Goal: Task Accomplishment & Management: Manage account settings

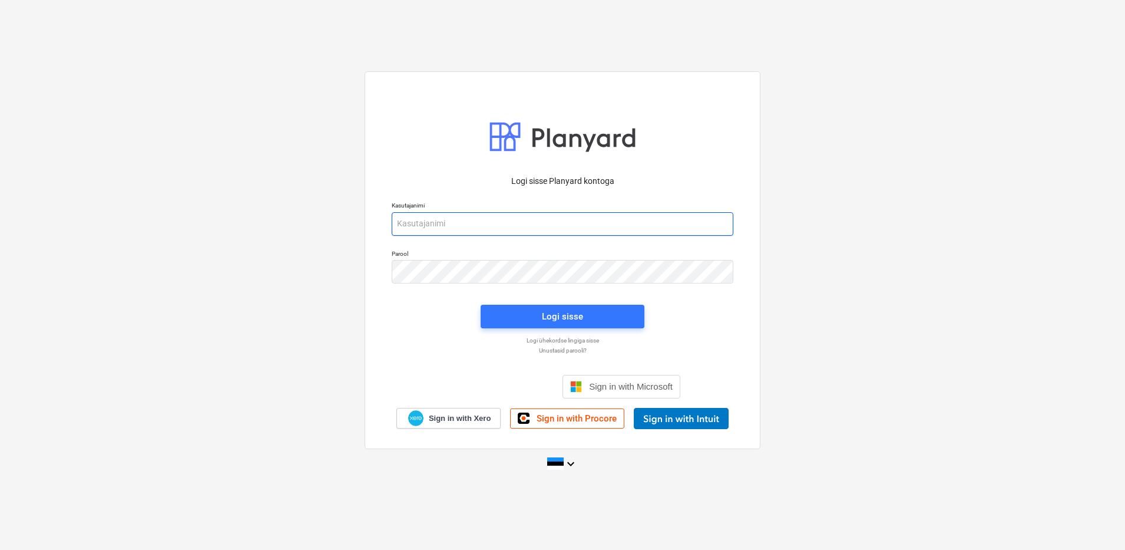
click at [457, 217] on input "email" at bounding box center [563, 224] width 342 height 24
type input "eero@hausers.ee"
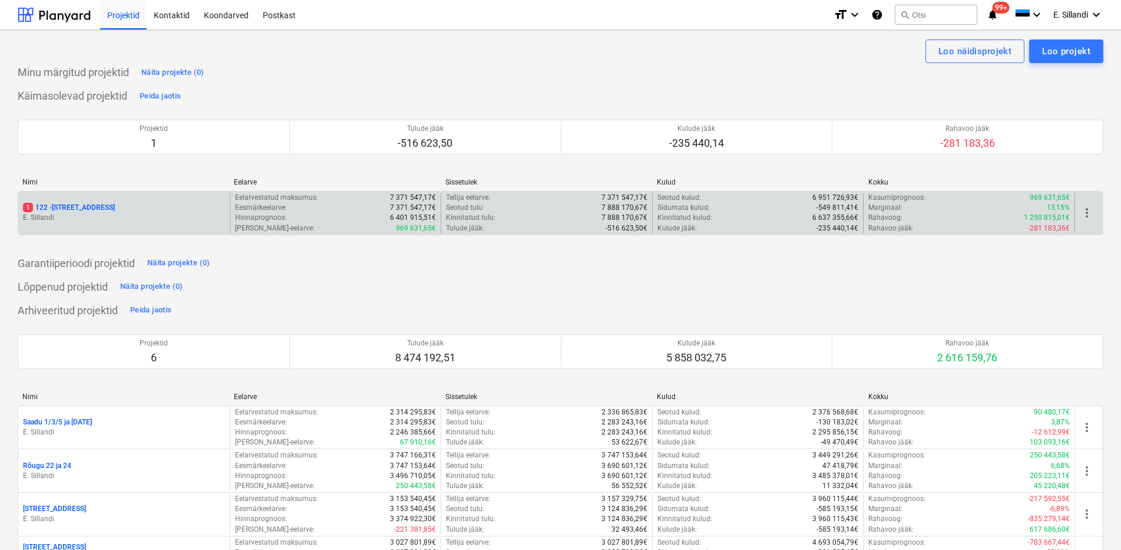
click at [84, 204] on p "1 122 - Viieaia tee 28" at bounding box center [69, 208] width 92 height 10
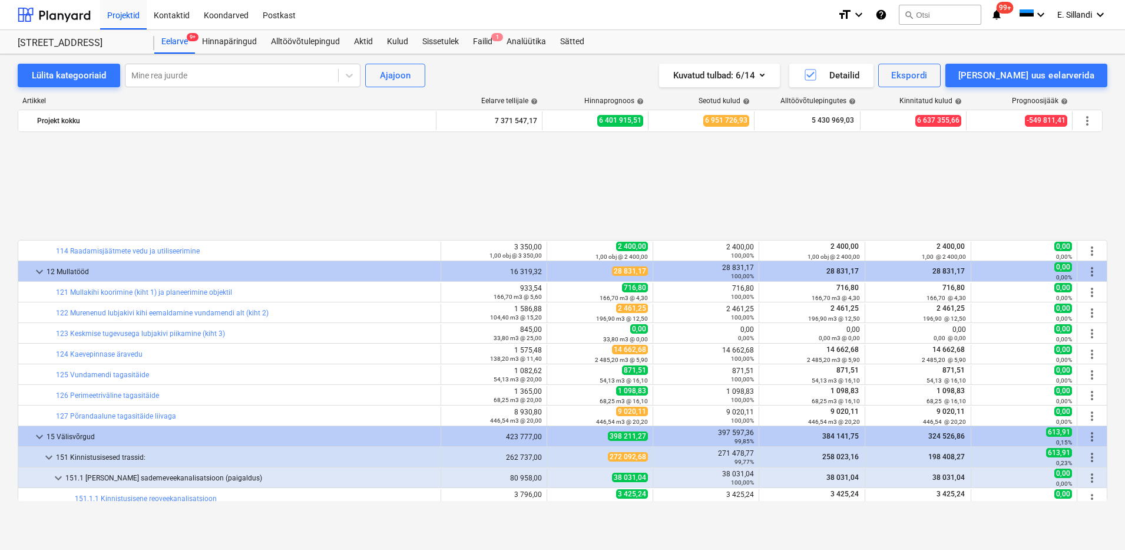
scroll to position [521, 0]
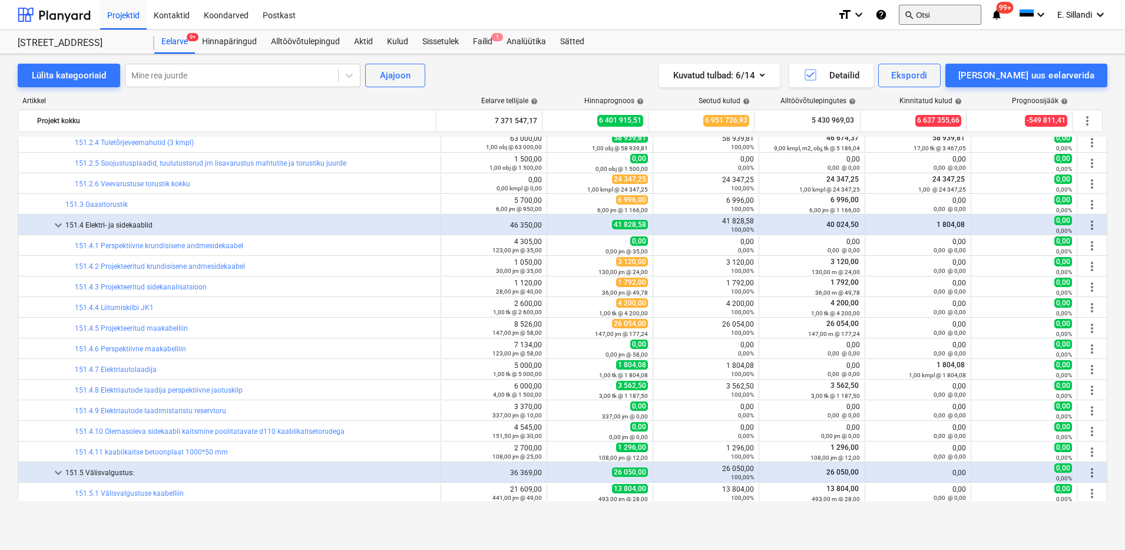
click at [945, 15] on button "search Otsi" at bounding box center [940, 15] width 82 height 20
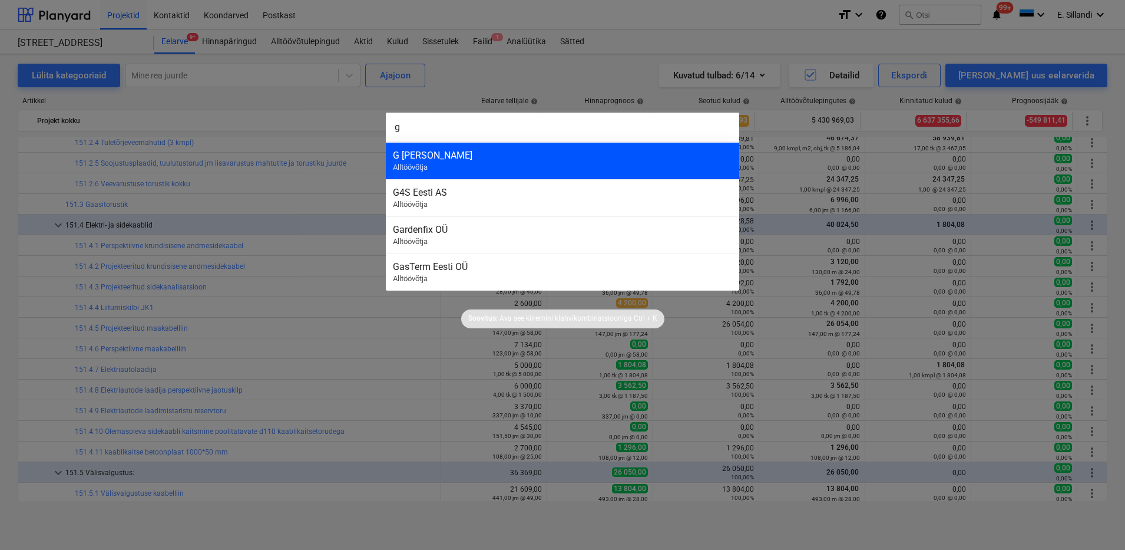
type input "g"
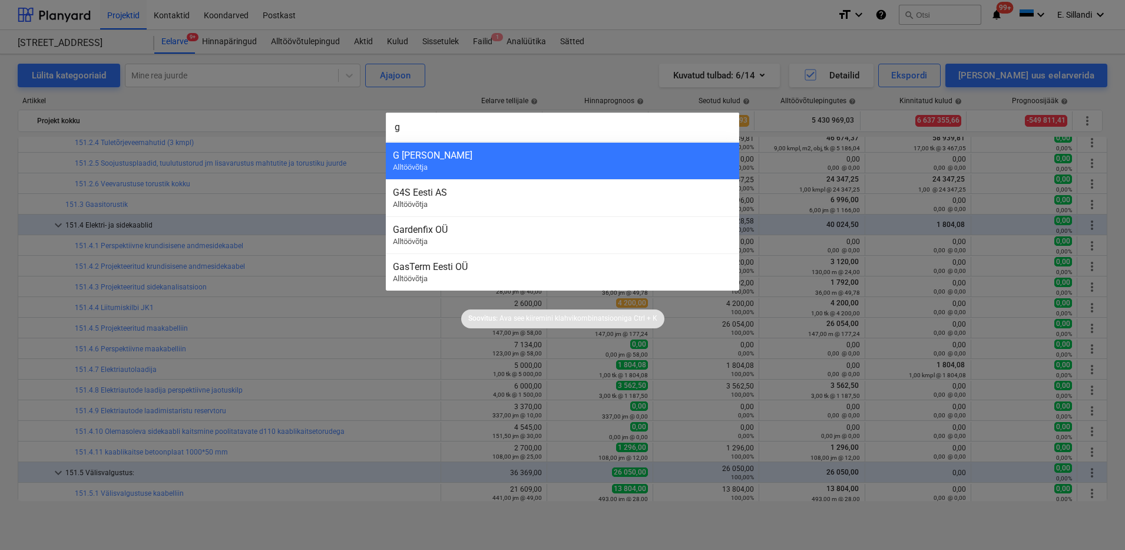
click at [480, 157] on div "G Kolizejs SIA" at bounding box center [562, 155] width 339 height 11
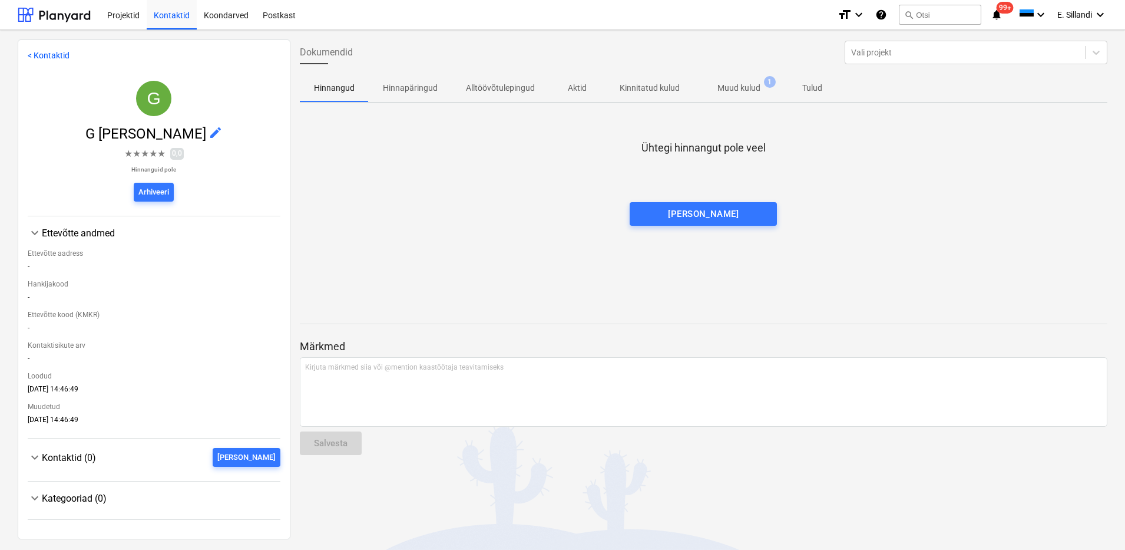
click at [727, 82] on p "Muud kulud" at bounding box center [738, 88] width 43 height 12
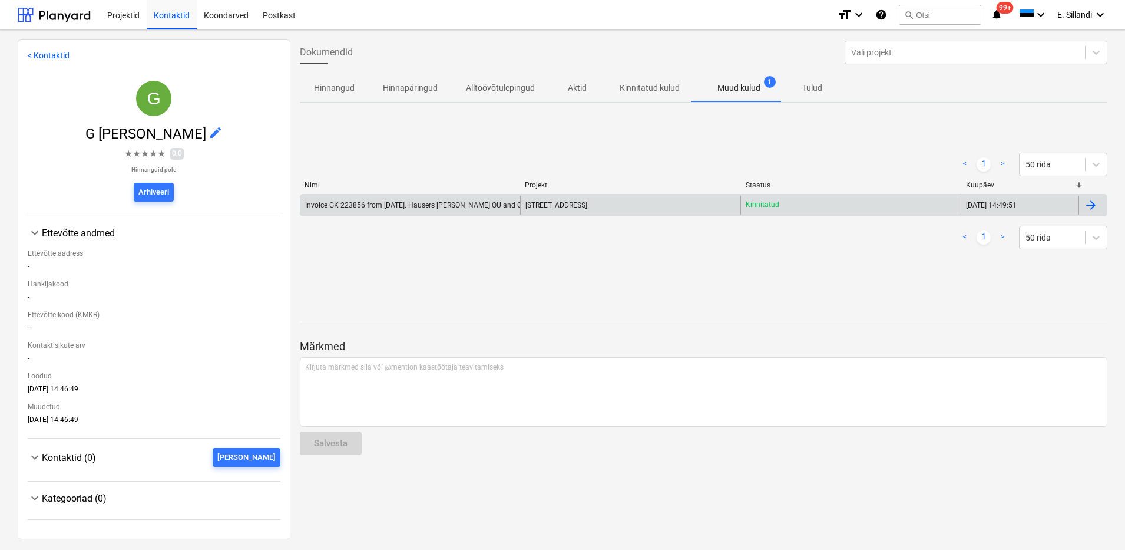
click at [466, 202] on div "Invoice GK 223856 from 07.08.2025. Hausers Ehitus OU and G KOLIZEJS SIA.pdf" at bounding box center [453, 205] width 297 height 8
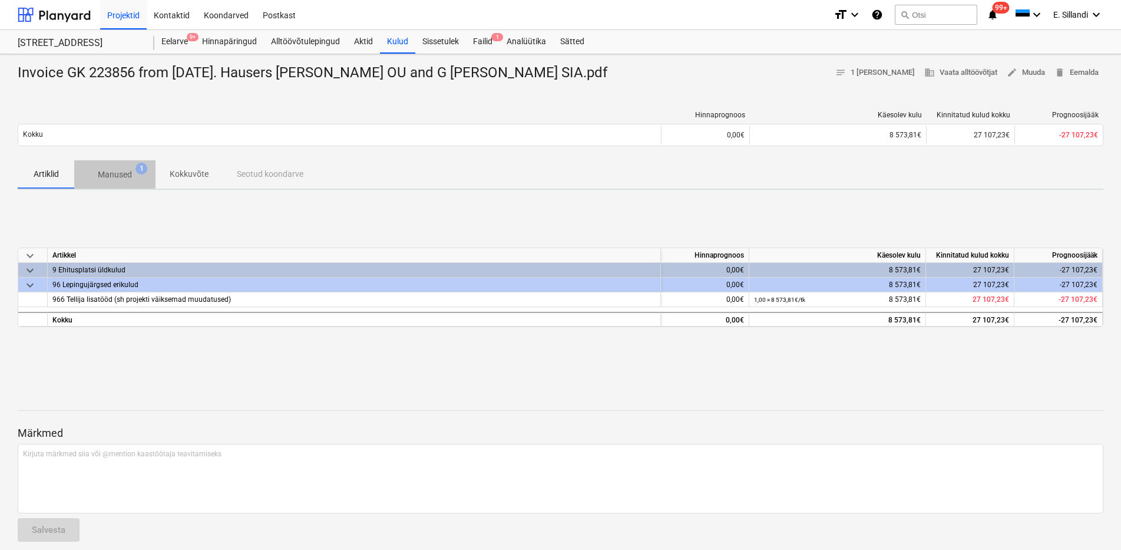
click at [135, 169] on span "1" at bounding box center [141, 169] width 12 height 12
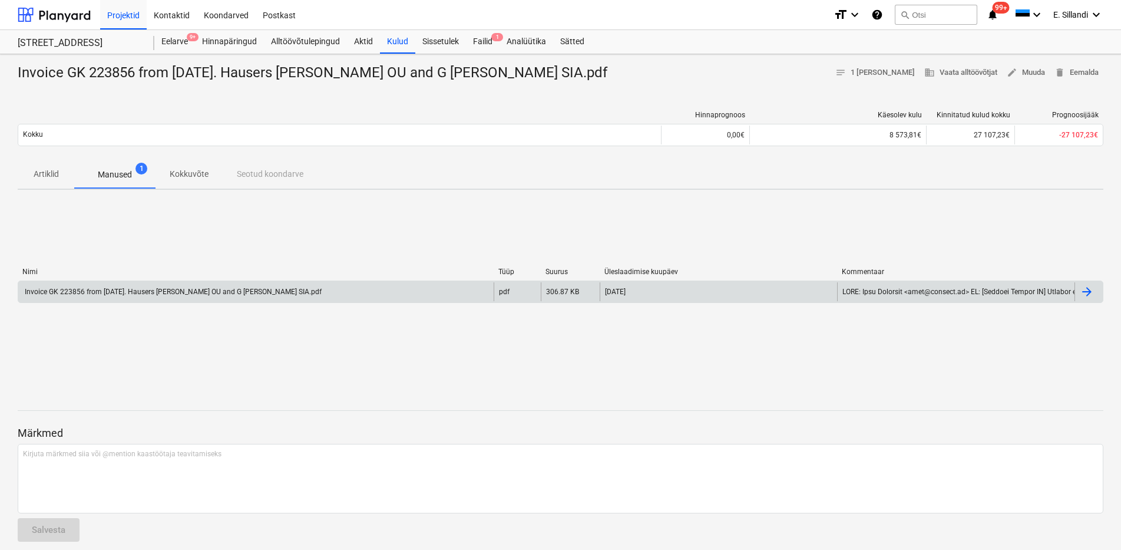
click at [113, 284] on div "Invoice GK 223856 from 07.08.2025. Hausers Ehitus OU and G KOLIZEJS SIA.pdf" at bounding box center [255, 291] width 475 height 19
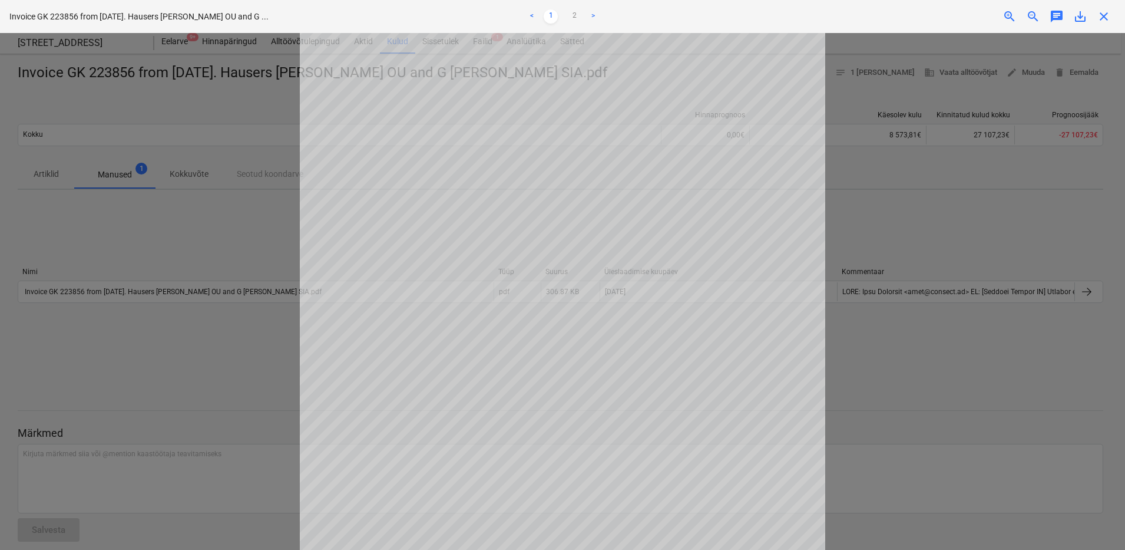
scroll to position [172, 0]
click at [221, 276] on div at bounding box center [562, 291] width 1125 height 517
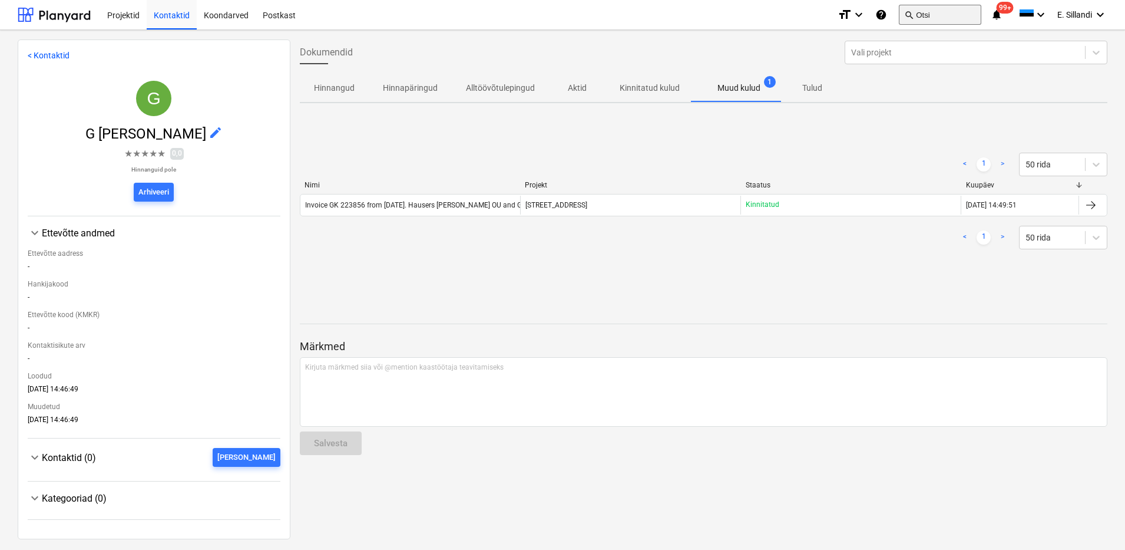
click at [935, 12] on button "search Otsi" at bounding box center [940, 15] width 82 height 20
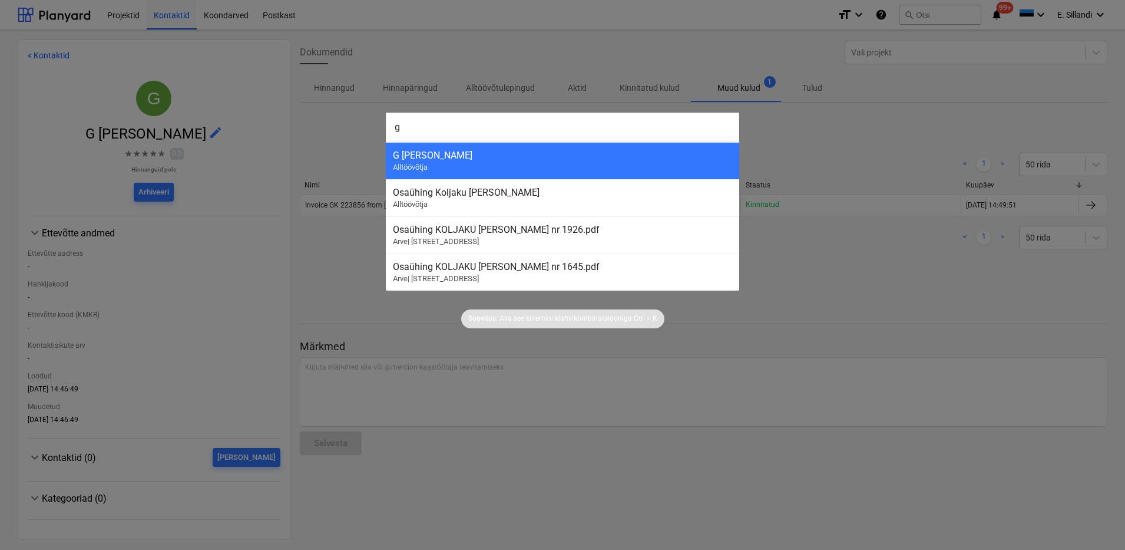
type input "g"
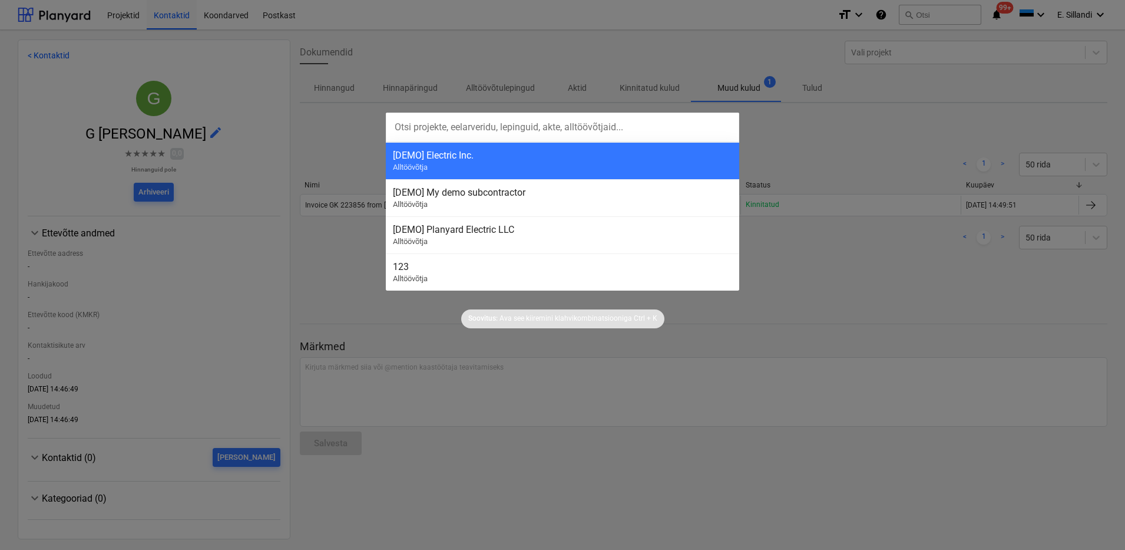
click at [345, 313] on div "Soovitus: Ava see kiiremini klahvikombinatsiooniga Ctrl + K" at bounding box center [562, 309] width 1125 height 38
click at [862, 286] on div at bounding box center [562, 275] width 1125 height 550
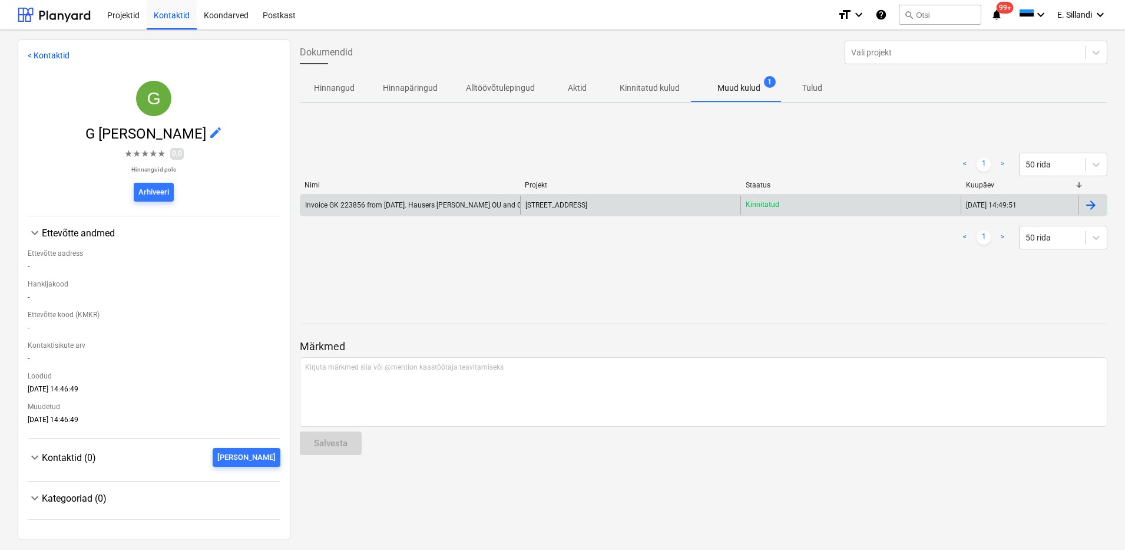
click at [484, 209] on div "Invoice GK 223856 from 07.08.2025. Hausers Ehitus OU and G KOLIZEJS SIA.pdf" at bounding box center [453, 205] width 297 height 8
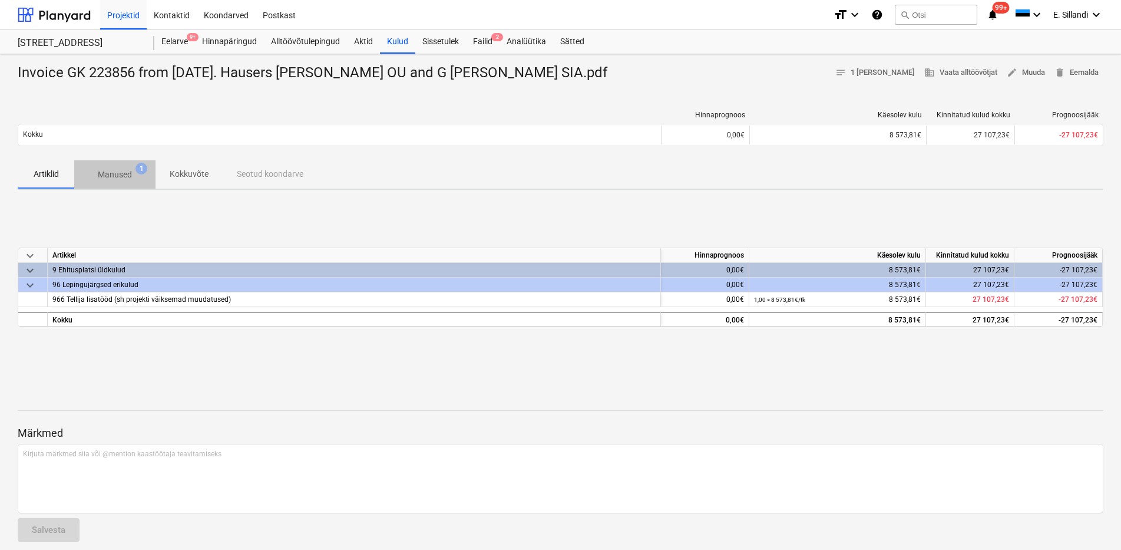
click at [135, 176] on span "Manused 1" at bounding box center [114, 174] width 53 height 12
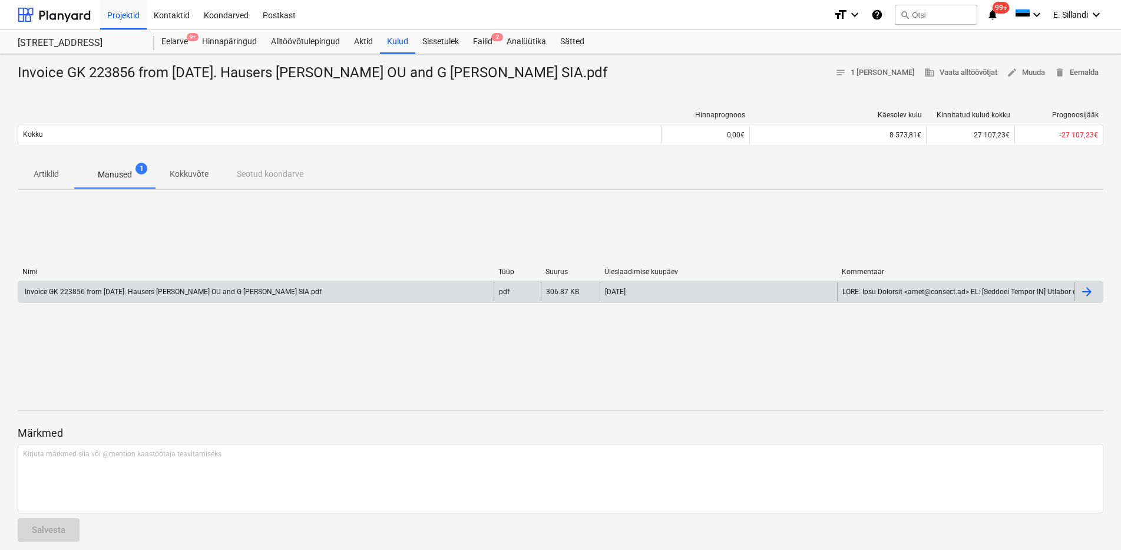
click at [133, 285] on div "Invoice GK 223856 from 07.08.2025. Hausers Ehitus OU and G KOLIZEJS SIA.pdf" at bounding box center [255, 291] width 475 height 19
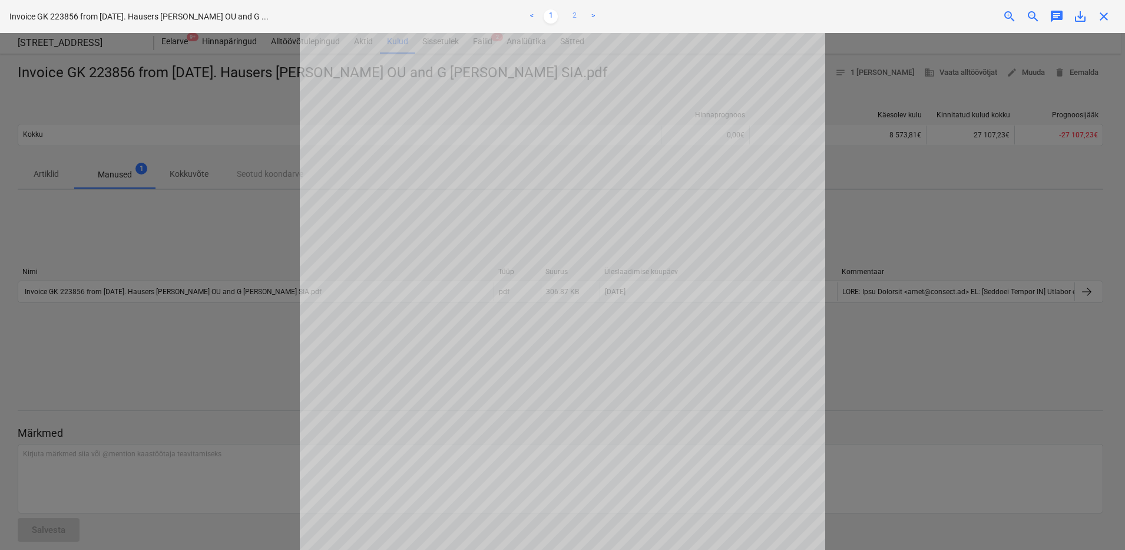
click at [574, 15] on link "2" at bounding box center [574, 16] width 14 height 14
click at [1081, 15] on span "save_alt" at bounding box center [1080, 16] width 14 height 14
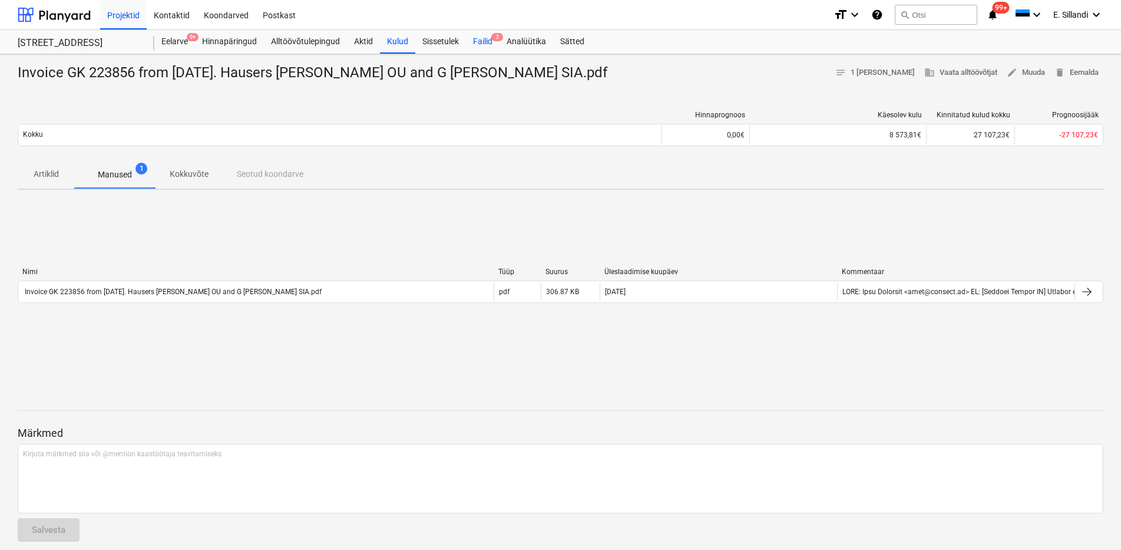
click at [492, 46] on div "Failid 2" at bounding box center [483, 42] width 34 height 24
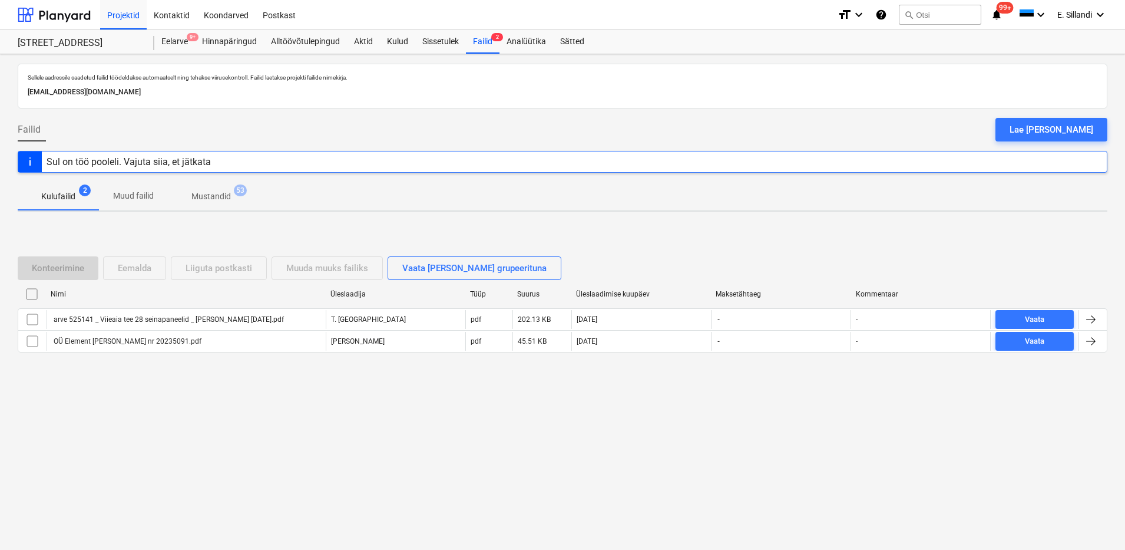
click at [1048, 130] on div "Lae faile üles" at bounding box center [1052, 129] width 84 height 15
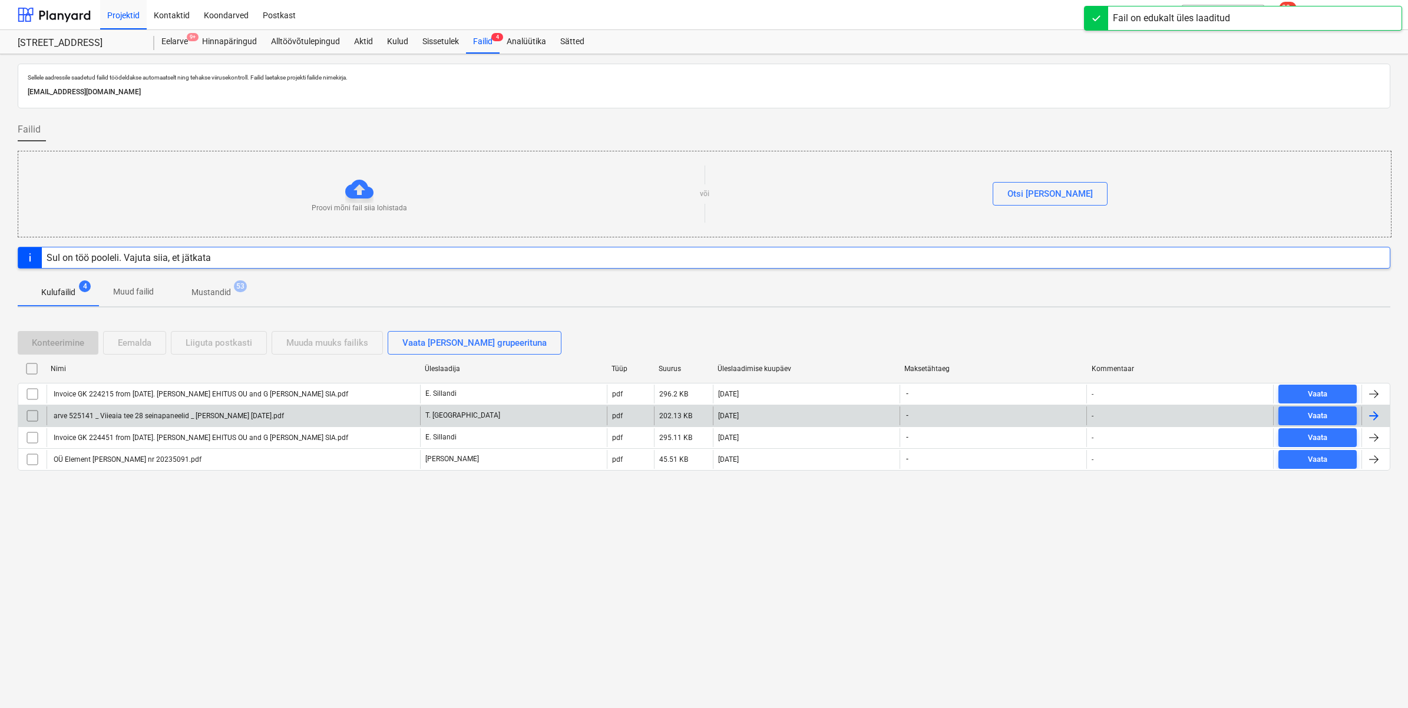
click at [281, 414] on div "arve 525141 _ Viieaia tee 28 seinapaneelid _ VOLLER 30.09.2025.pdf" at bounding box center [233, 415] width 373 height 19
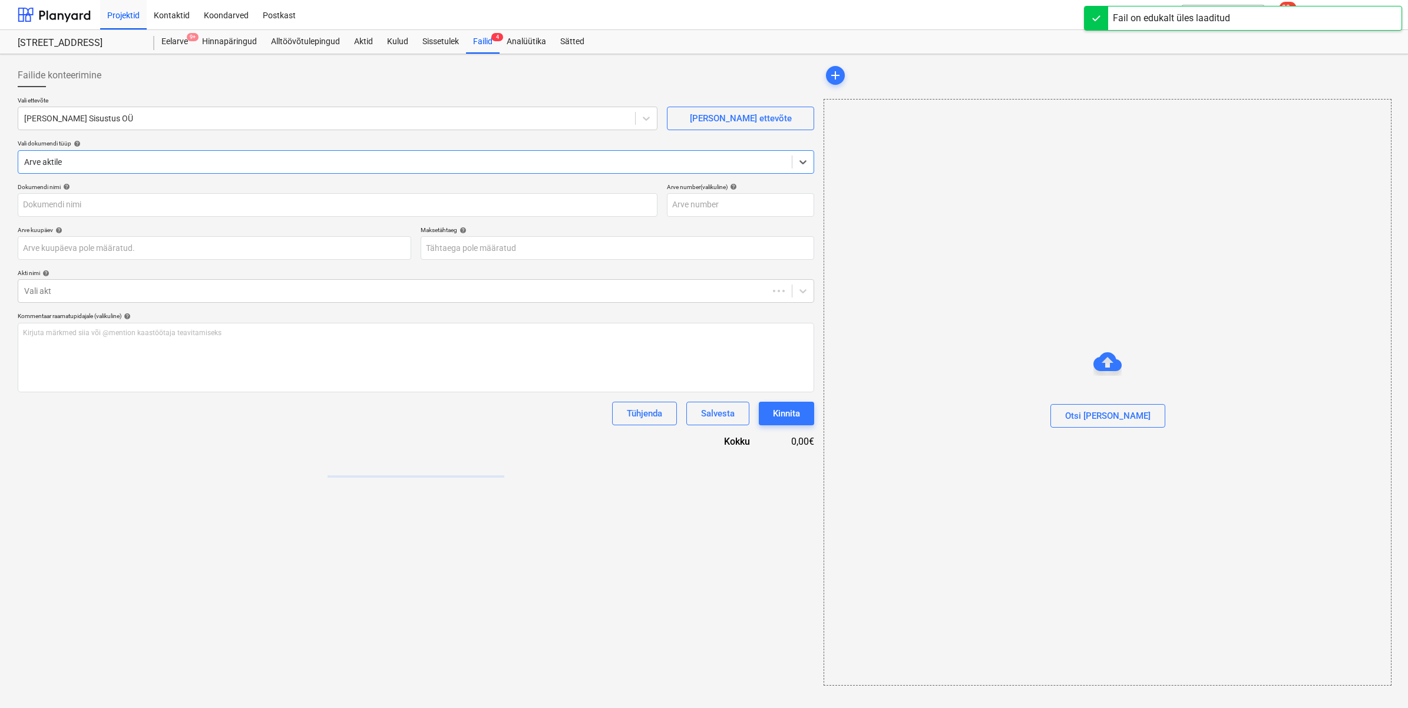
type input "arve 525141 _ Viieaia tee 28 seinapaneelid _ VOLLER 30.09.2025.pdf"
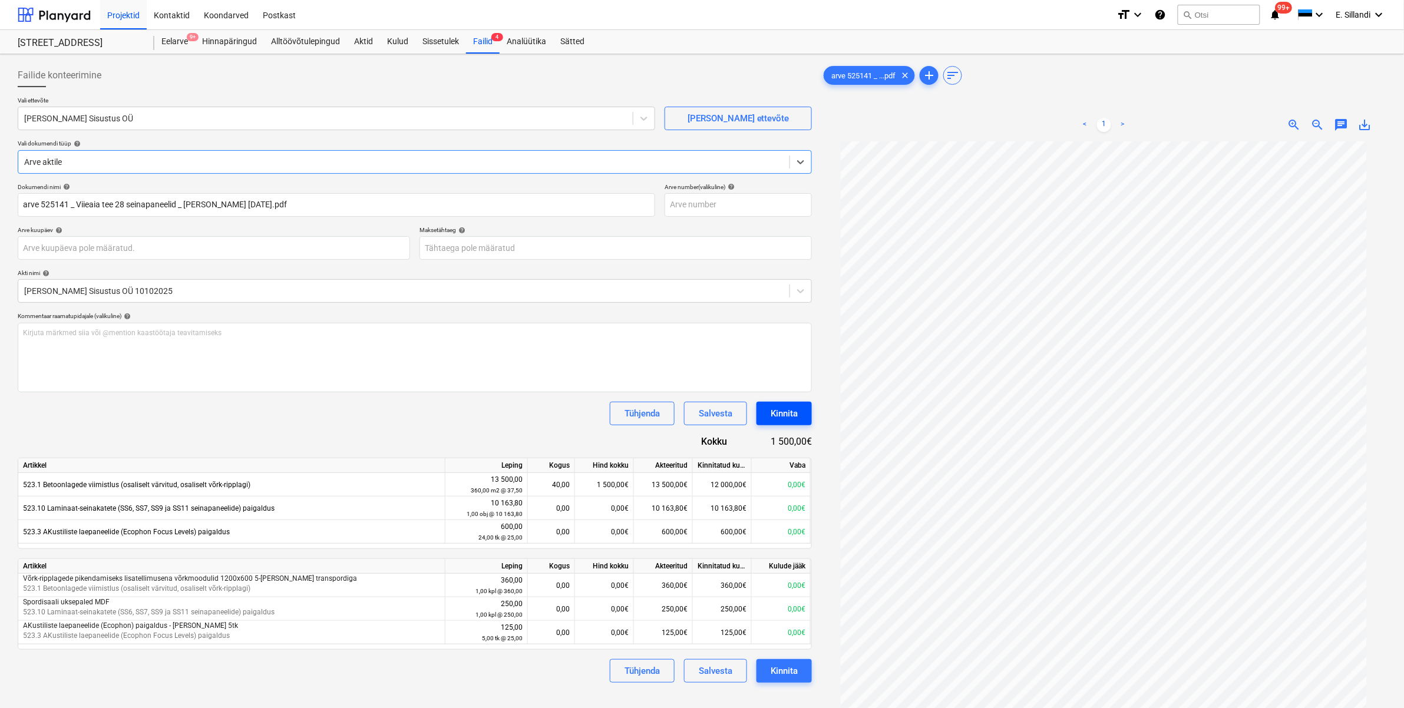
click at [785, 411] on div "Kinnita" at bounding box center [783, 413] width 27 height 15
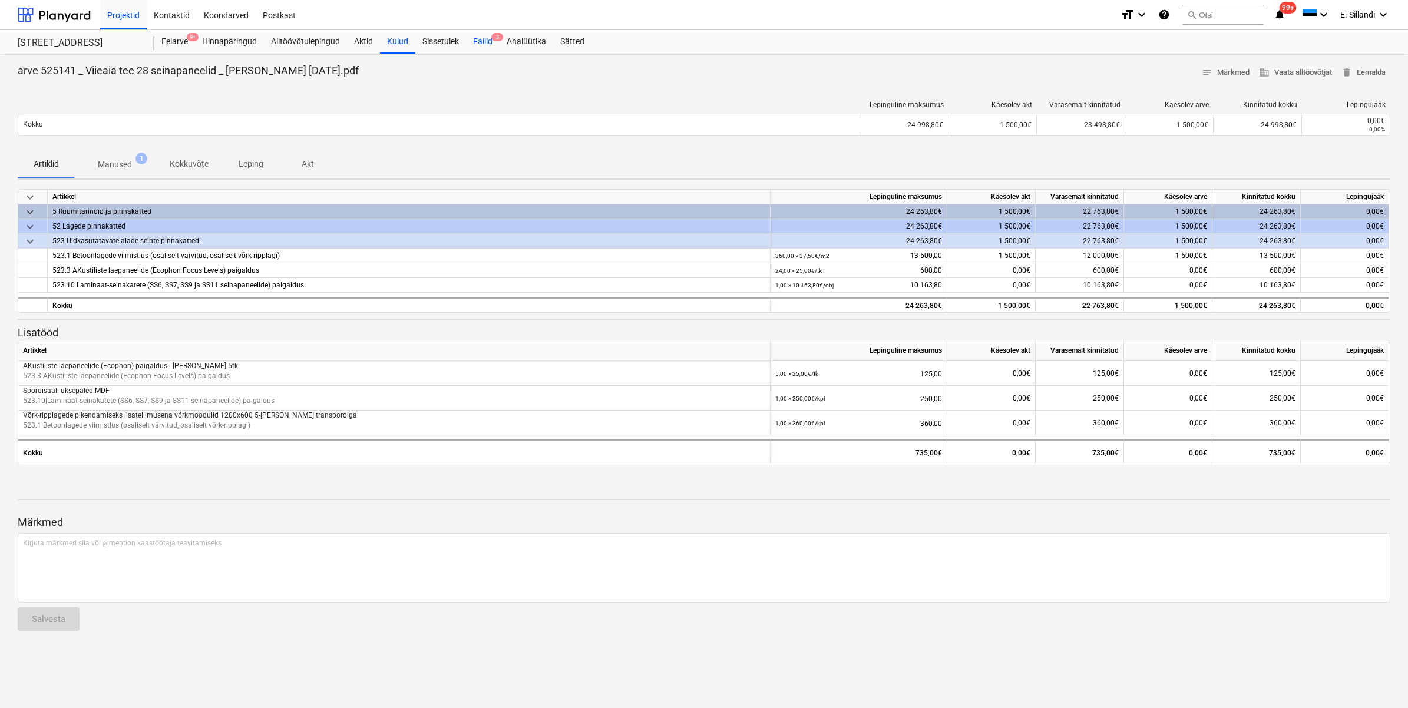
click at [481, 39] on div "Failid 3" at bounding box center [483, 42] width 34 height 24
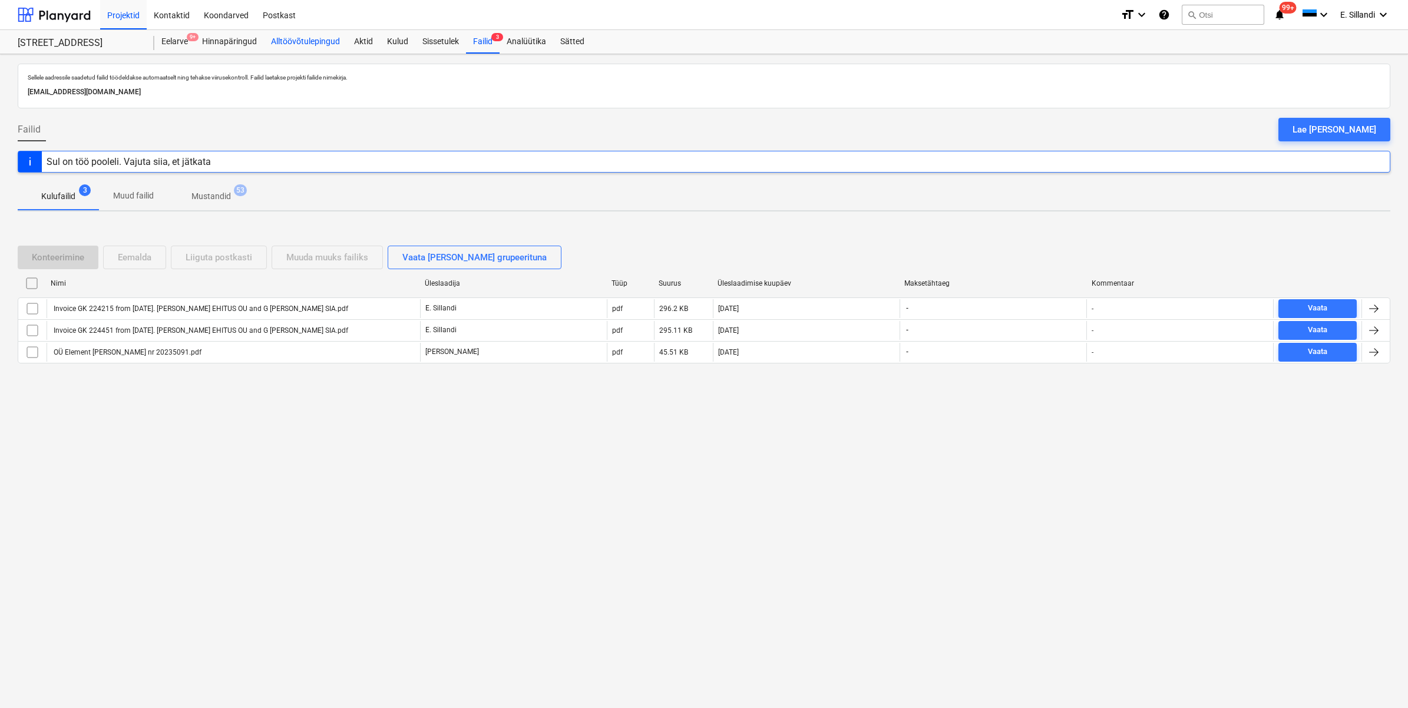
click at [296, 33] on div "Alltöövõtulepingud" at bounding box center [305, 42] width 83 height 24
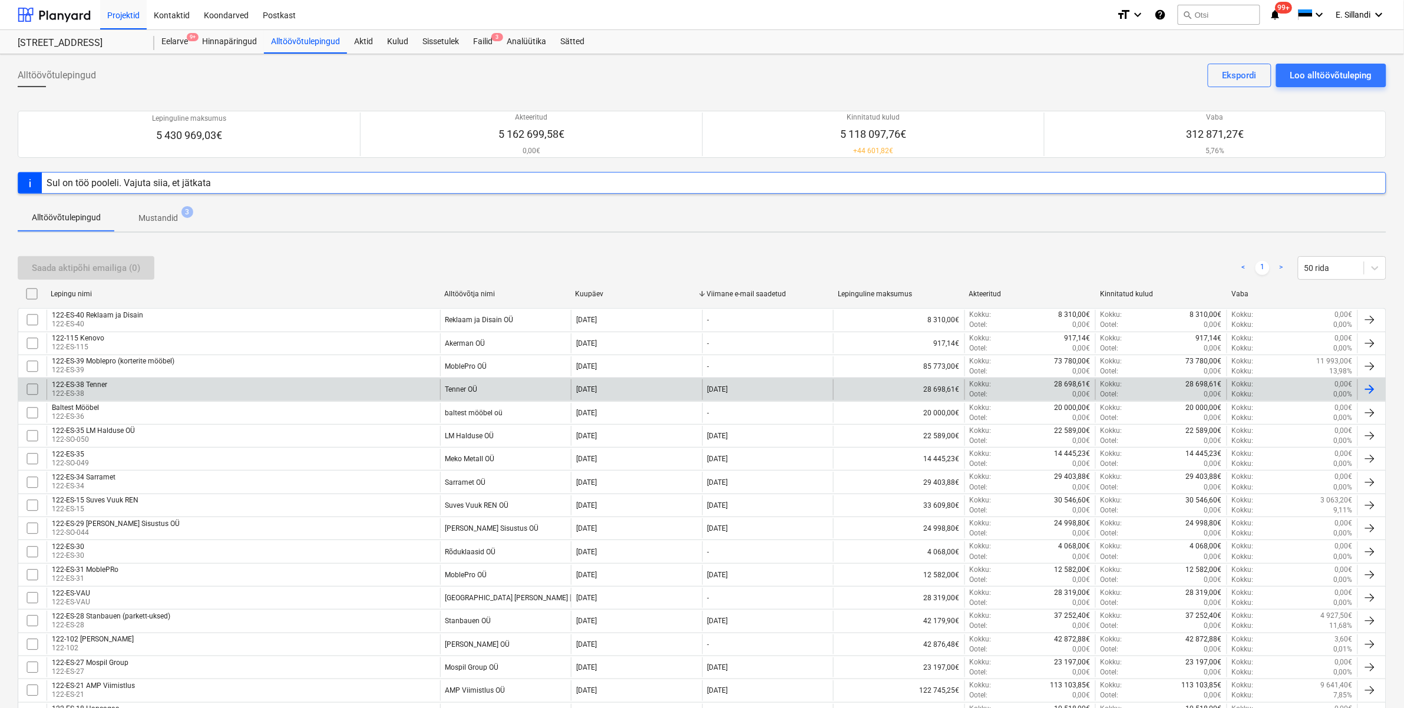
scroll to position [381, 0]
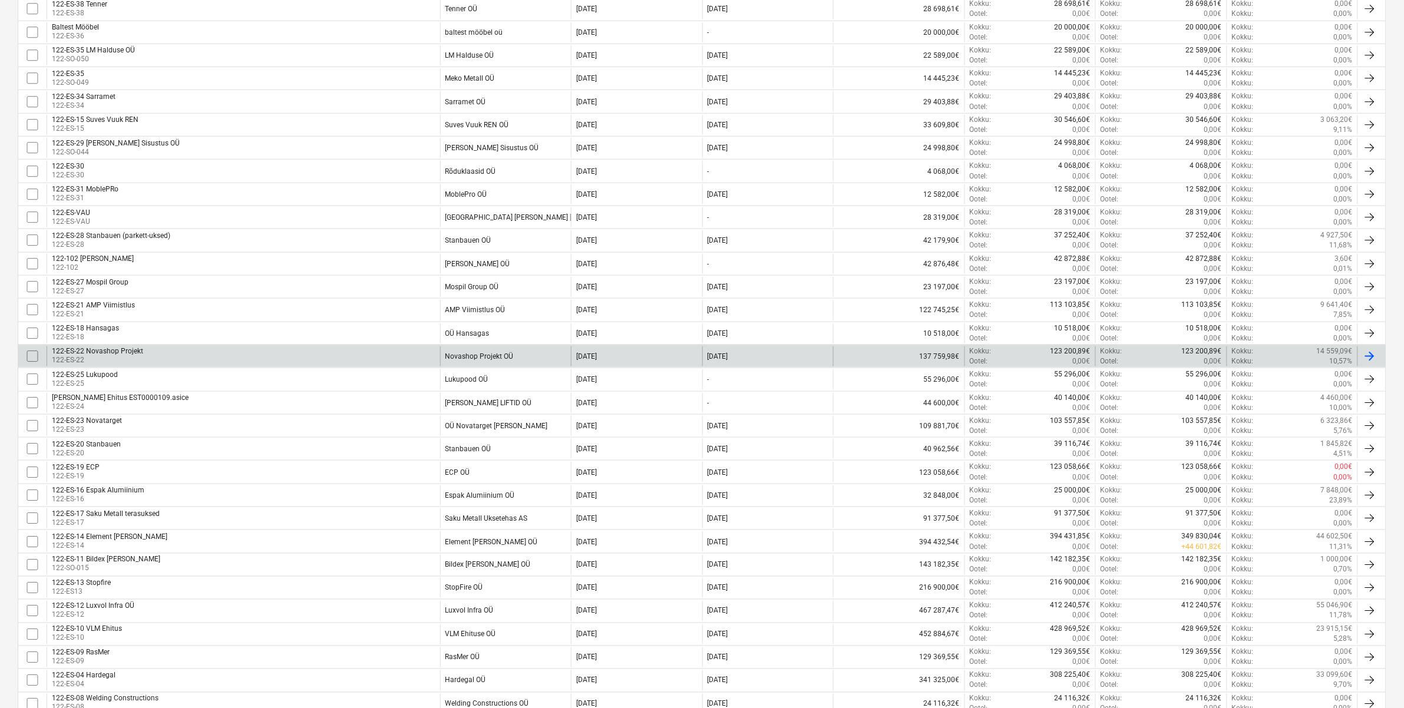
click at [416, 355] on div "122-ES-22 Novashop Projekt 122-ES-22" at bounding box center [243, 356] width 393 height 20
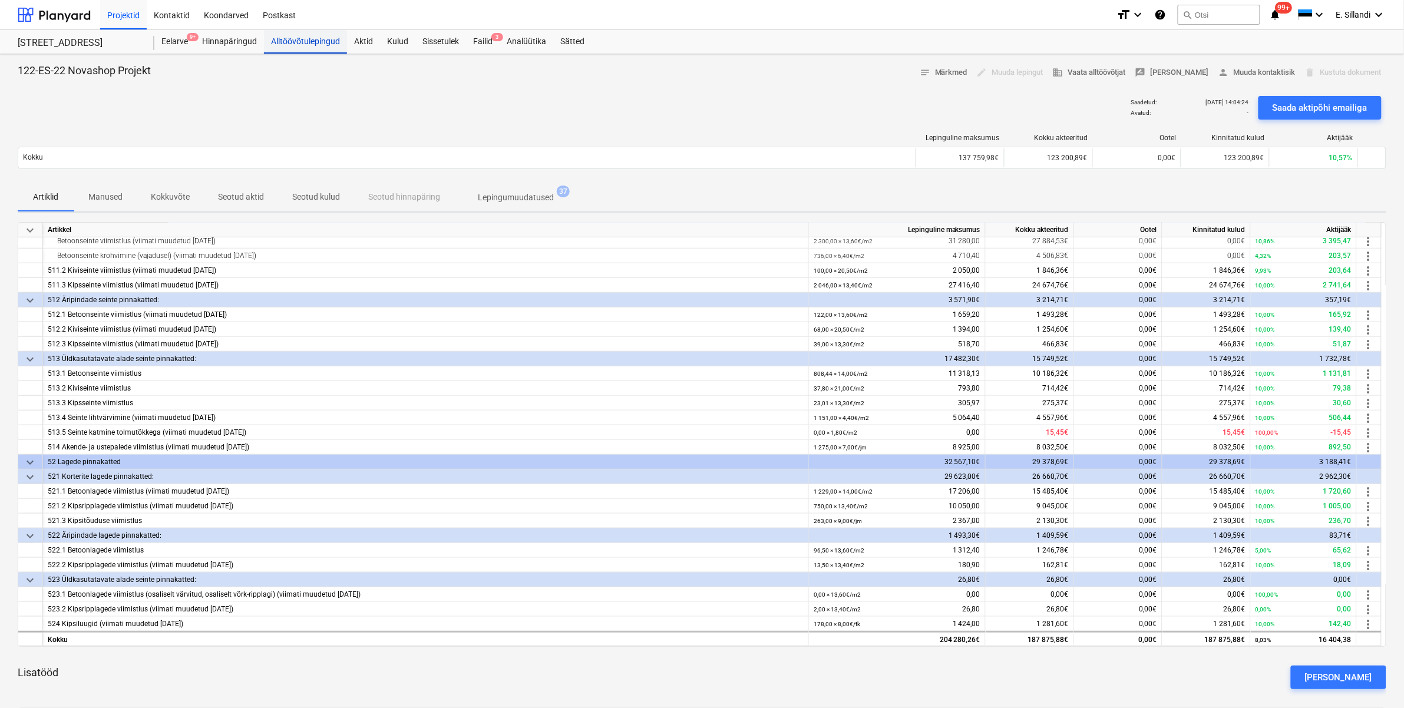
click at [284, 39] on div "Alltöövõtulepingud" at bounding box center [305, 42] width 83 height 24
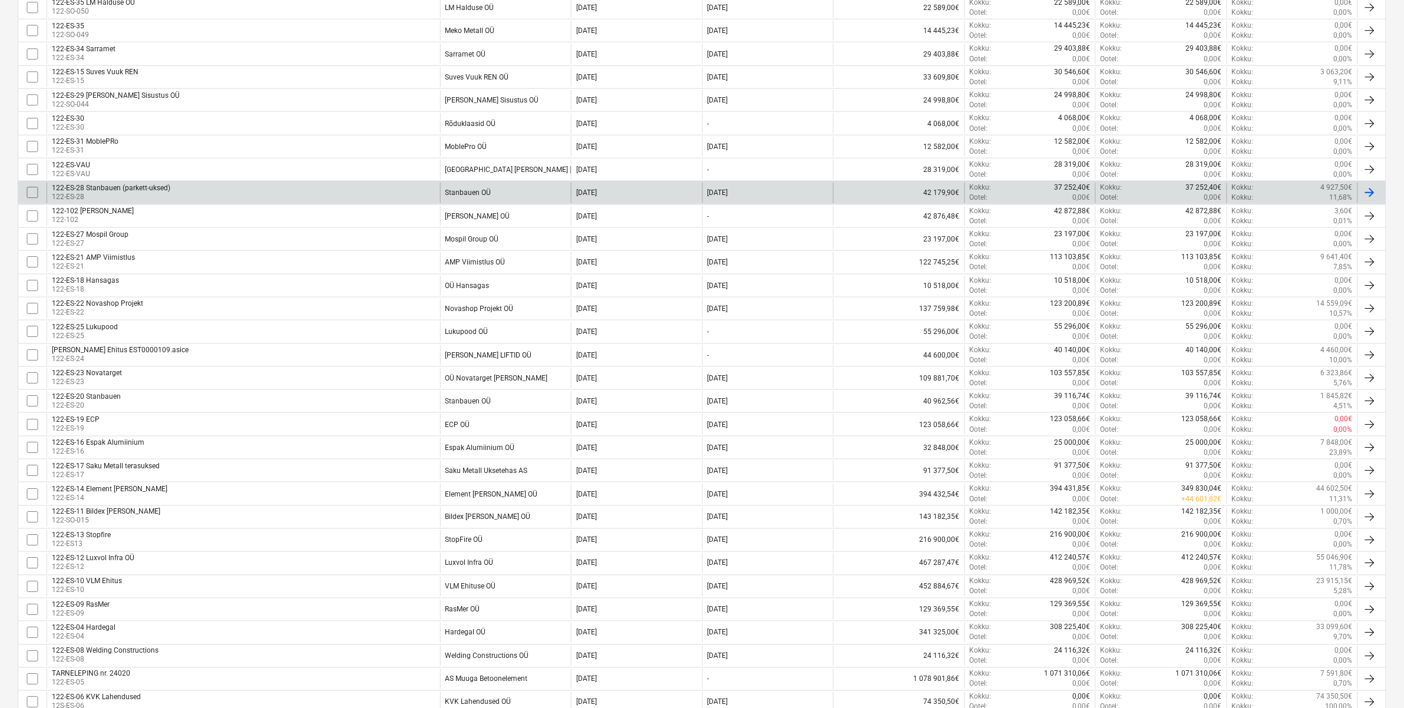
scroll to position [575, 0]
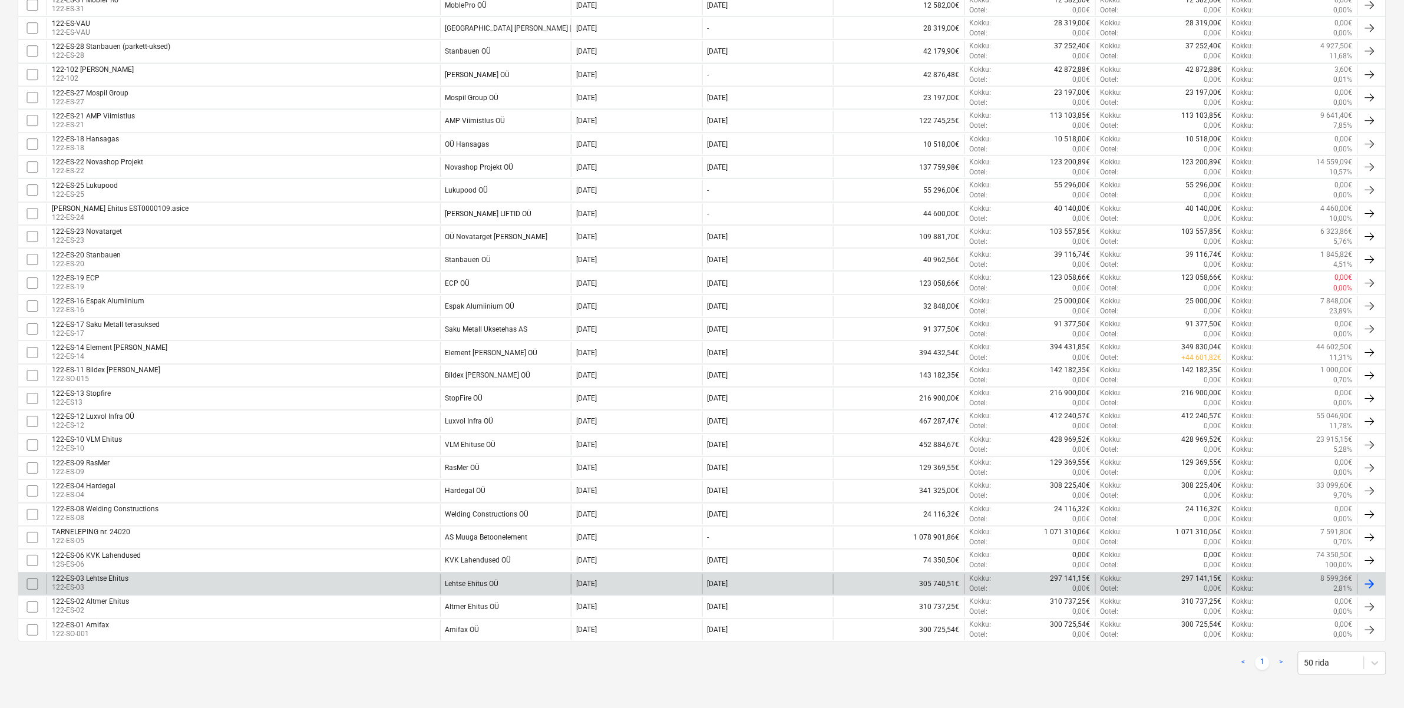
click at [227, 549] on div "122-ES-03 Lehtse Ehitus 122-ES-03" at bounding box center [243, 584] width 393 height 20
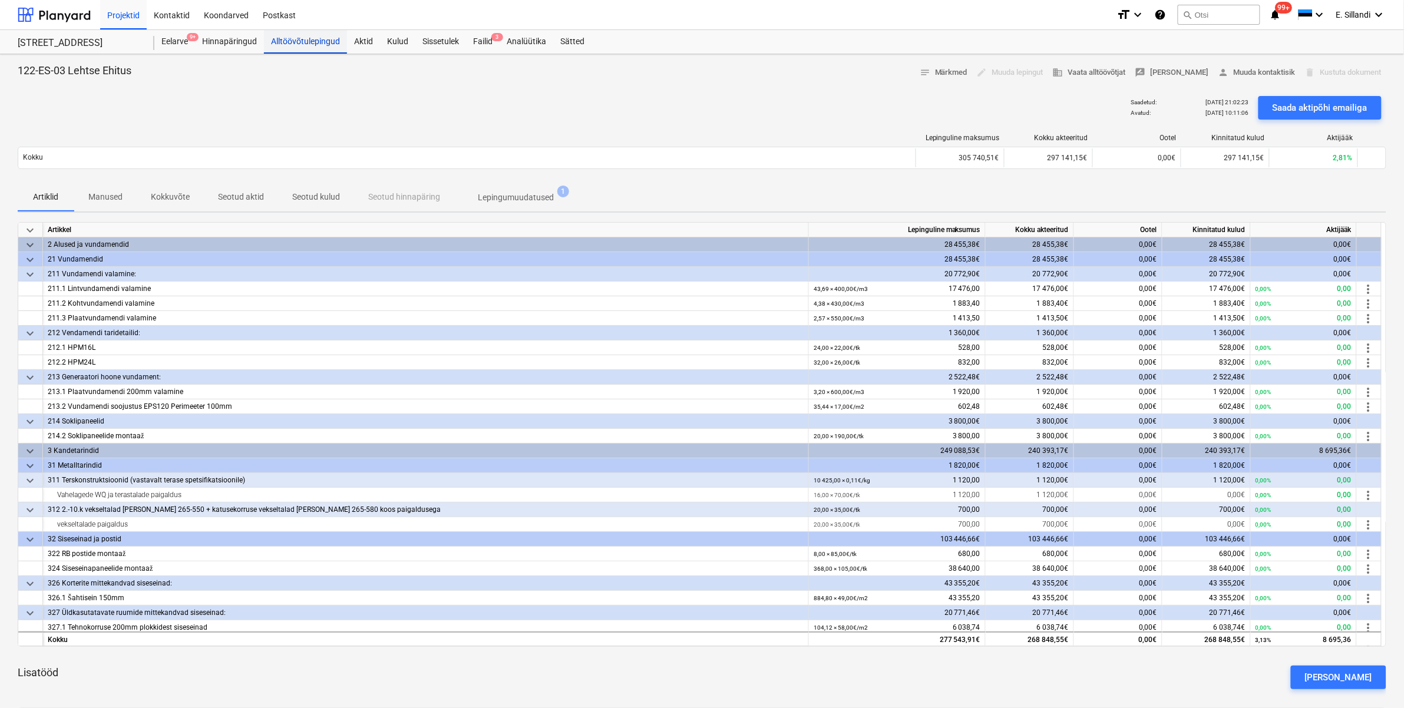
drag, startPoint x: 301, startPoint y: 47, endPoint x: 293, endPoint y: 45, distance: 7.9
click at [301, 47] on div "Alltöövõtulepingud" at bounding box center [305, 42] width 83 height 24
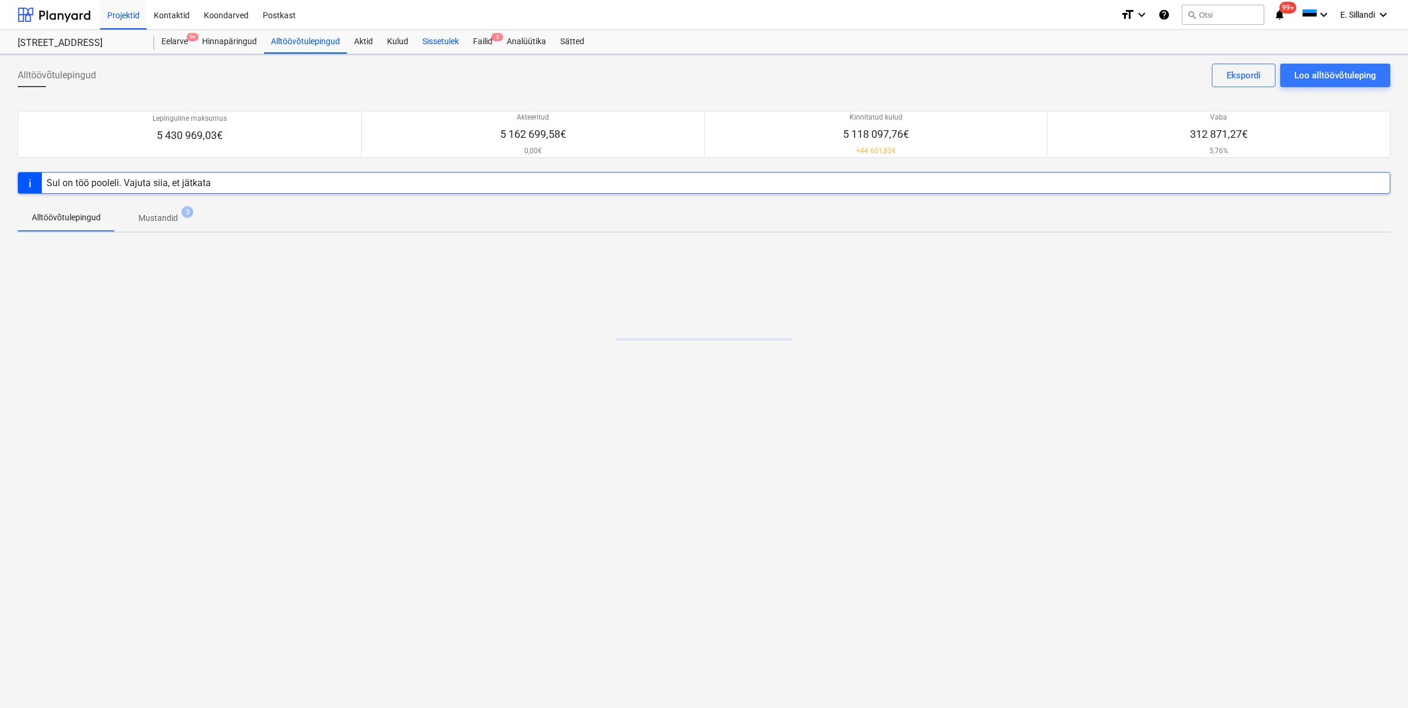
click at [445, 43] on div "Sissetulek" at bounding box center [440, 42] width 51 height 24
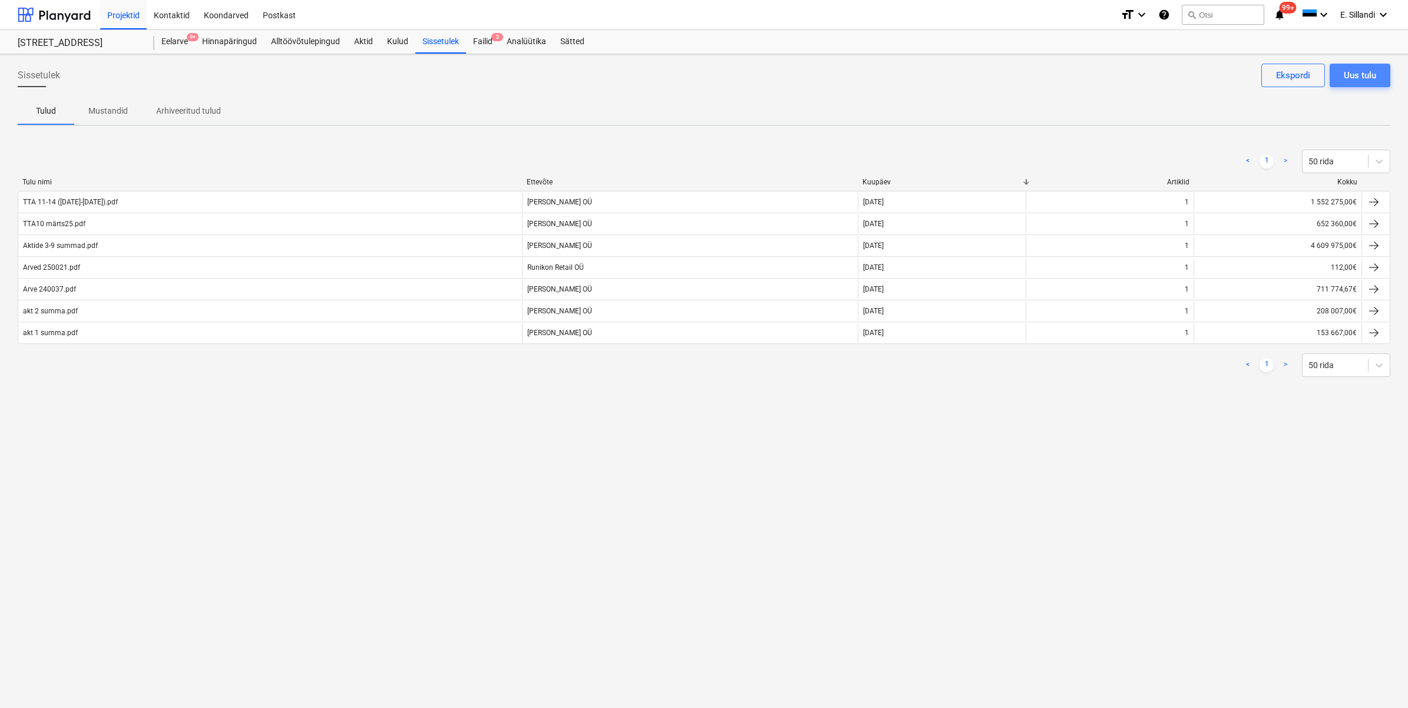
click at [1124, 75] on div "Uus tulu" at bounding box center [1360, 75] width 32 height 15
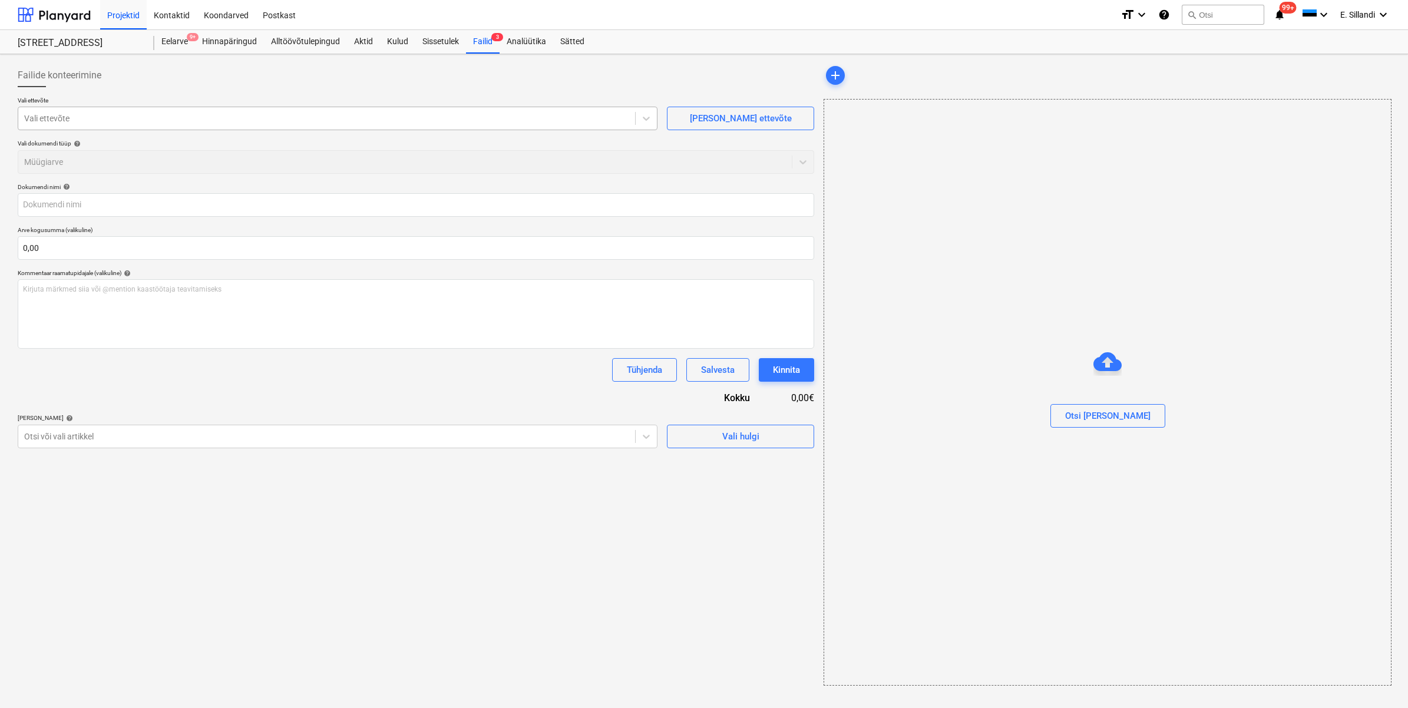
click at [138, 121] on div at bounding box center [326, 119] width 605 height 12
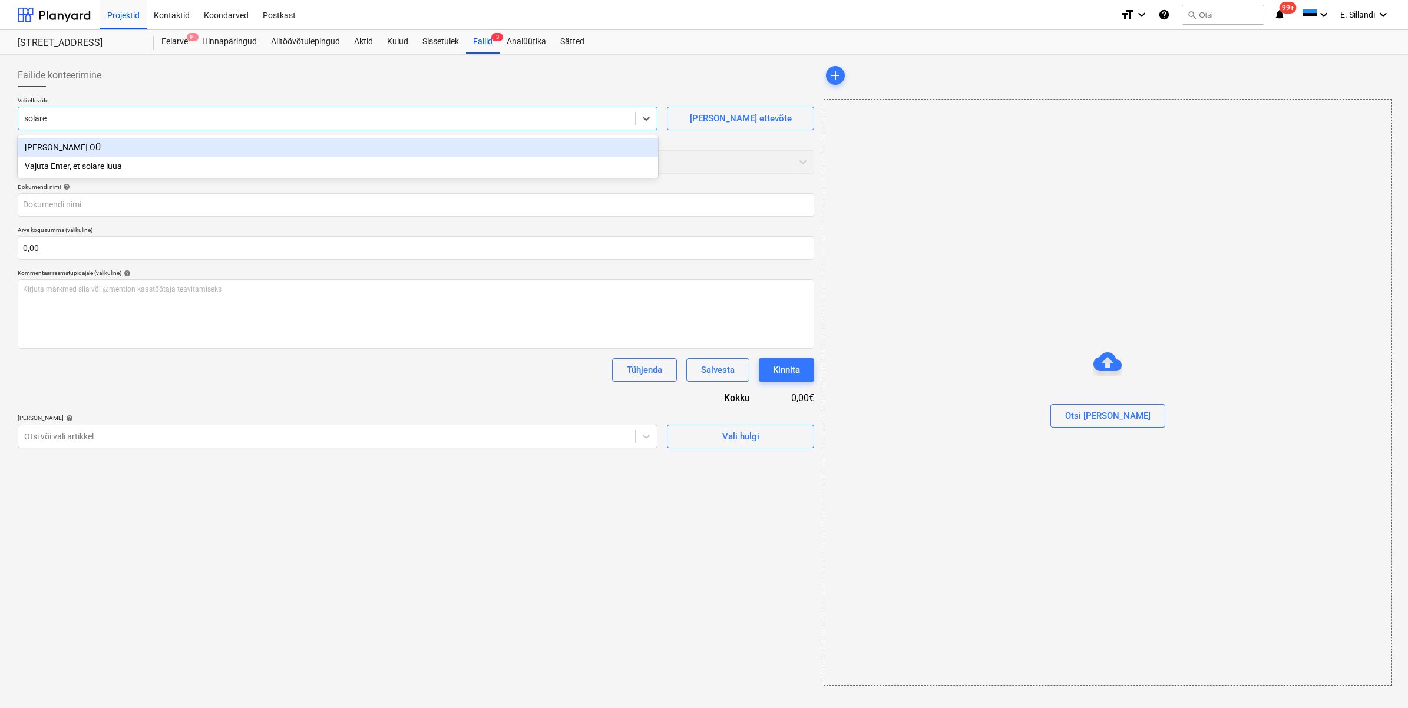
type input "solares"
click at [115, 143] on div "Solares OÜ" at bounding box center [338, 147] width 640 height 19
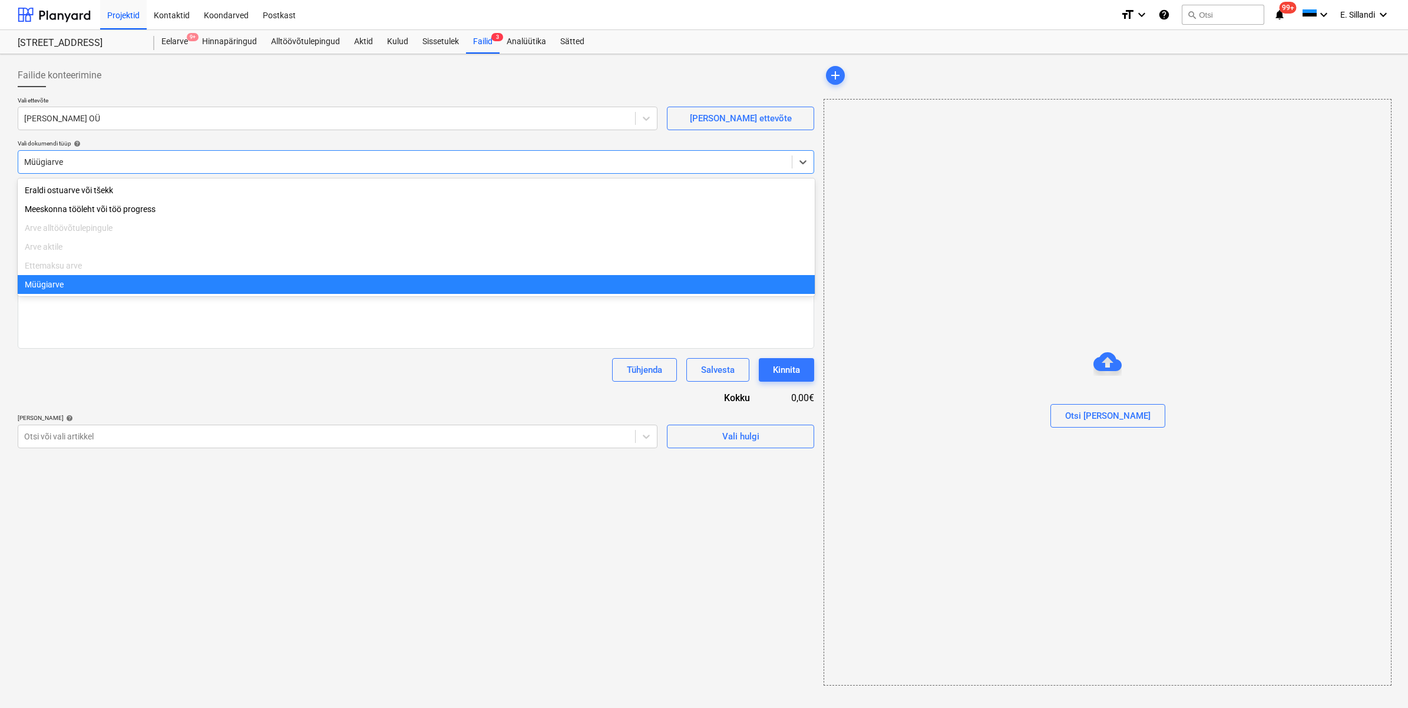
click at [88, 166] on div at bounding box center [405, 162] width 762 height 12
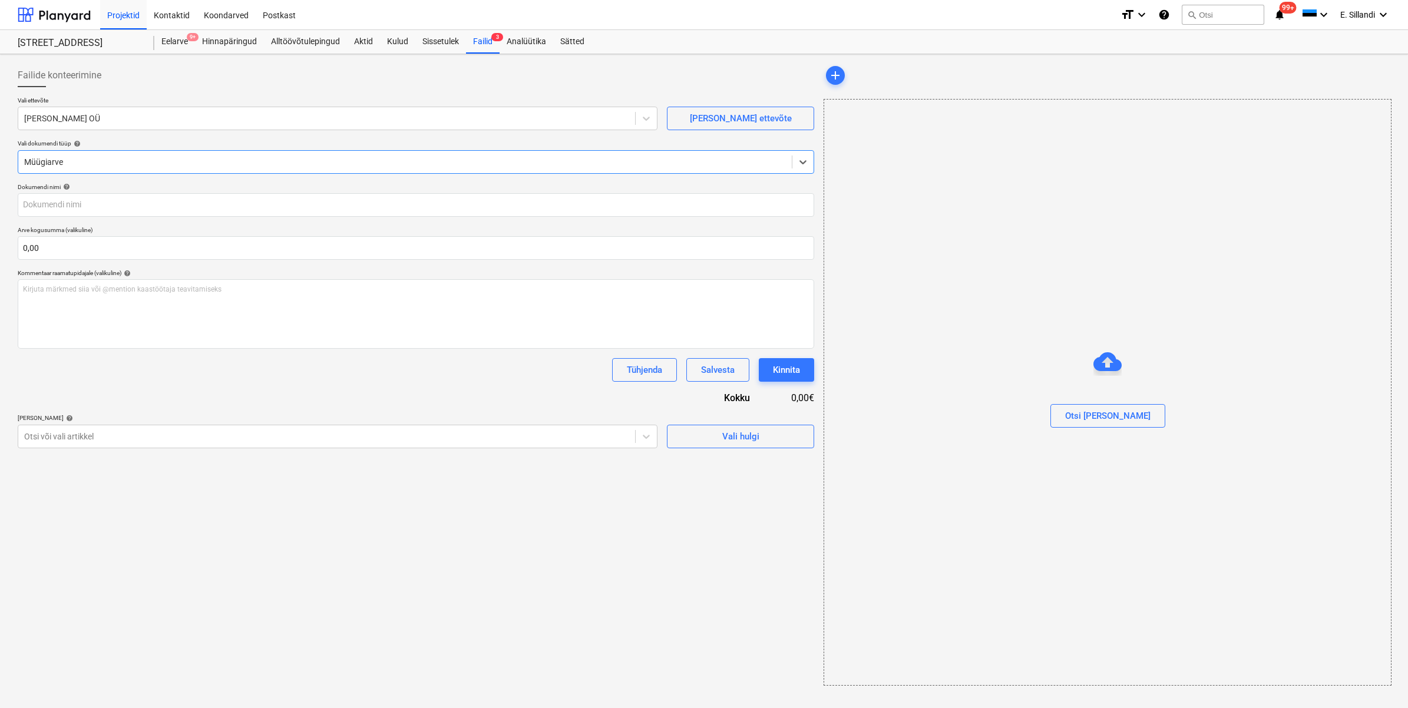
click at [88, 166] on div at bounding box center [405, 162] width 762 height 12
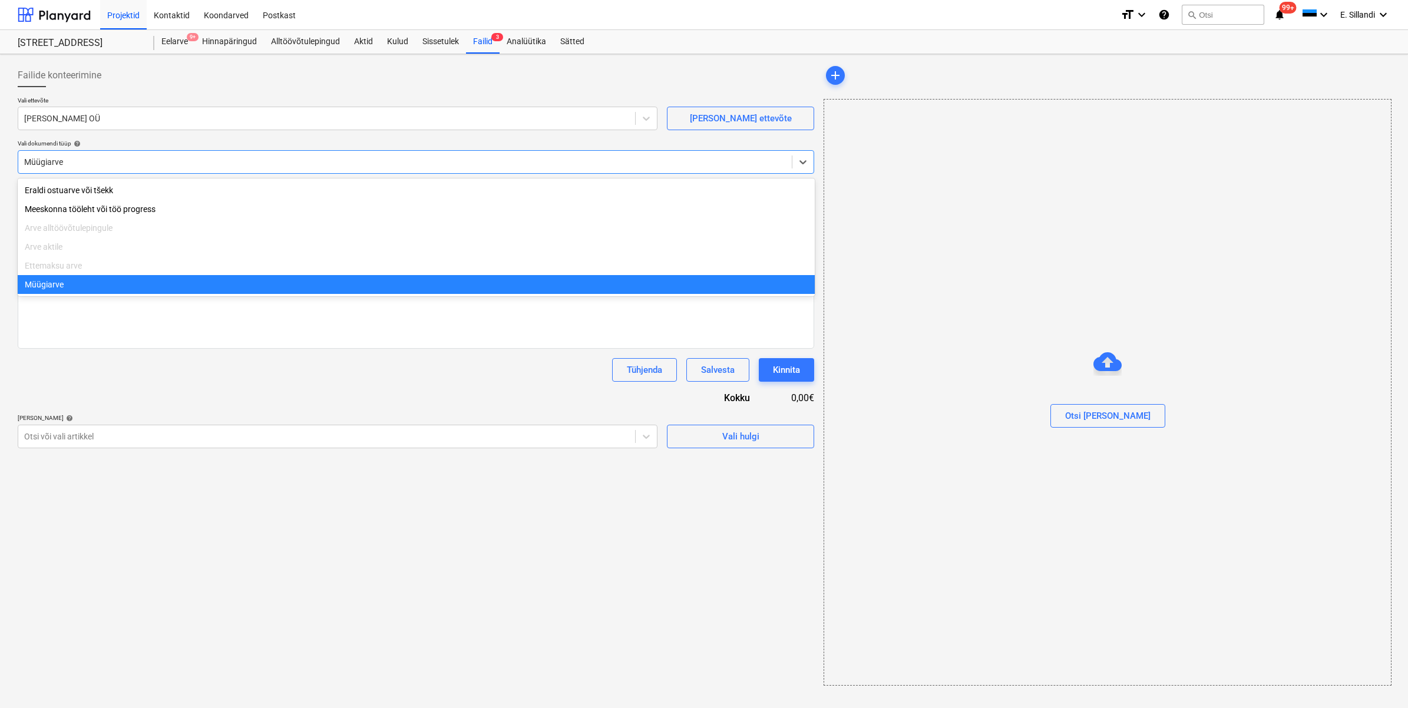
click at [87, 157] on div at bounding box center [405, 162] width 762 height 12
click at [134, 388] on div "Dokumendi nimi help Arve kogusumma (valikuline) 0,00 Kommentaar raamatupidajale…" at bounding box center [416, 315] width 796 height 265
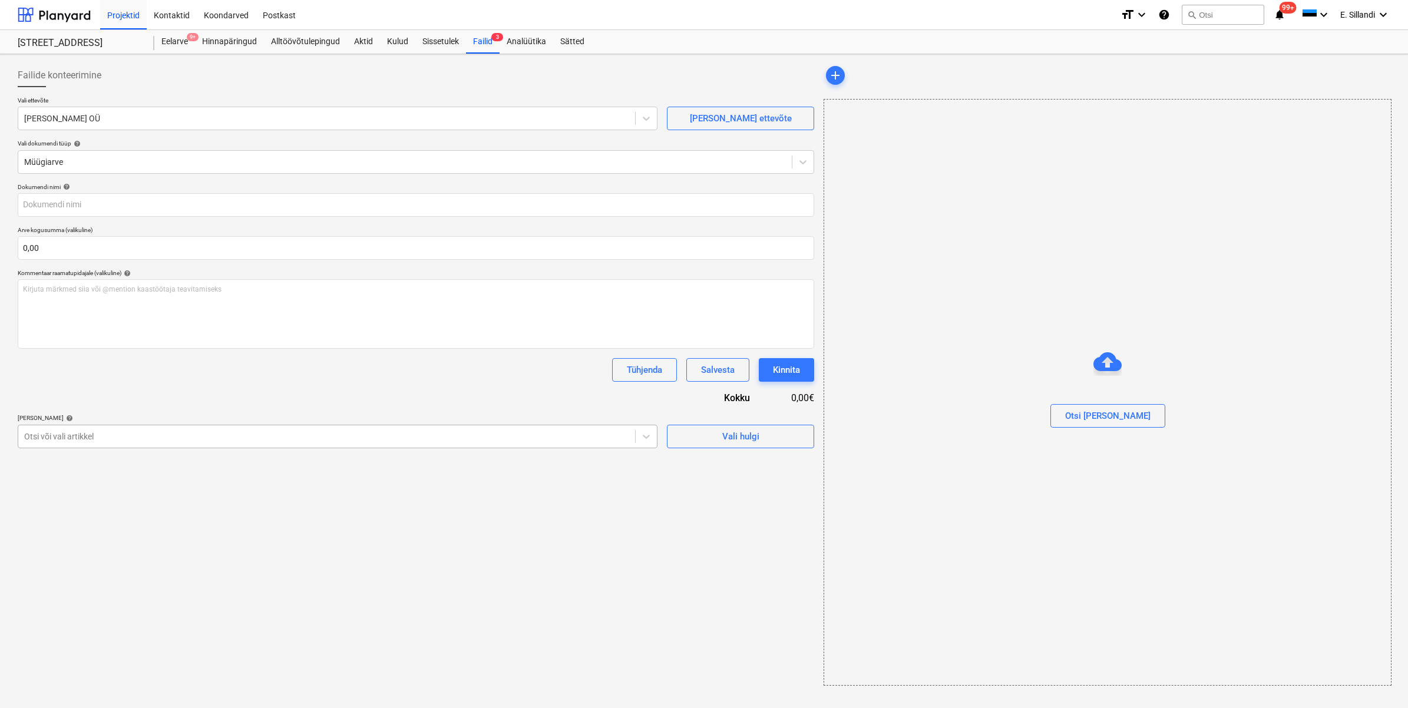
click at [93, 446] on div "Otsi või vali artikkel" at bounding box center [338, 437] width 640 height 24
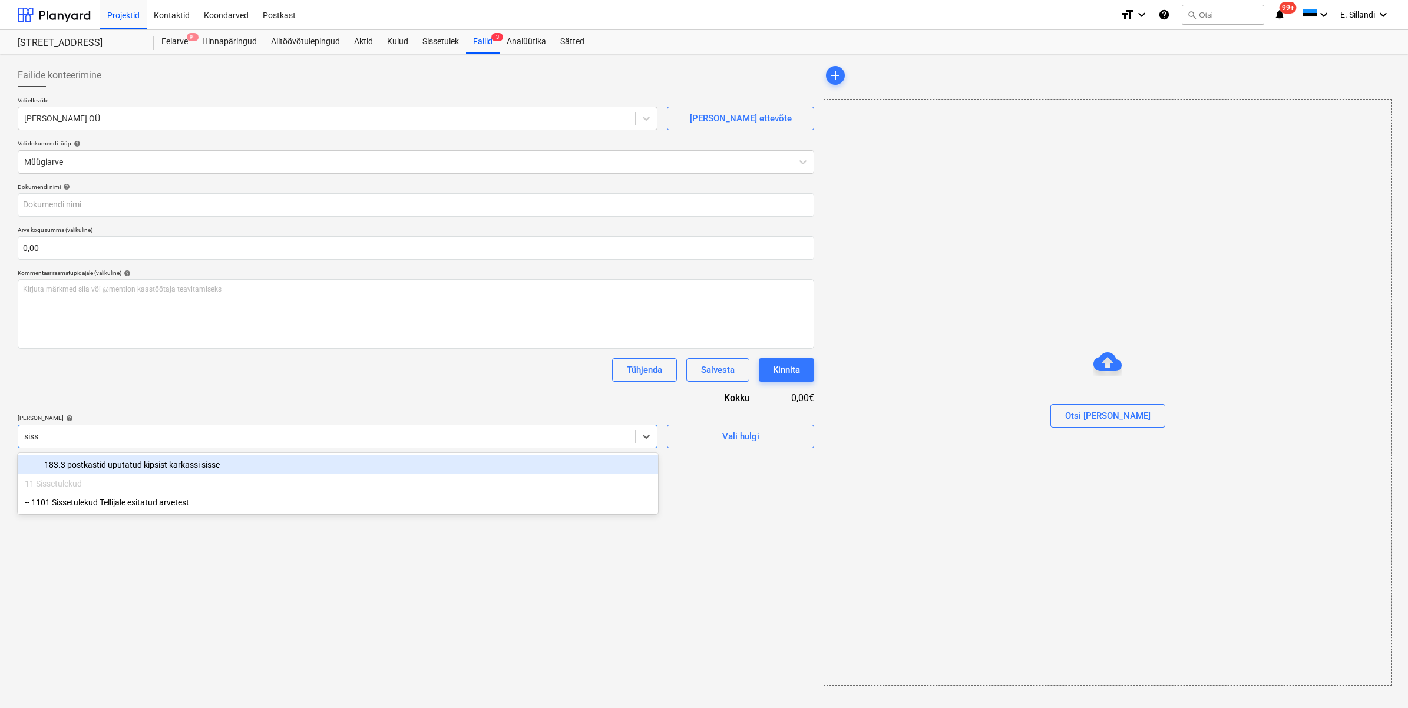
type input "sisse"
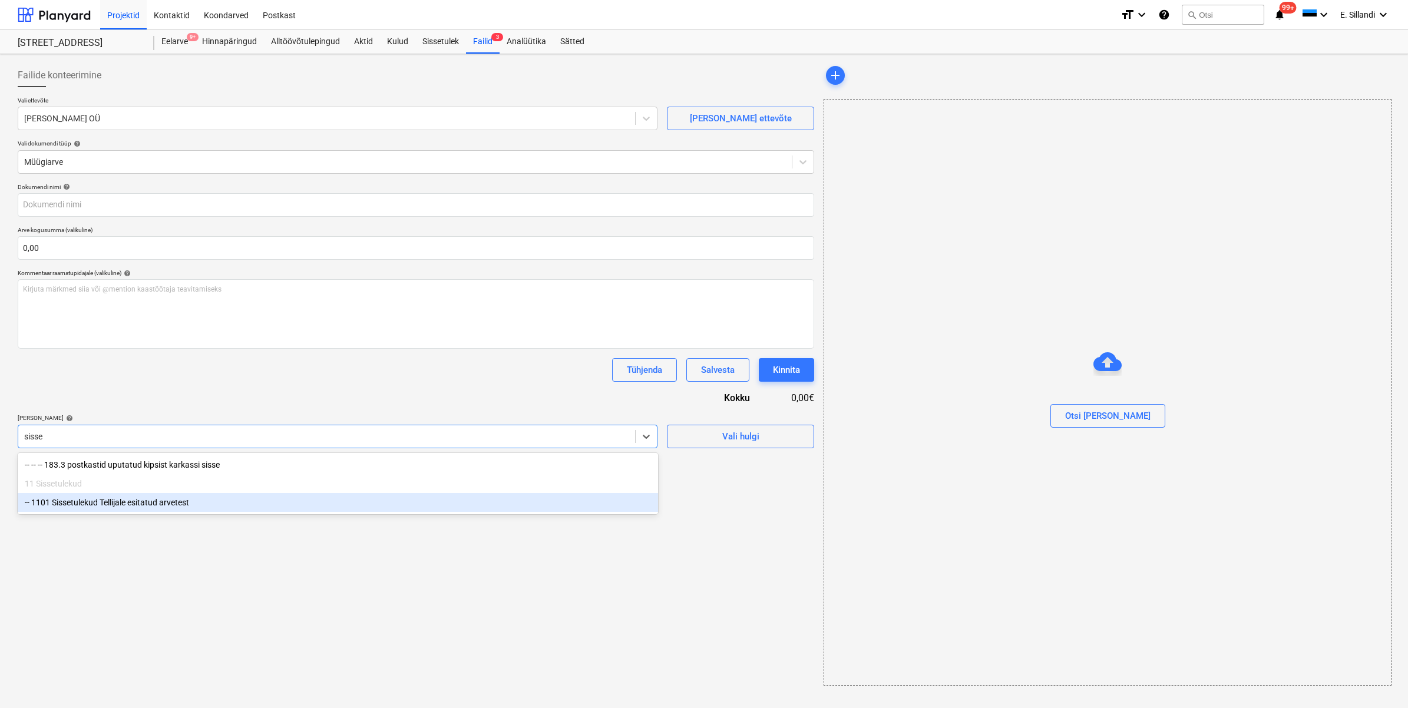
click at [184, 502] on div "-- 1101 Sissetulekud Tellijale esitatud arvetest" at bounding box center [338, 502] width 640 height 19
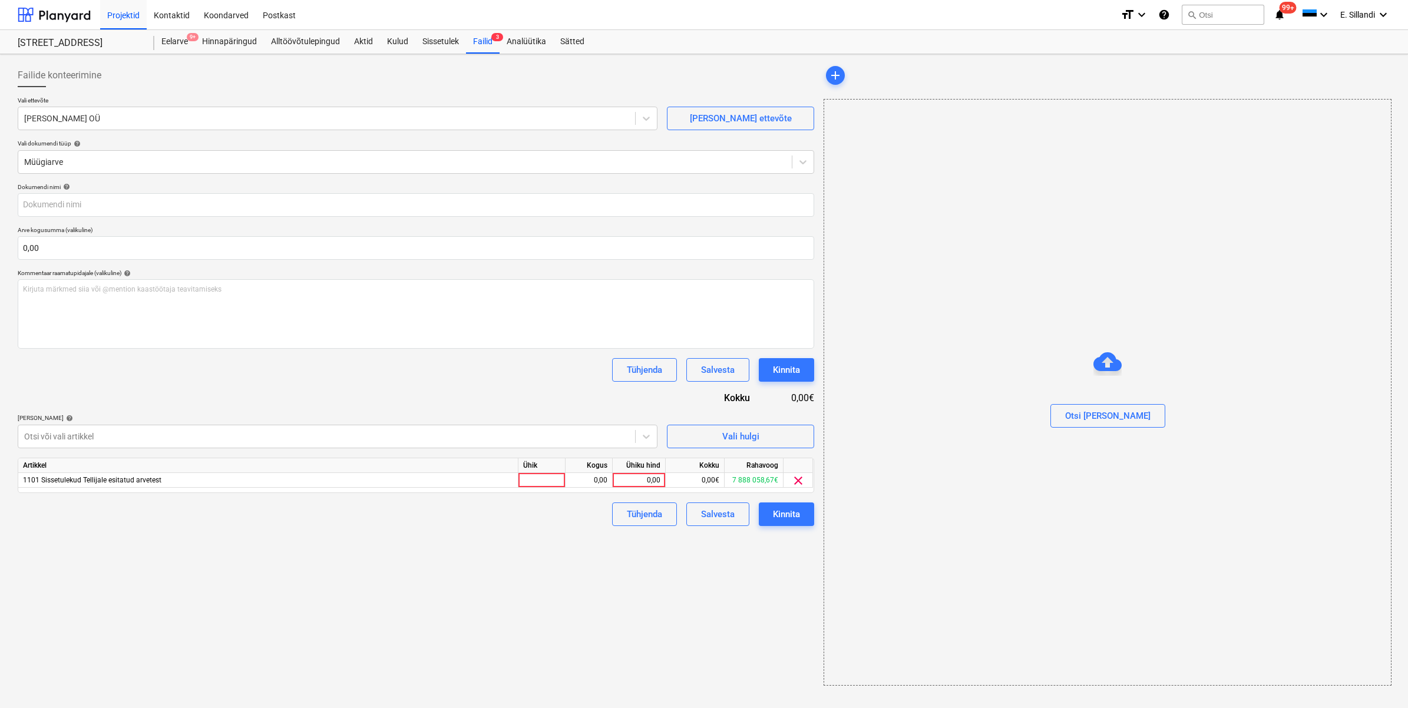
drag, startPoint x: 237, startPoint y: 409, endPoint x: 298, endPoint y: 405, distance: 61.4
click at [237, 409] on div "Dokumendi nimi help Arve kogusumma (valikuline) 0,00 Kommentaar raamatupidajale…" at bounding box center [416, 354] width 796 height 343
click at [537, 477] on div at bounding box center [541, 480] width 47 height 15
type input "1"
type input "TTA15.pdf"
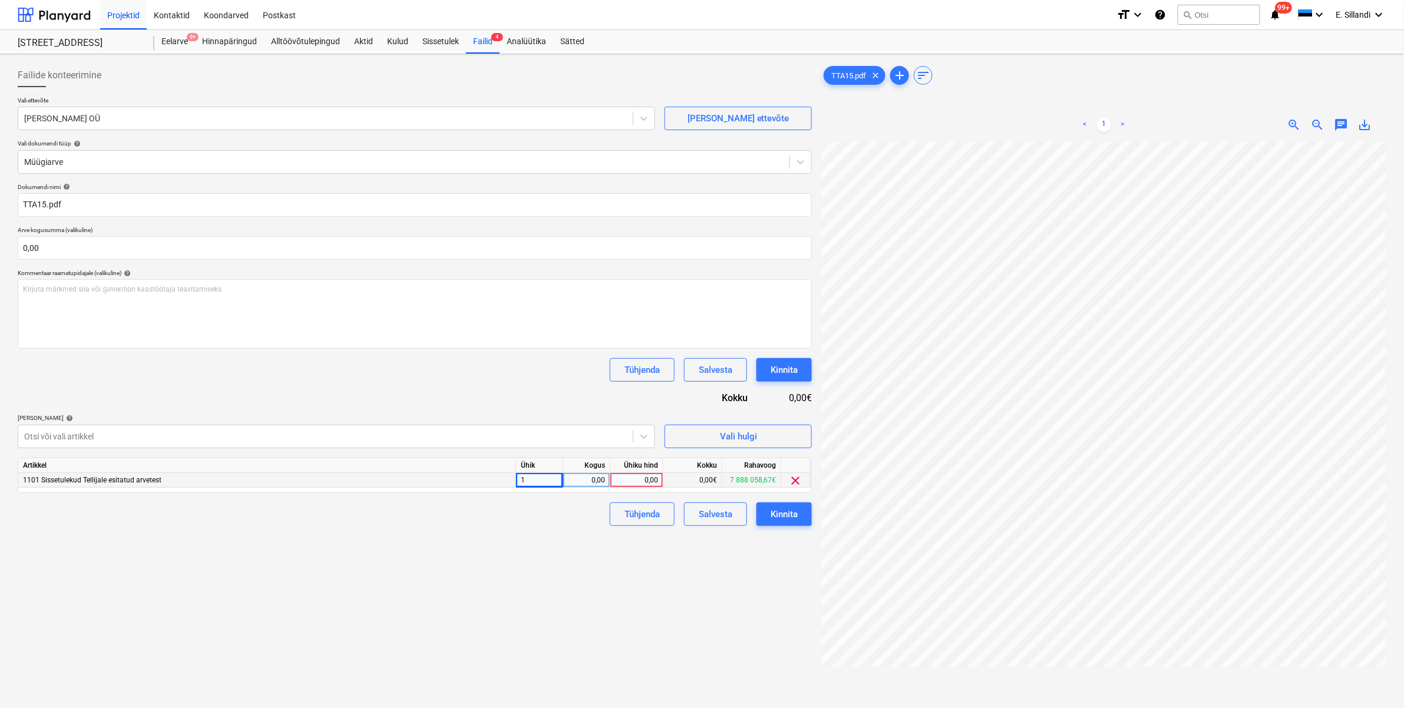
click at [604, 479] on div "0,00" at bounding box center [586, 480] width 37 height 15
type input "1"
click at [537, 473] on div "1" at bounding box center [539, 480] width 47 height 15
click at [619, 484] on div "0,00" at bounding box center [636, 480] width 43 height 15
type input "259011,52"
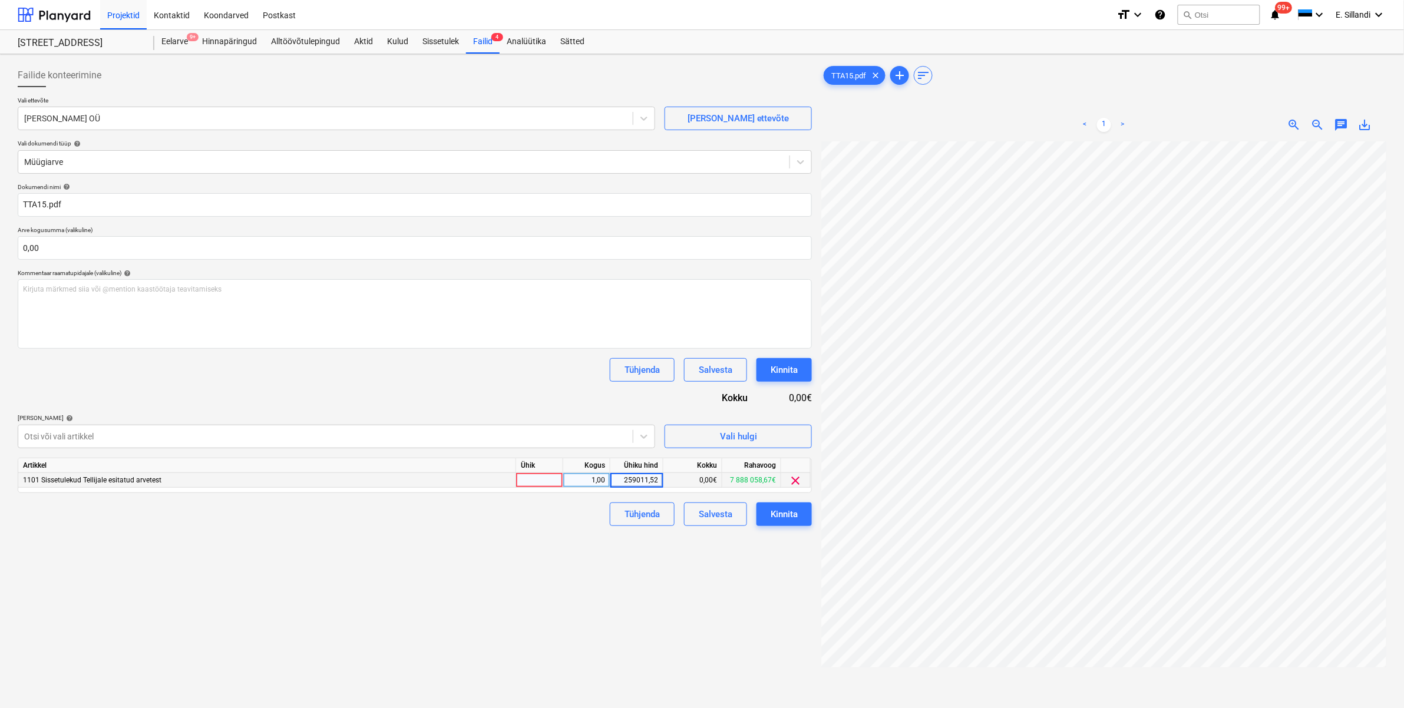
click at [575, 543] on div "Failide konteerimine Vali ettevõte Solares OÜ Lisa uus ettevõte Vali dokumendi …" at bounding box center [414, 440] width 803 height 762
click at [625, 481] on div "259 011,52" at bounding box center [636, 480] width 43 height 15
type input "259012"
click at [551, 549] on div "Failide konteerimine Vali ettevõte Solares OÜ Lisa uus ettevõte Vali dokumendi …" at bounding box center [414, 440] width 803 height 762
click at [519, 478] on div at bounding box center [539, 480] width 47 height 15
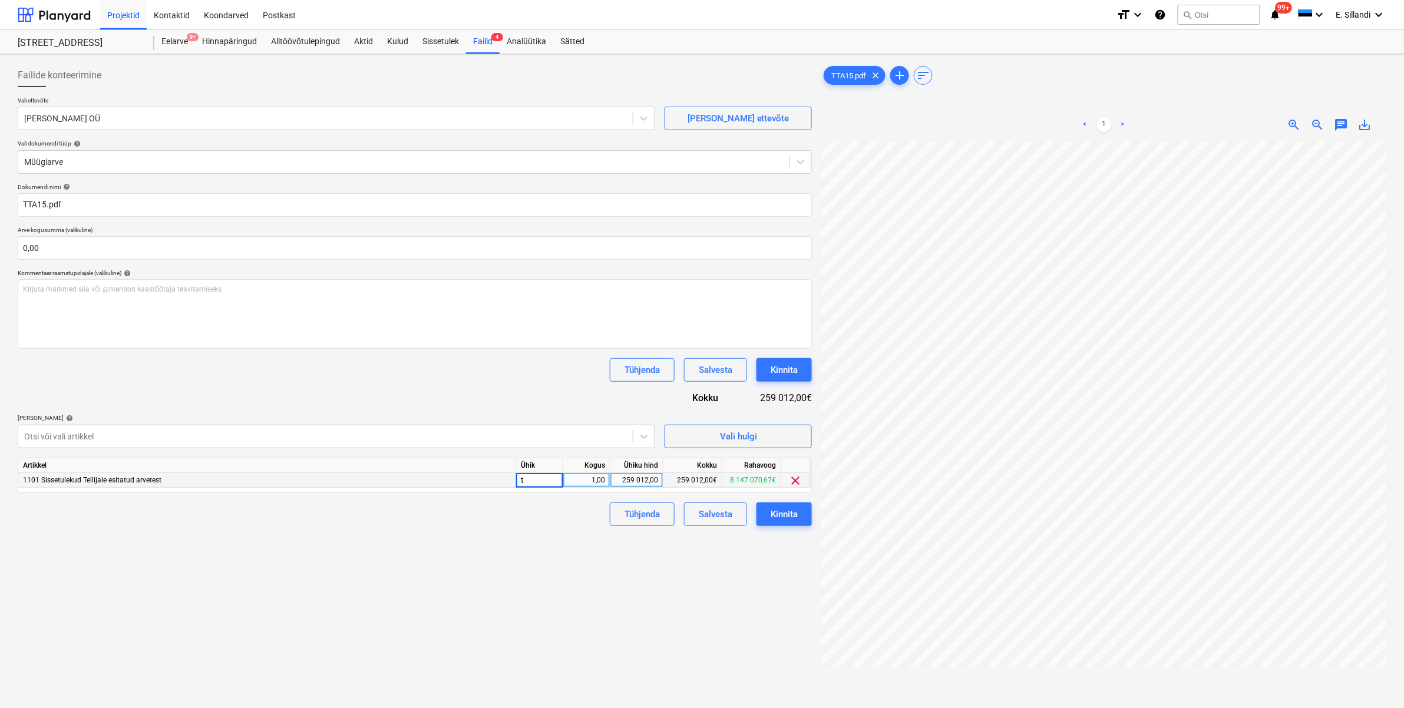
type input "tk"
click at [395, 549] on div "Failide konteerimine Vali ettevõte Solares OÜ Lisa uus ettevõte Vali dokumendi …" at bounding box center [414, 440] width 803 height 762
click at [769, 511] on button "Kinnita" at bounding box center [783, 514] width 55 height 24
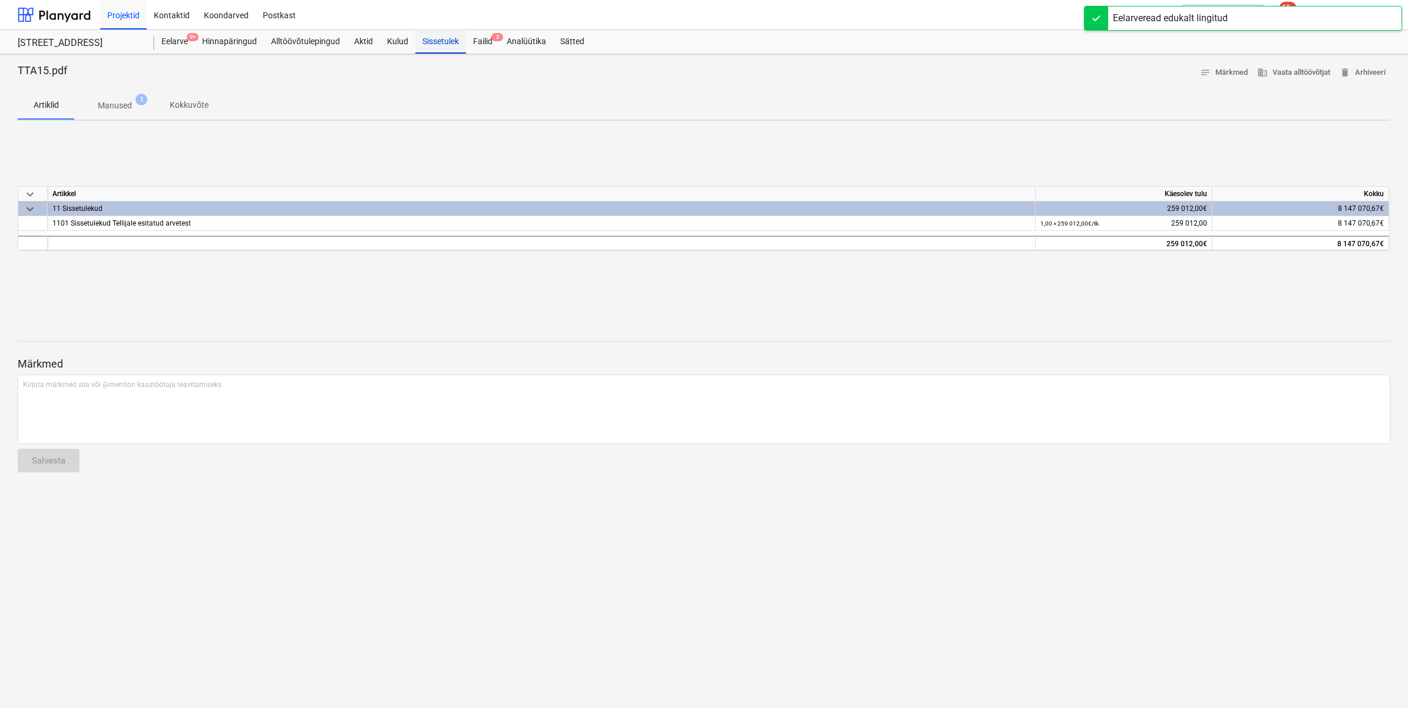
click at [449, 39] on div "Sissetulek" at bounding box center [440, 42] width 51 height 24
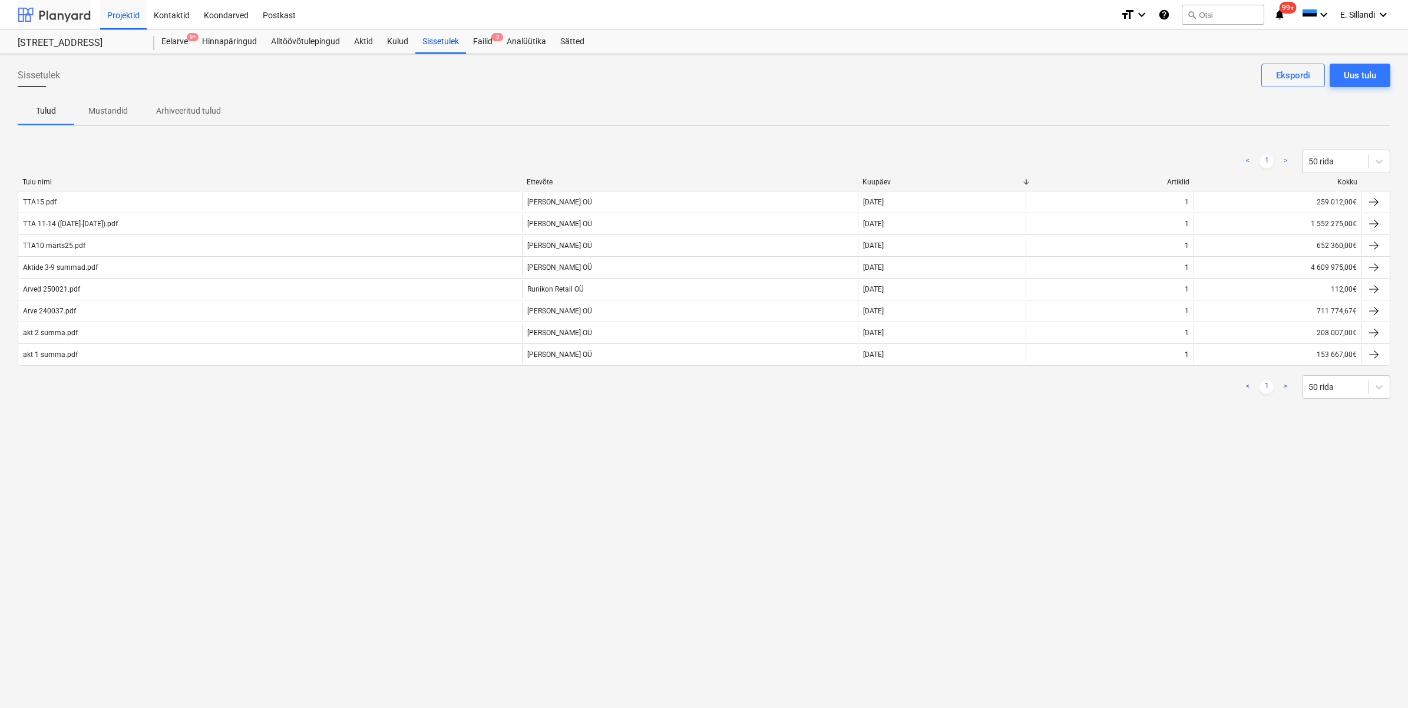
click at [45, 18] on div at bounding box center [54, 14] width 73 height 29
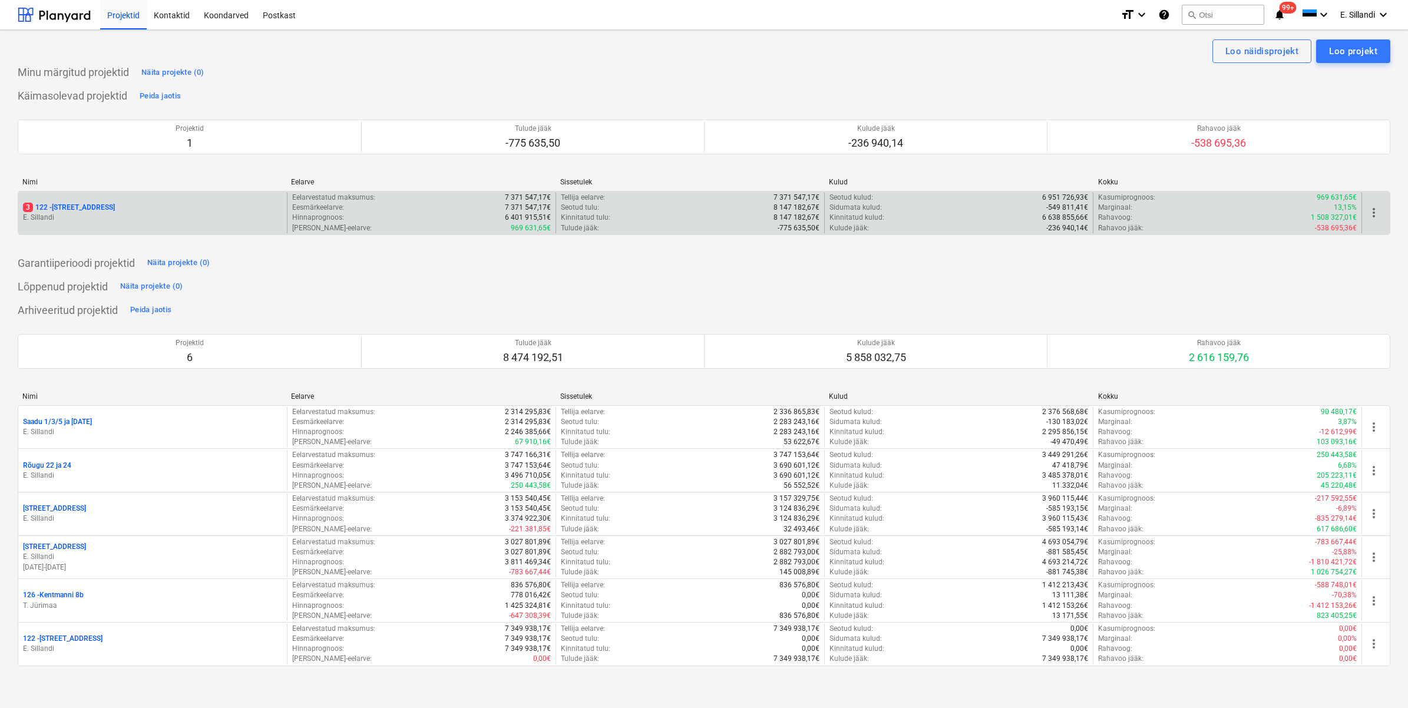
click at [84, 203] on p "3 122 - Viieaia tee 28" at bounding box center [69, 208] width 92 height 10
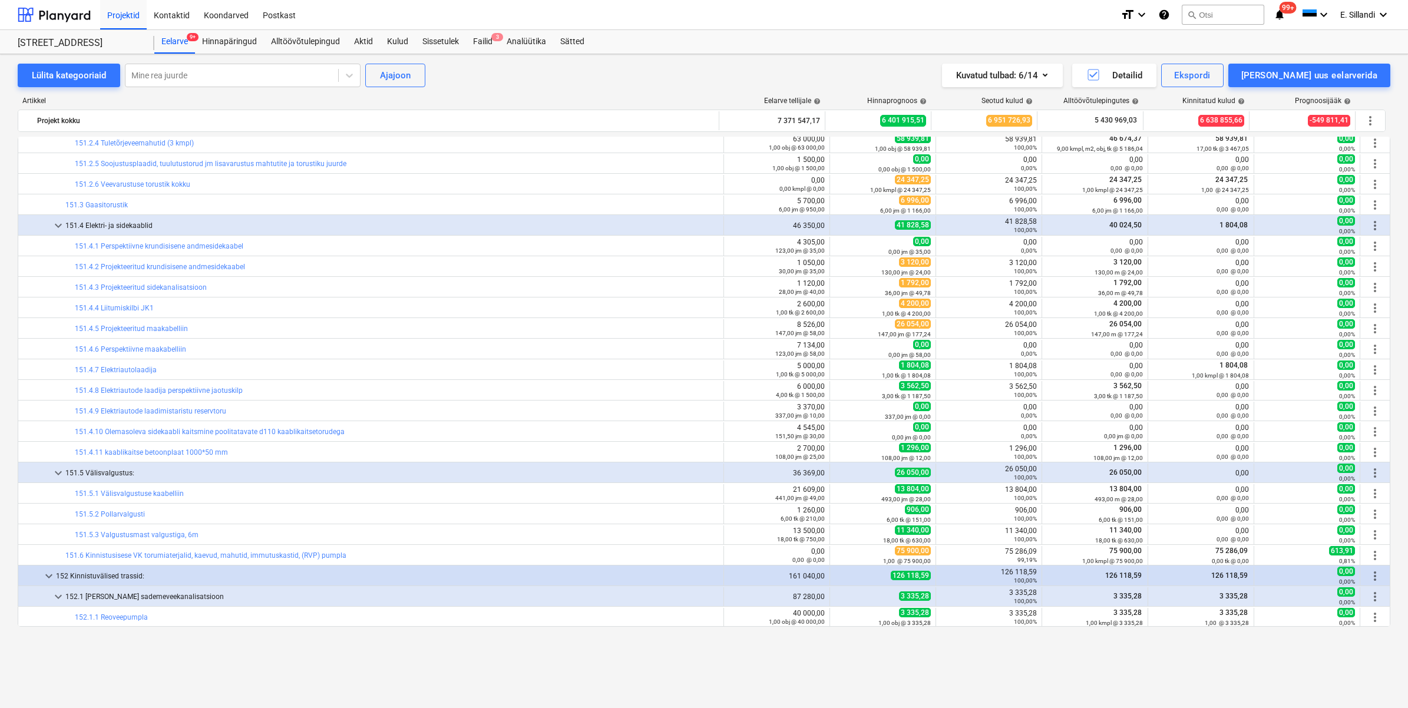
scroll to position [59, 0]
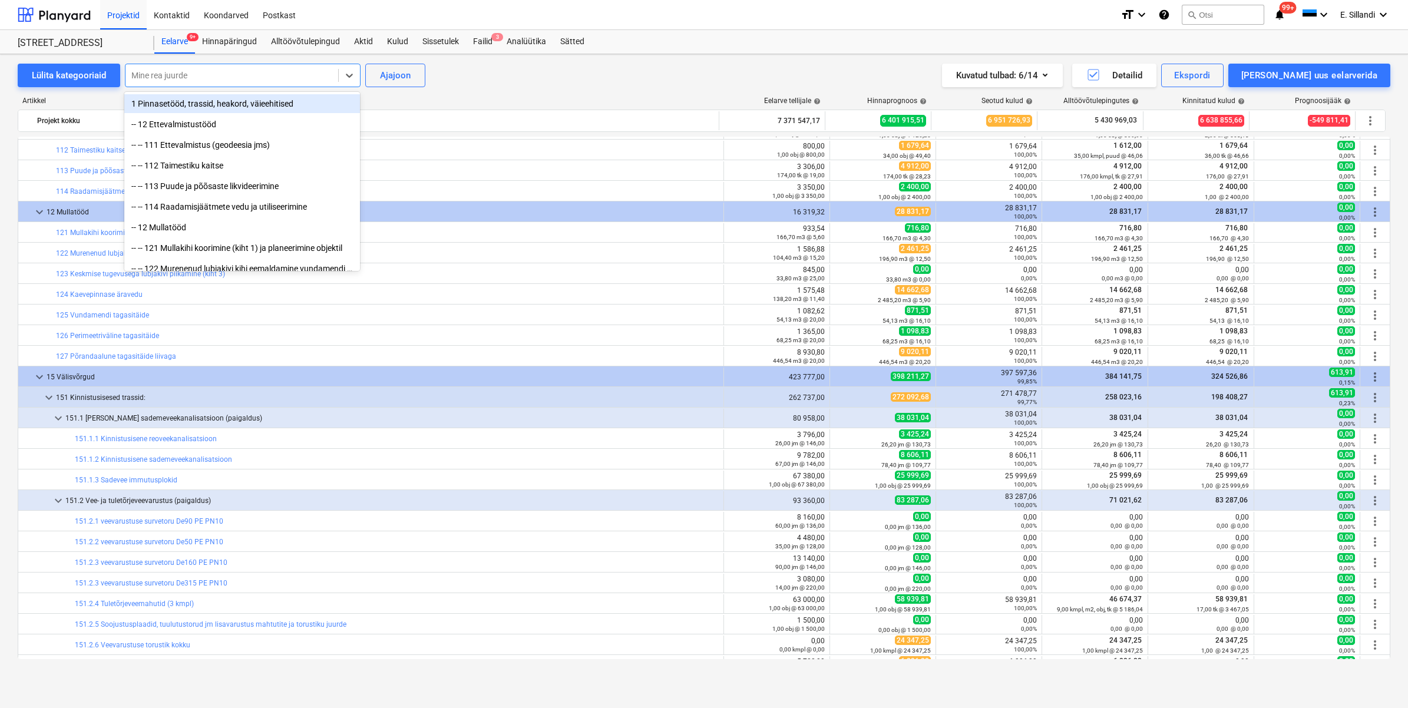
click at [225, 86] on div "Mine rea juurde" at bounding box center [243, 76] width 236 height 24
type input "sisse"
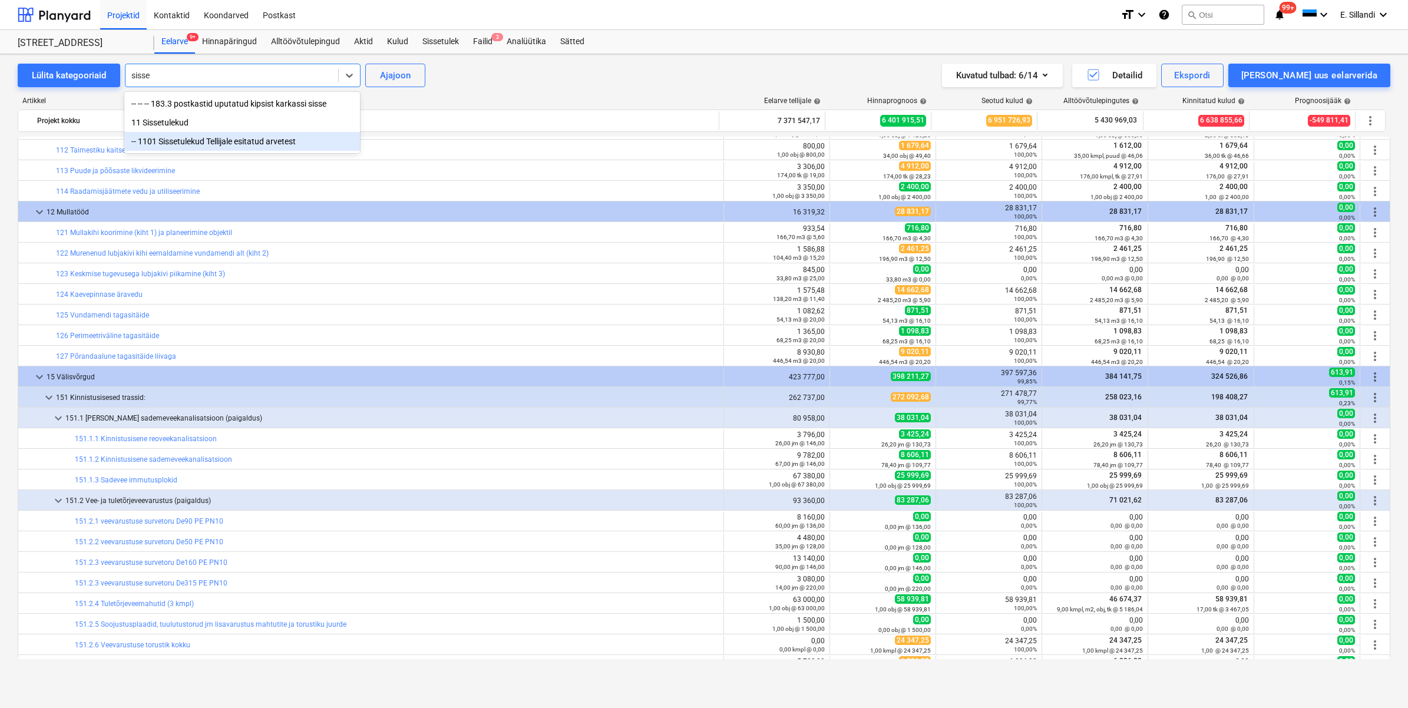
click at [266, 151] on div "-- 1101 Sissetulekud Tellijale esitatud arvetest" at bounding box center [242, 141] width 236 height 19
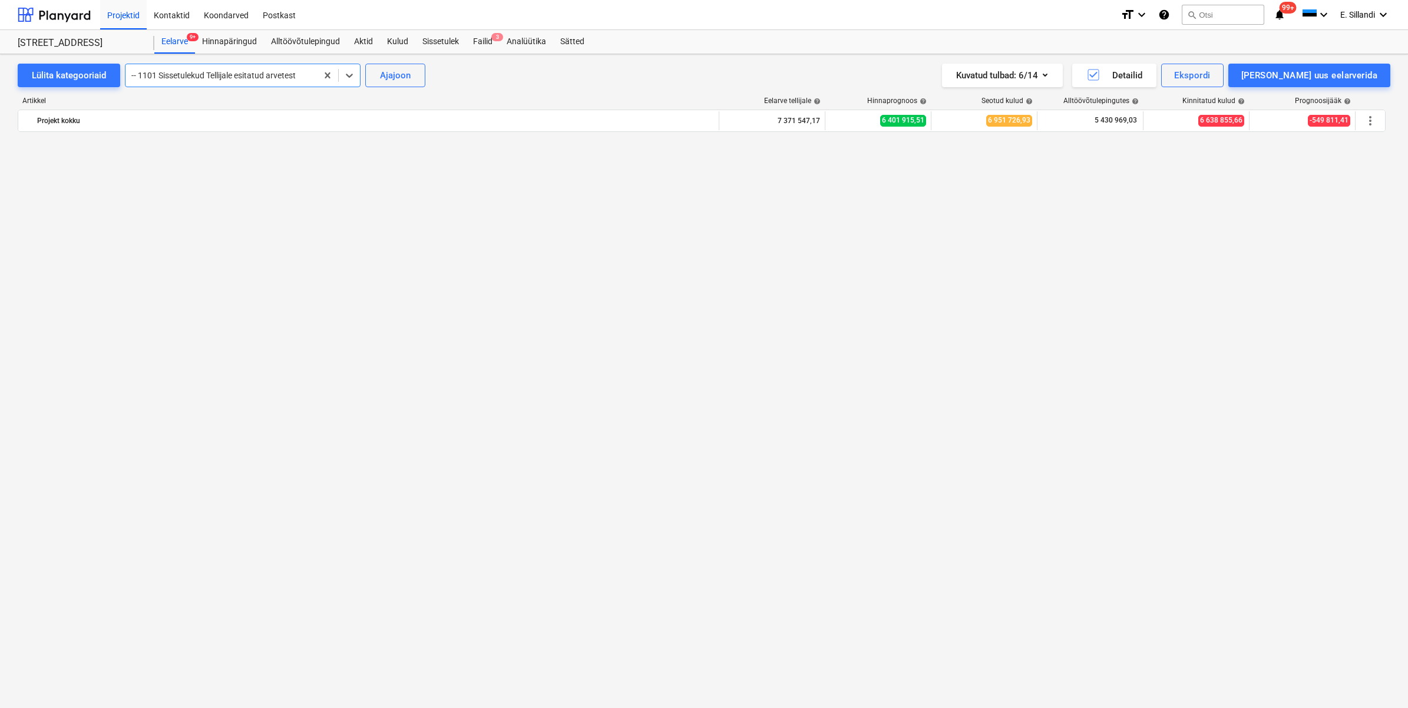
scroll to position [13352, 0]
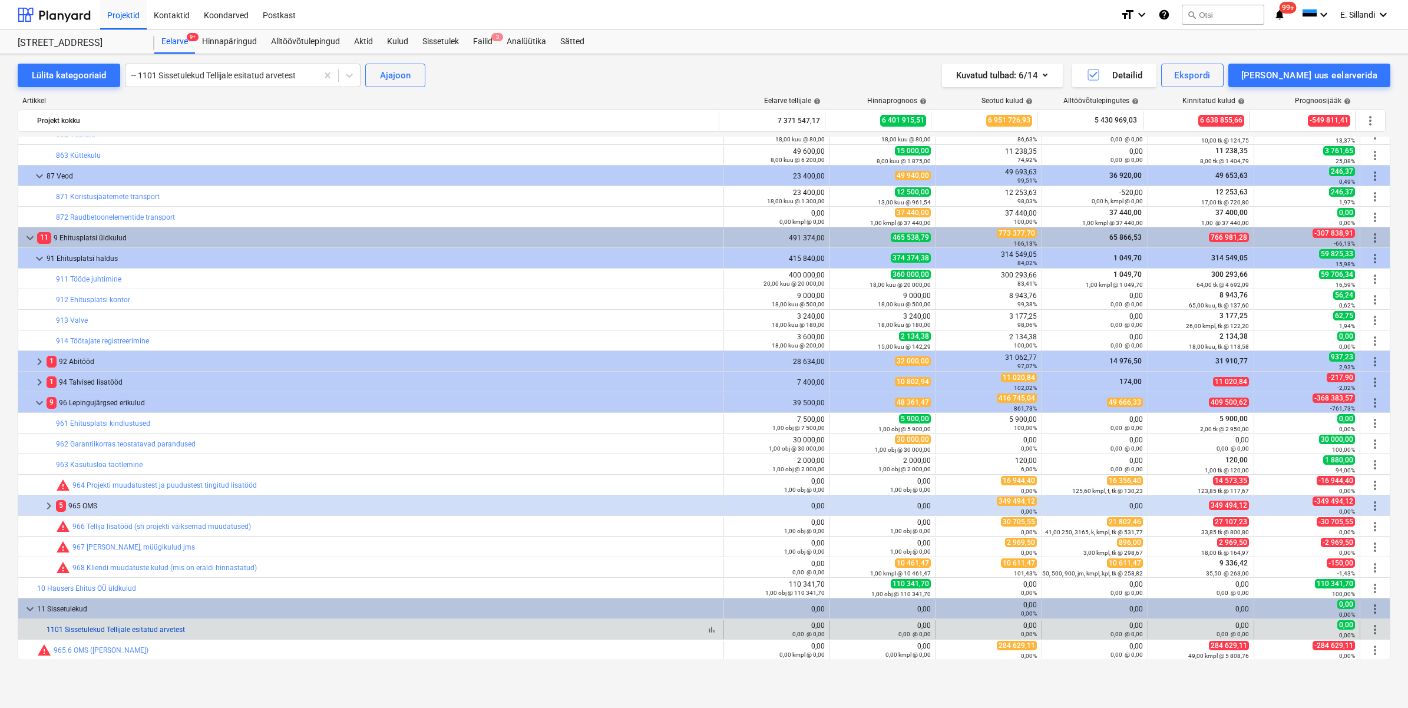
click at [125, 549] on link "1101 Sissetulekud Tellijale esitatud arvetest" at bounding box center [116, 630] width 138 height 8
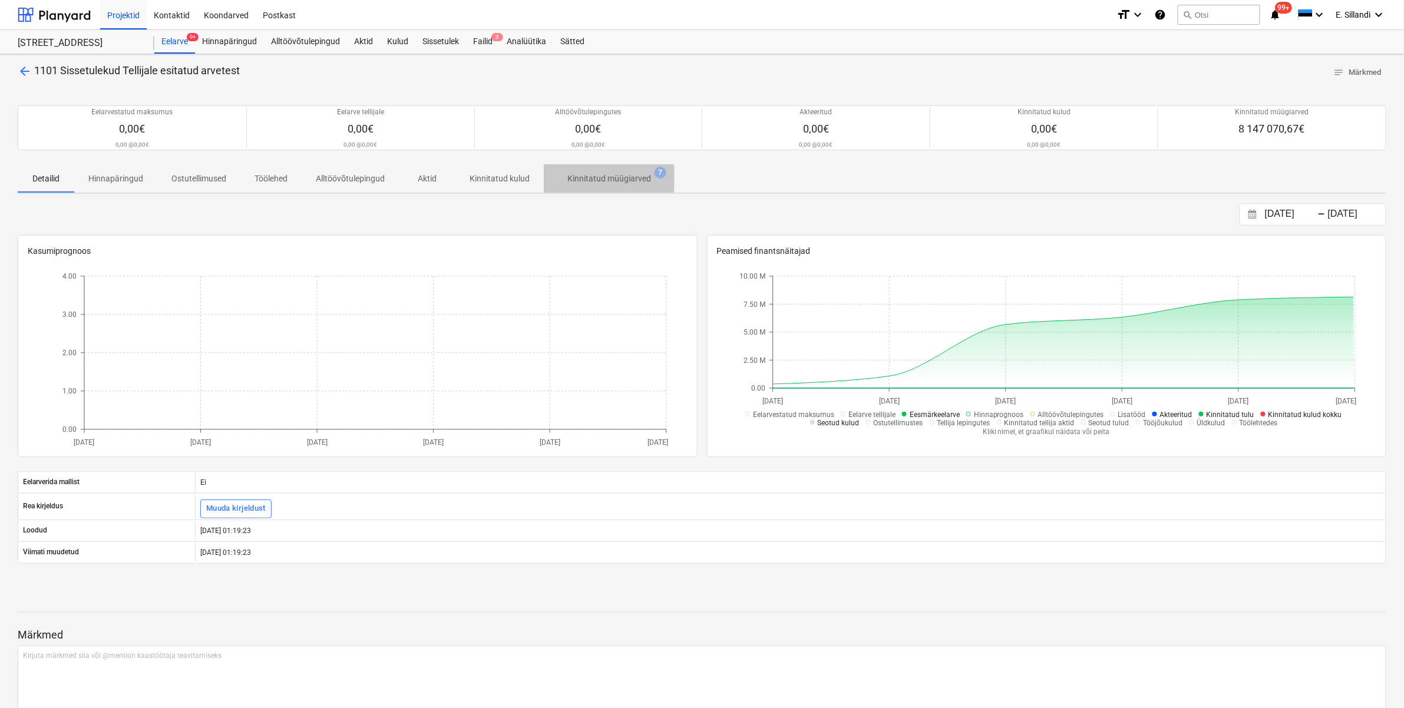
click at [568, 177] on p "Kinnitatud müügiarved" at bounding box center [609, 179] width 84 height 12
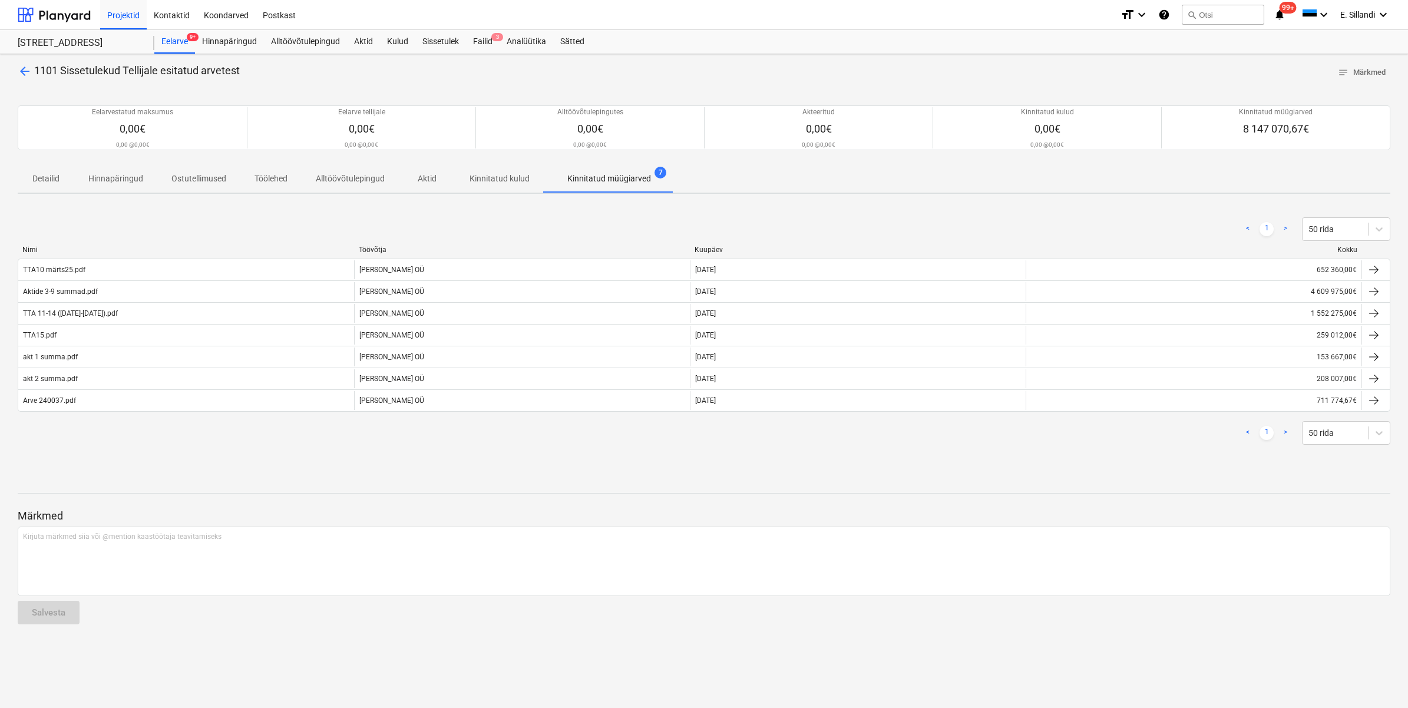
click at [1124, 488] on div "Märkmed Kirjuta märkmed siia või @mention kaastöötaja teavitamiseks ﻿ Salvesta" at bounding box center [704, 556] width 1372 height 156
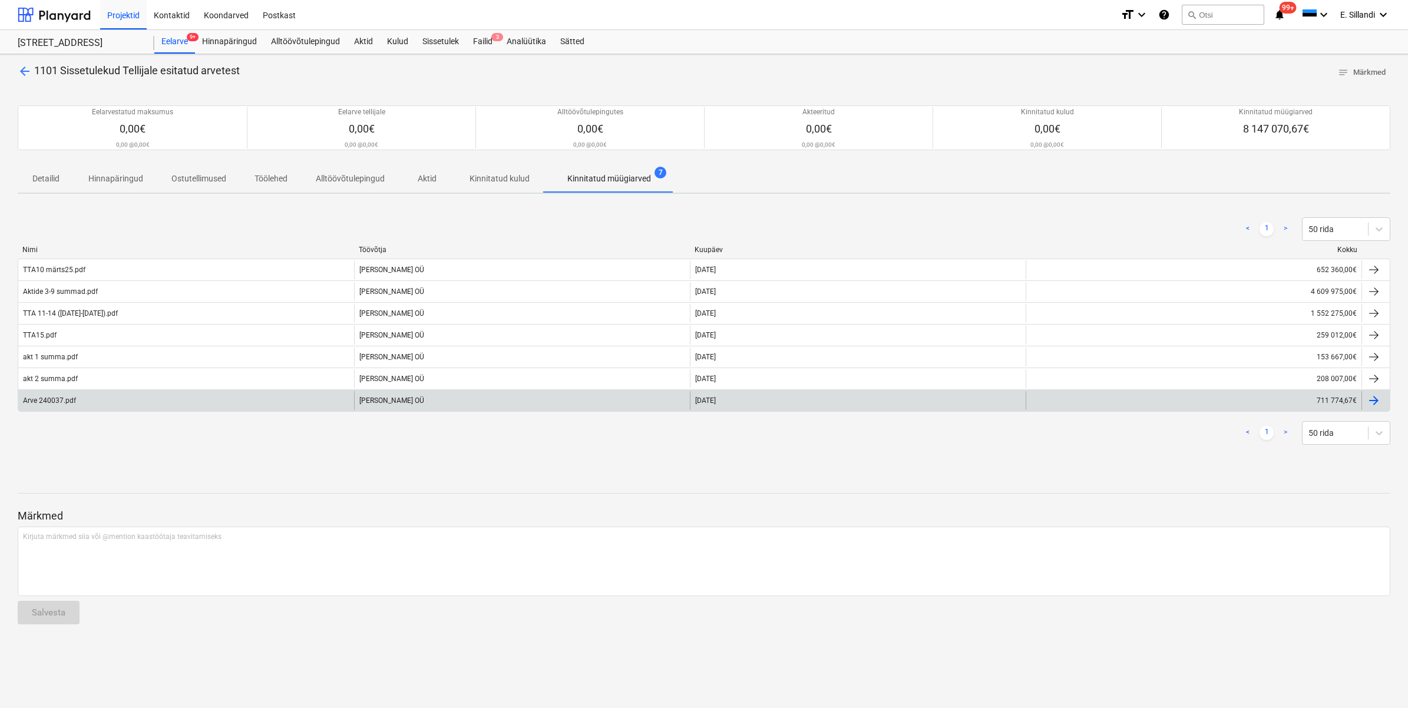
click at [688, 398] on div "Solares OÜ" at bounding box center [522, 400] width 336 height 19
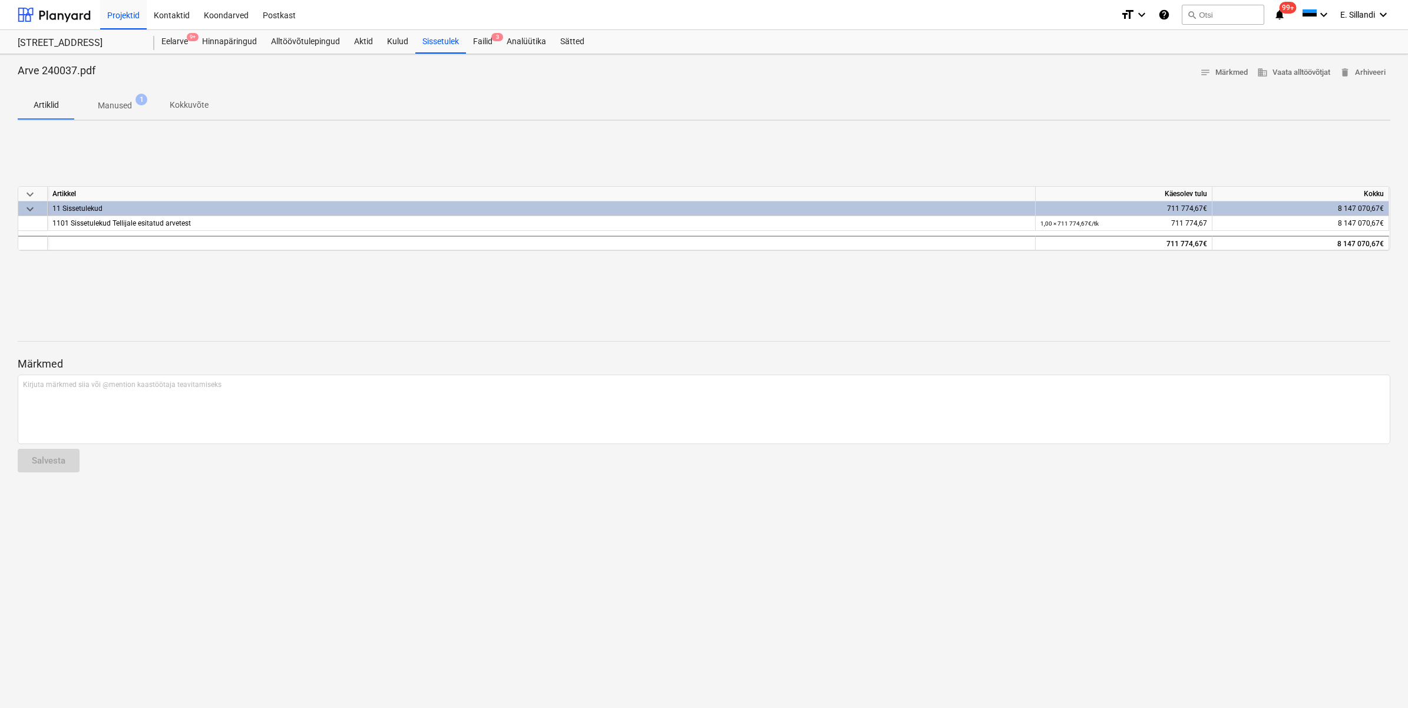
click at [106, 97] on span "Manused 1" at bounding box center [114, 105] width 81 height 21
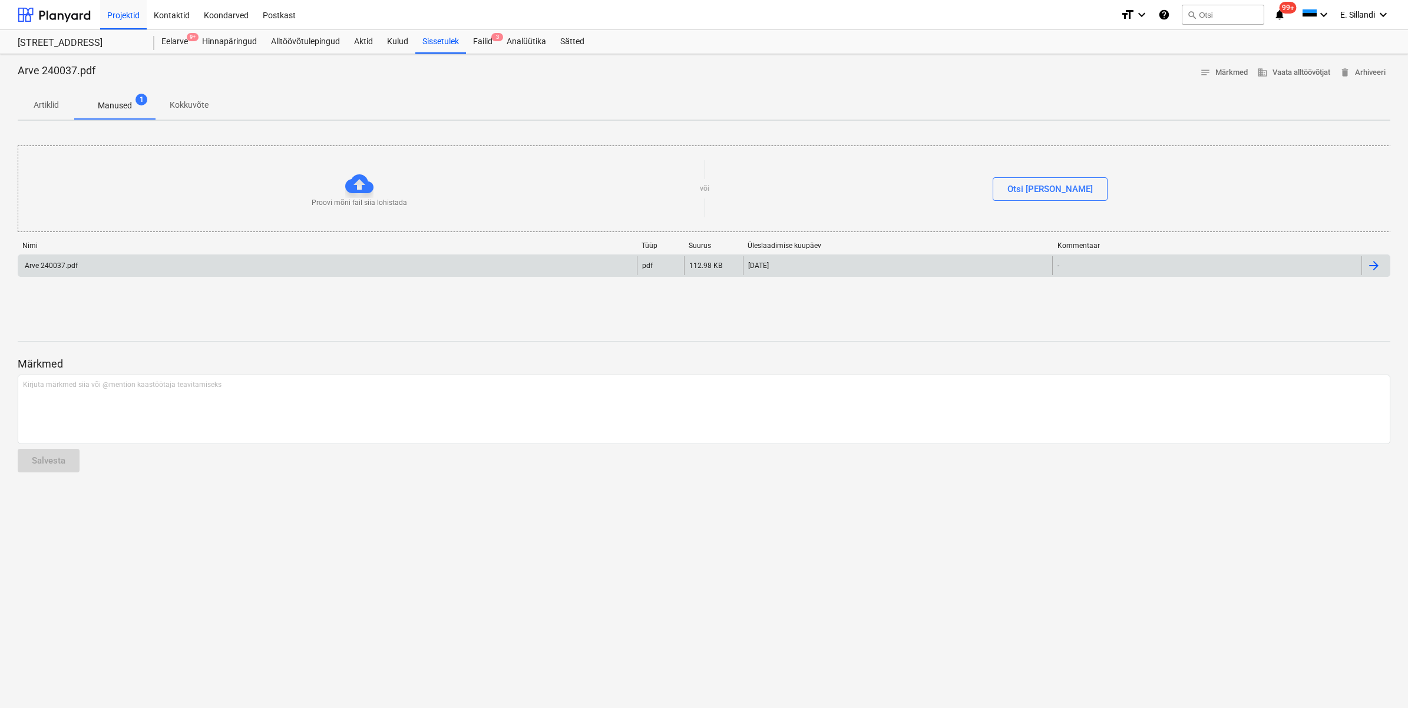
click at [90, 261] on div "Arve 240037.pdf" at bounding box center [327, 265] width 618 height 19
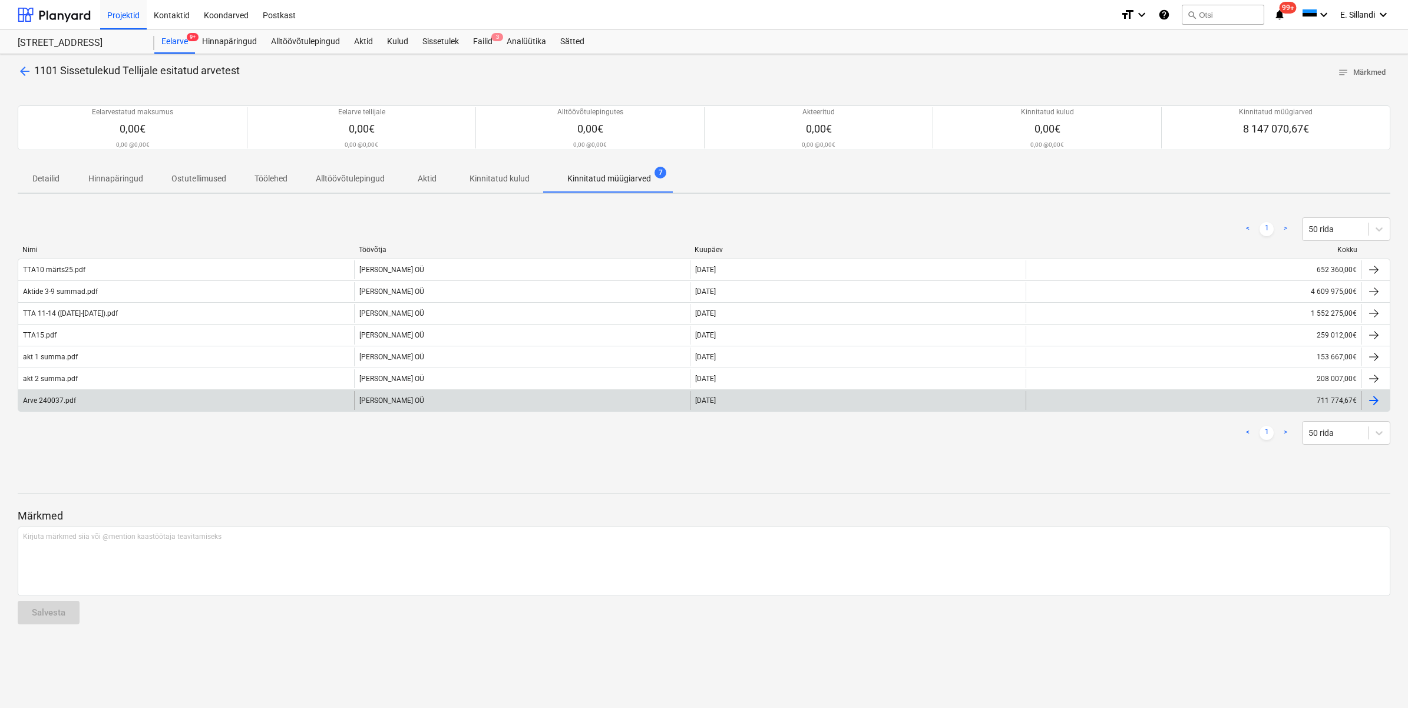
click at [88, 396] on div "Arve 240037.pdf" at bounding box center [186, 400] width 336 height 19
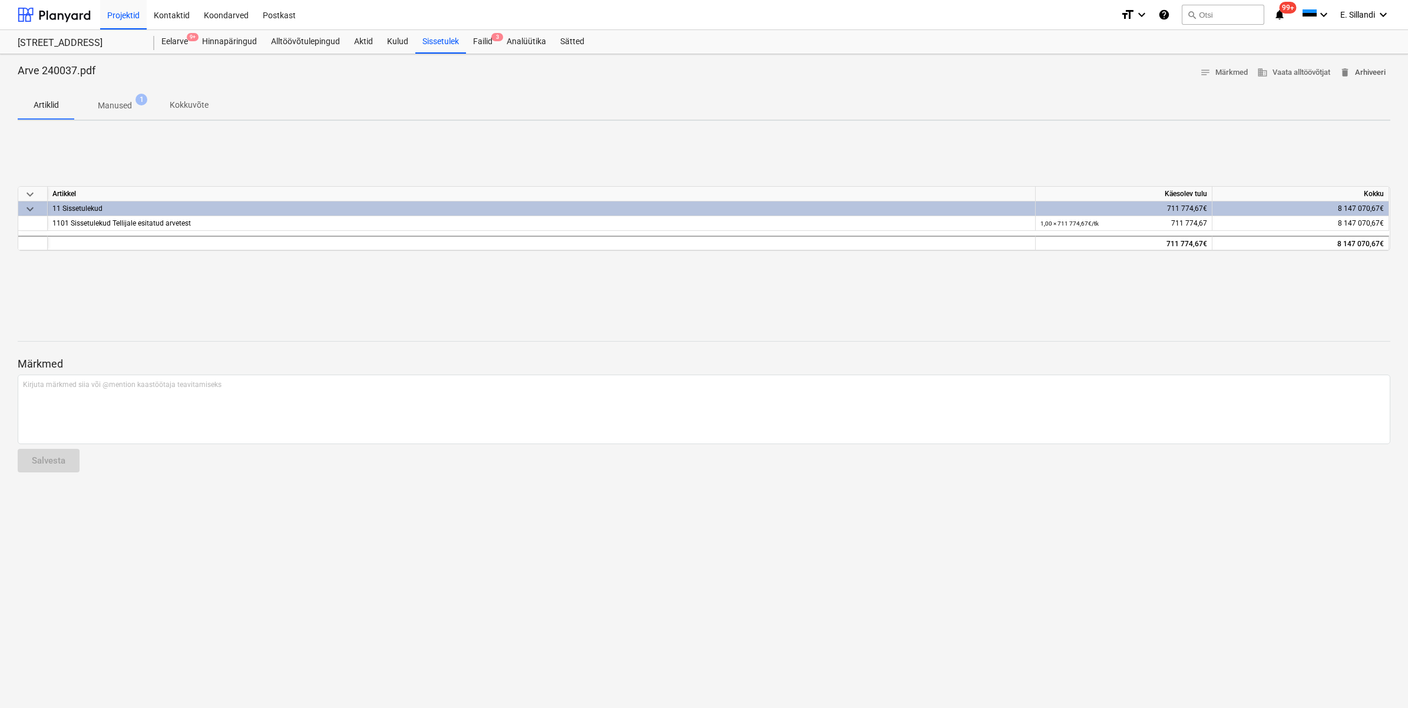
click at [1124, 68] on span "delete Arhiveeri" at bounding box center [1362, 73] width 46 height 14
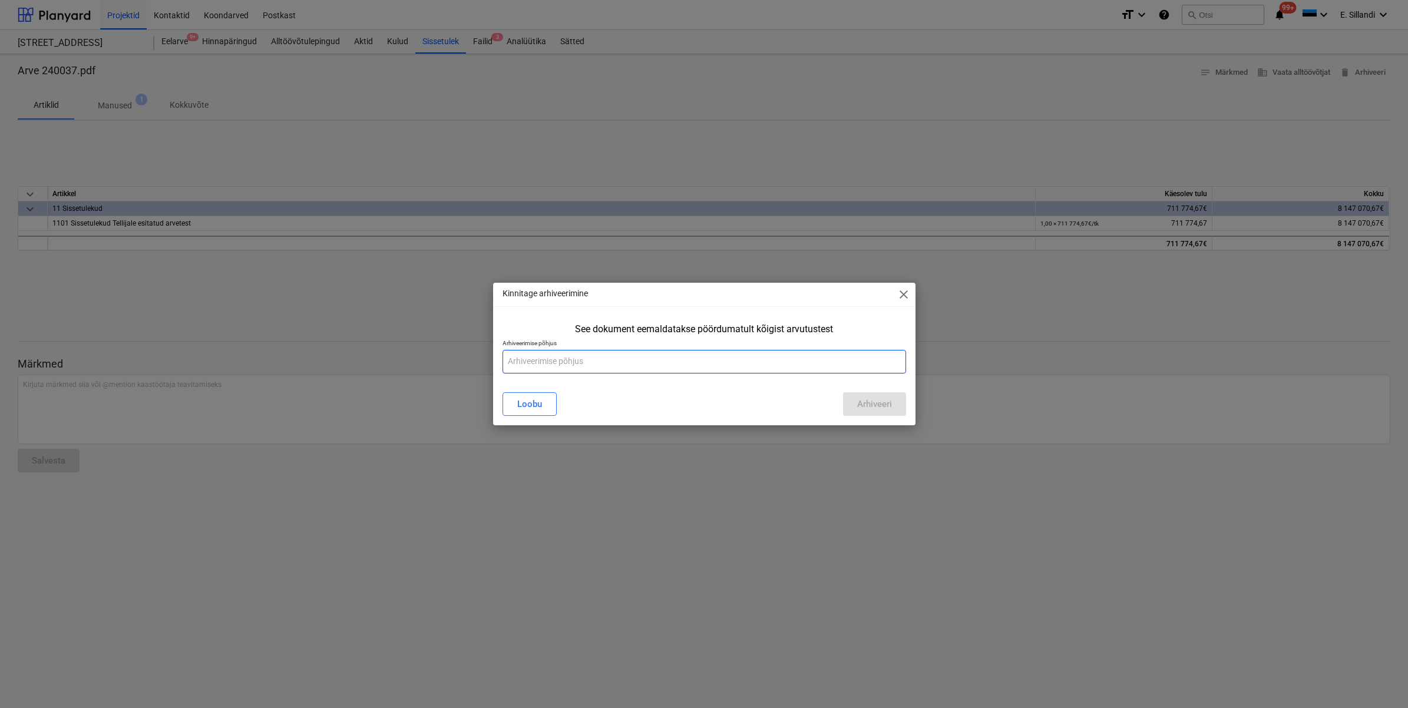
click at [620, 369] on input "text" at bounding box center [703, 362] width 403 height 24
type input "Topelt sisestus"
click at [863, 401] on div "Arhiveeri" at bounding box center [874, 403] width 35 height 15
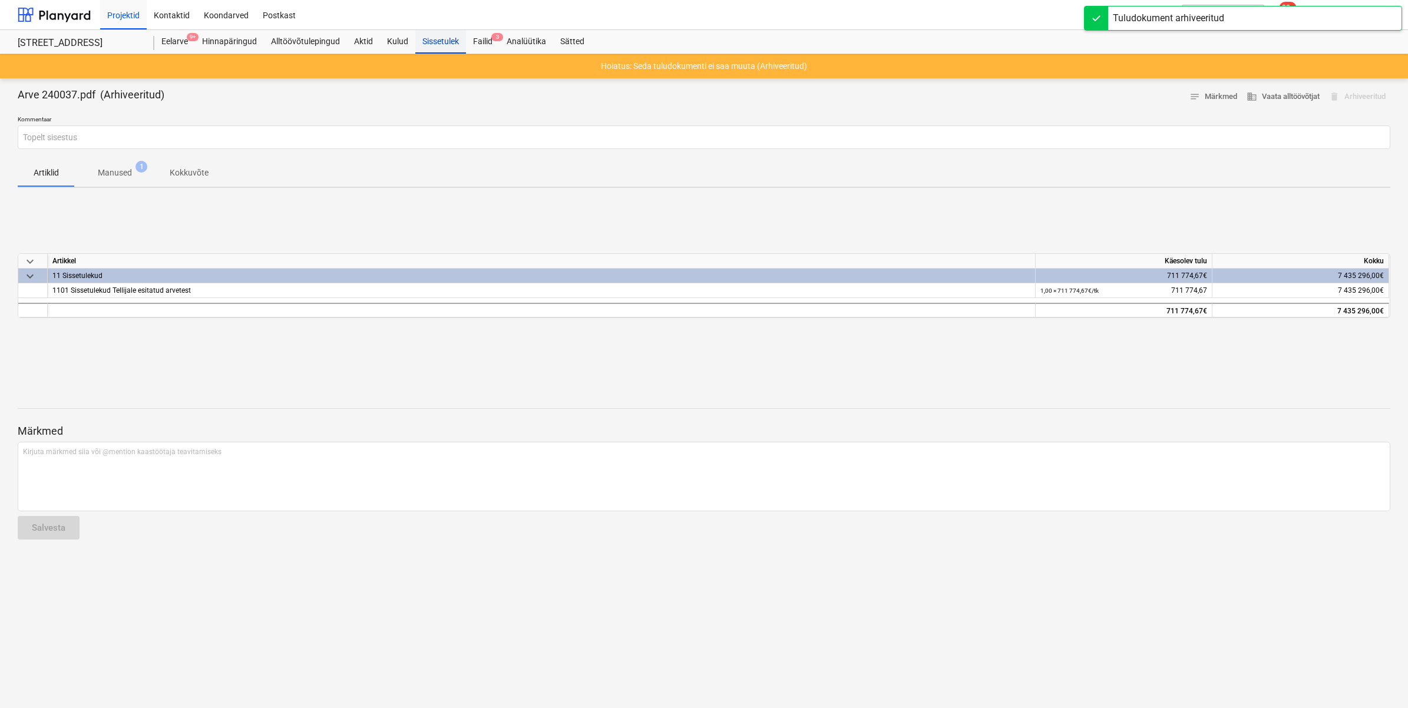
click at [443, 45] on div "Sissetulek" at bounding box center [440, 42] width 51 height 24
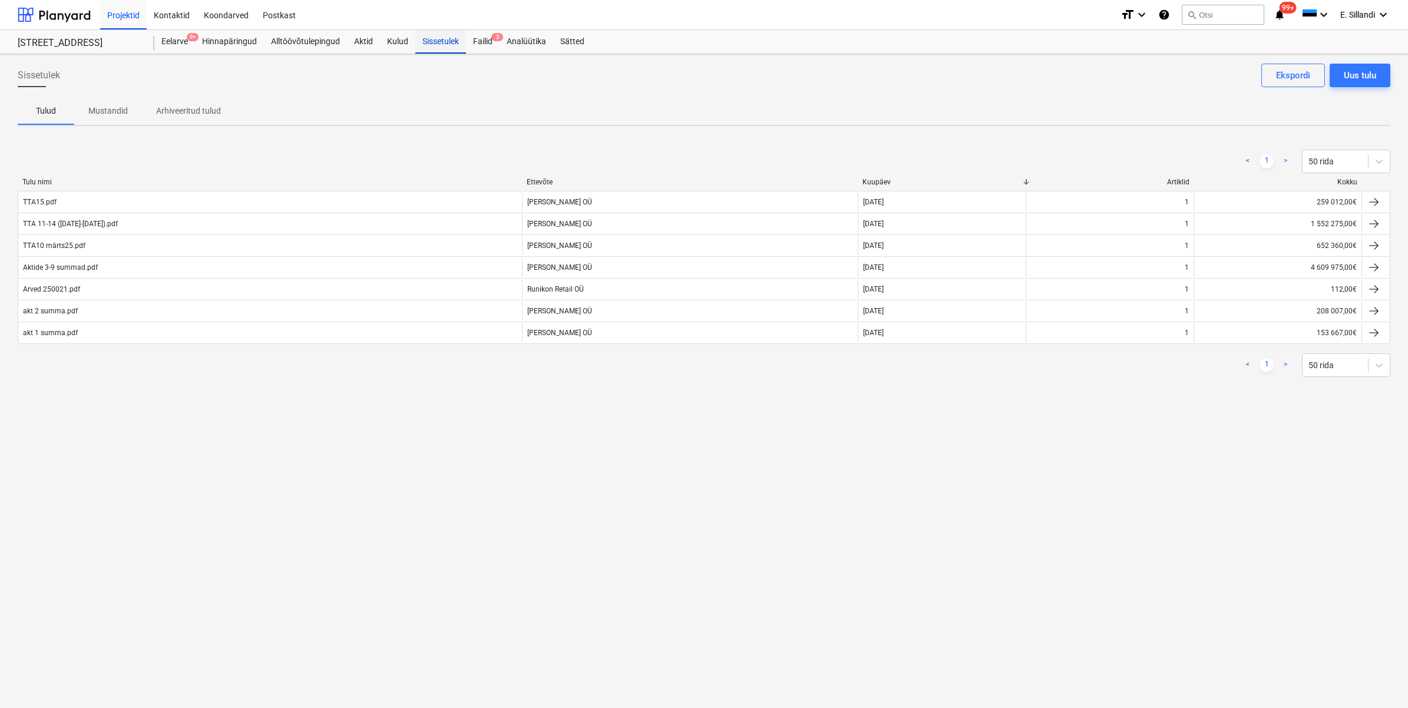
click at [442, 39] on div "Sissetulek" at bounding box center [440, 42] width 51 height 24
click at [183, 44] on div "Eelarve 9+" at bounding box center [174, 42] width 41 height 24
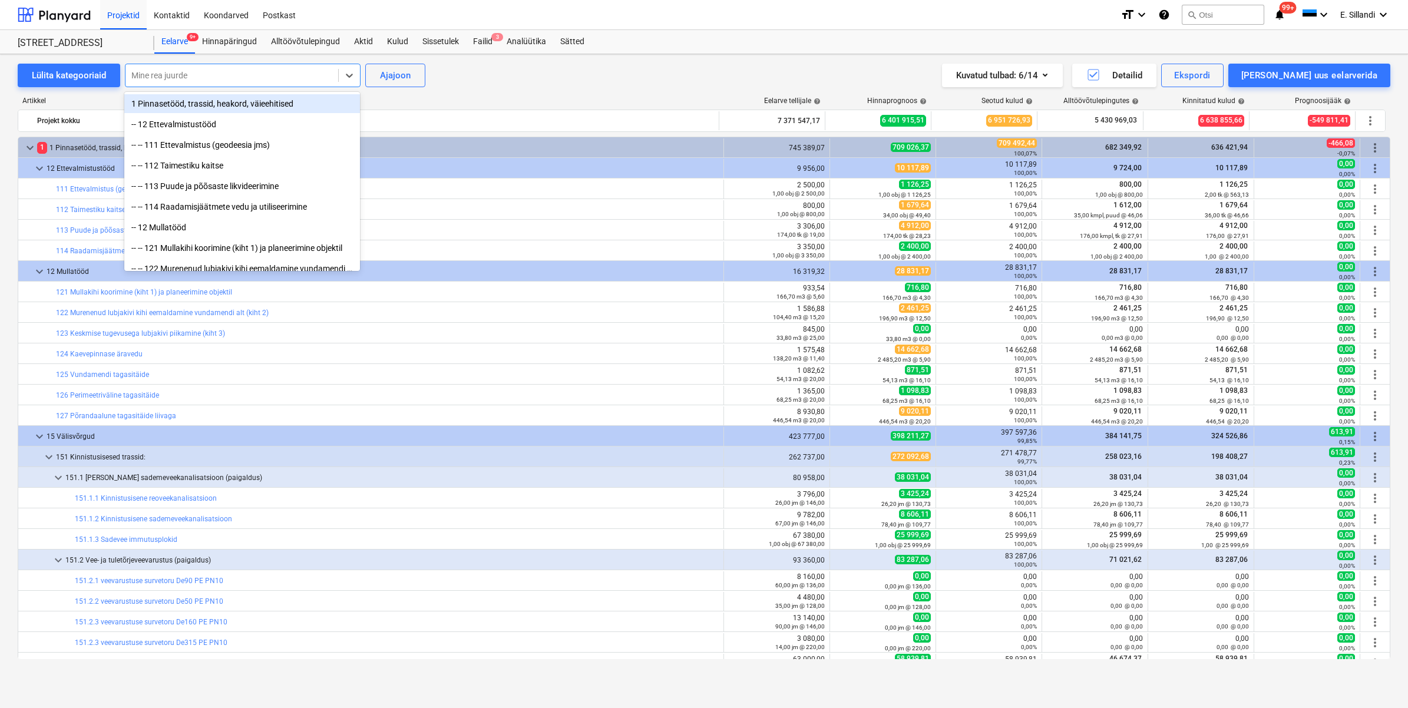
click at [332, 71] on div "Mine rea juurde" at bounding box center [231, 75] width 213 height 16
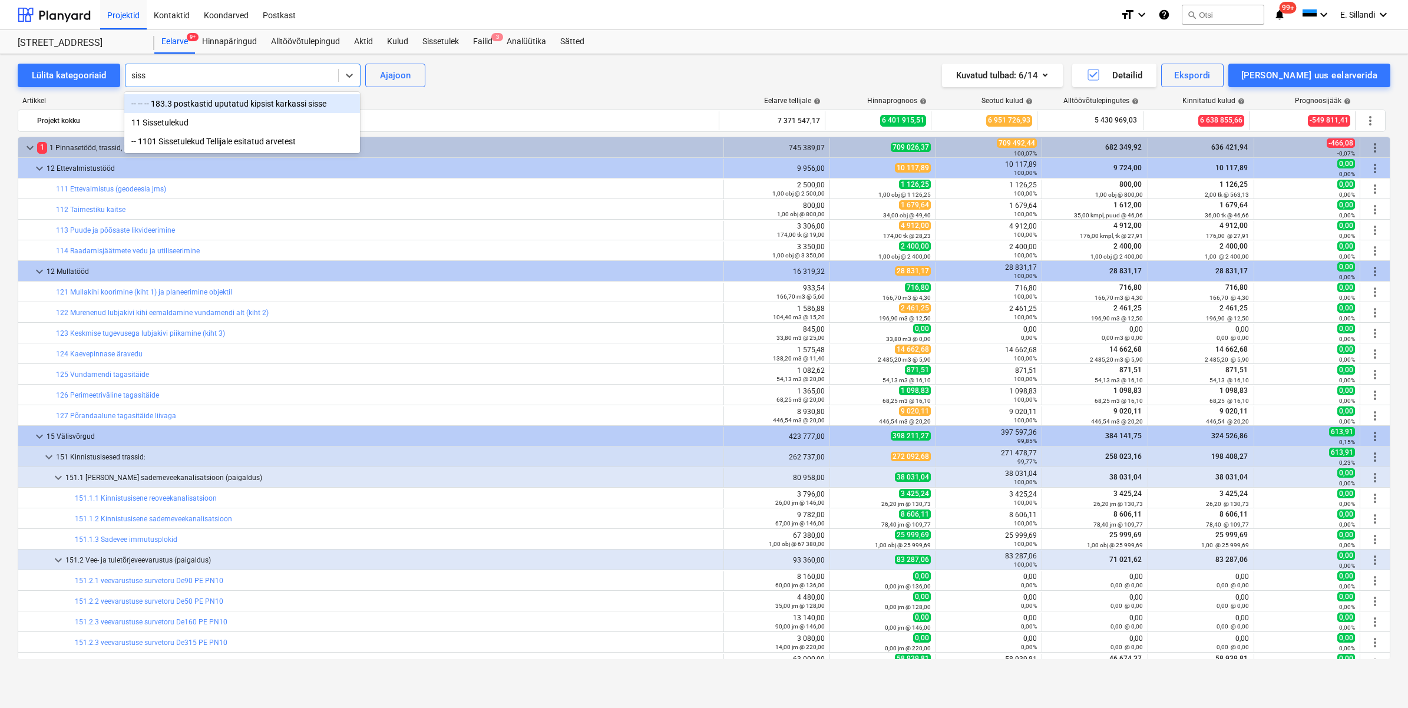
type input "sisse"
click at [203, 143] on div "-- 1101 Sissetulekud Tellijale esitatud arvetest" at bounding box center [242, 141] width 236 height 19
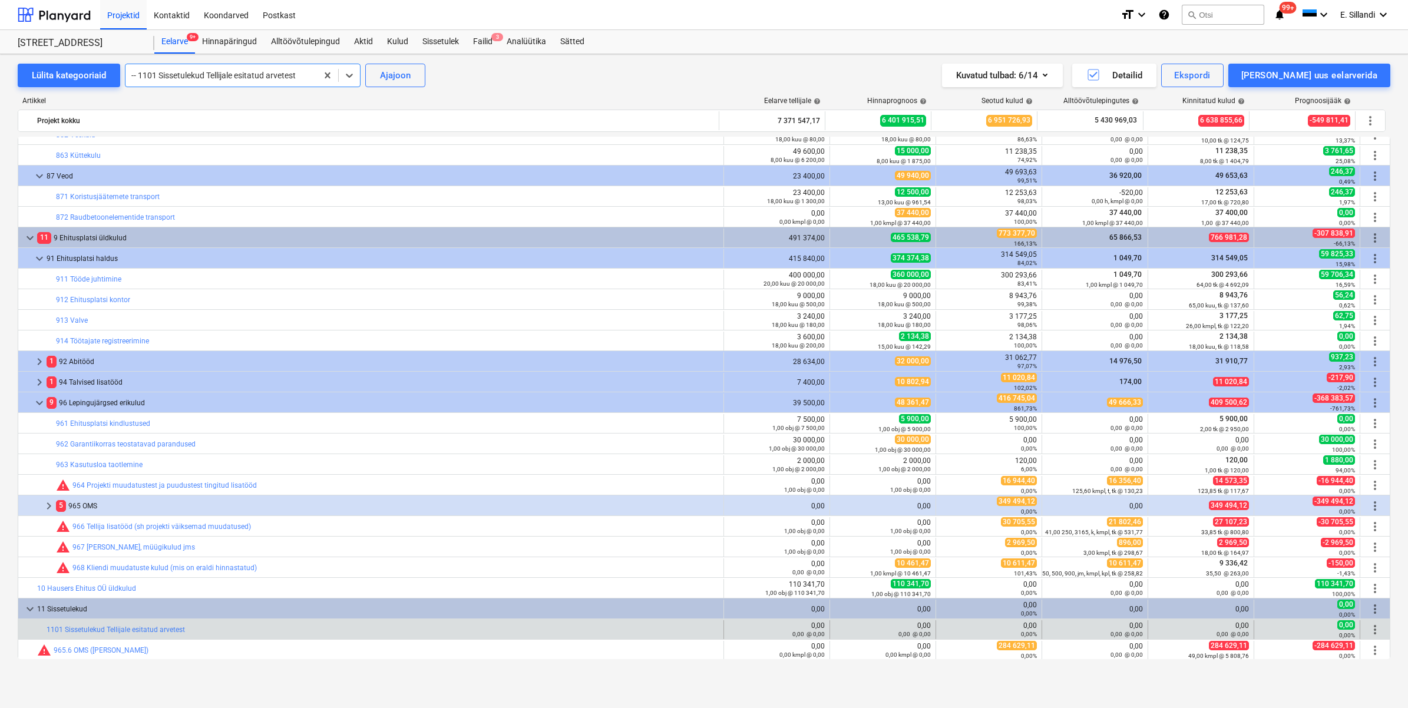
scroll to position [13352, 0]
click at [99, 549] on link "1101 Sissetulekud Tellijale esitatud arvetest" at bounding box center [116, 630] width 138 height 8
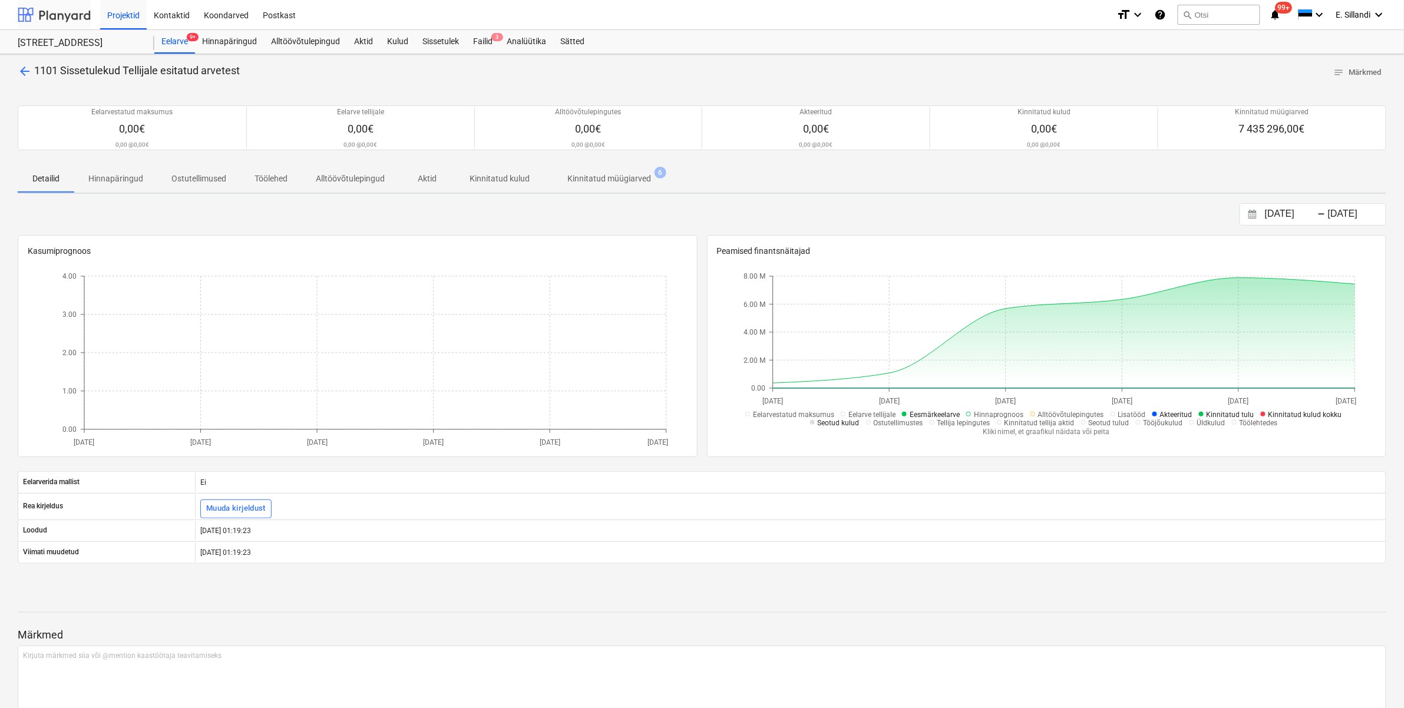
drag, startPoint x: 32, startPoint y: 6, endPoint x: 77, endPoint y: 22, distance: 47.0
click at [32, 6] on div at bounding box center [54, 14] width 73 height 29
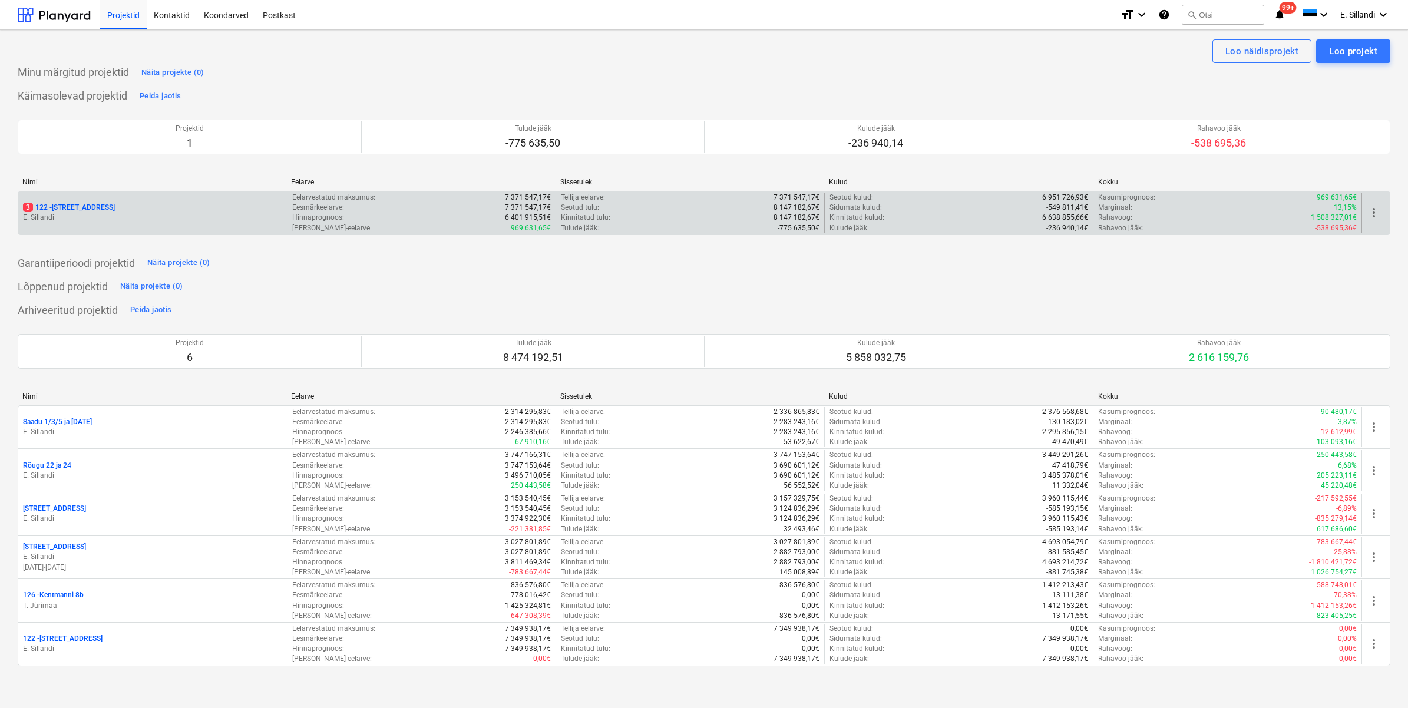
click at [100, 213] on p "E. Sillandi" at bounding box center [152, 218] width 259 height 10
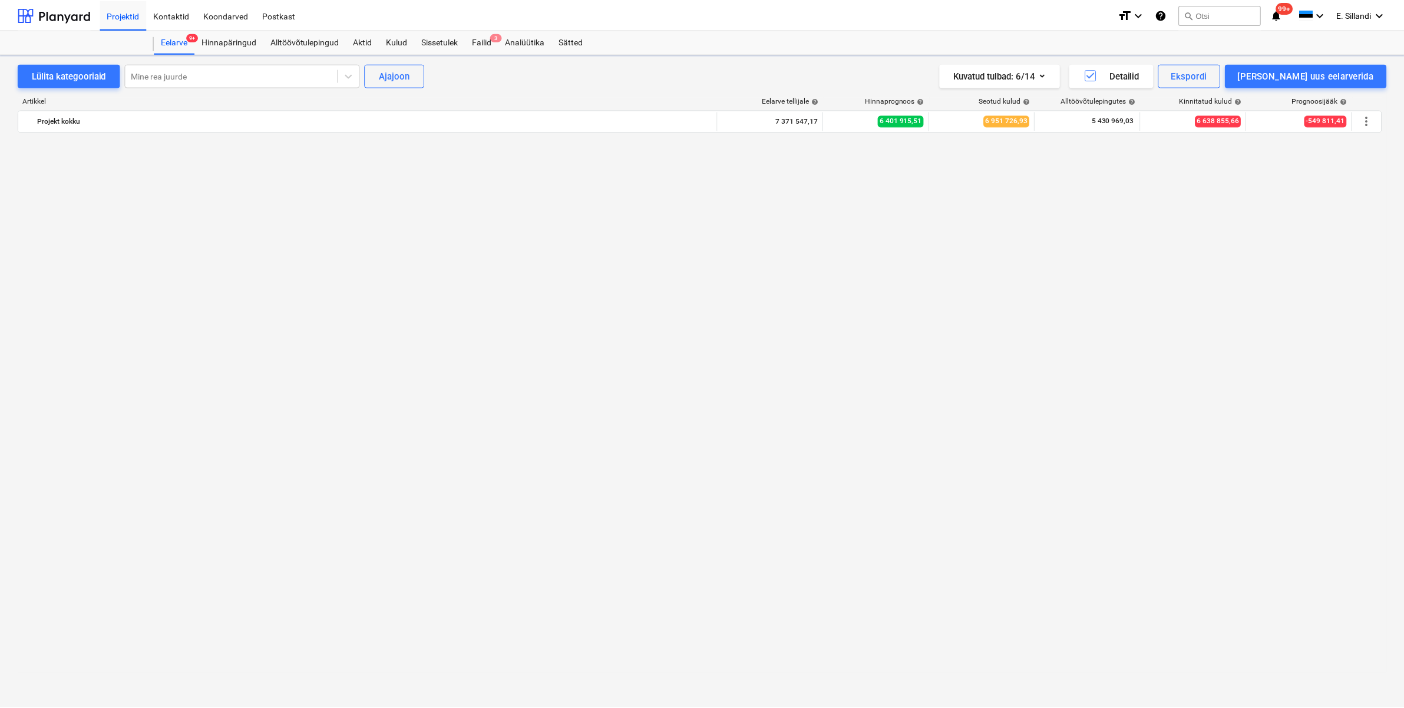
scroll to position [13352, 0]
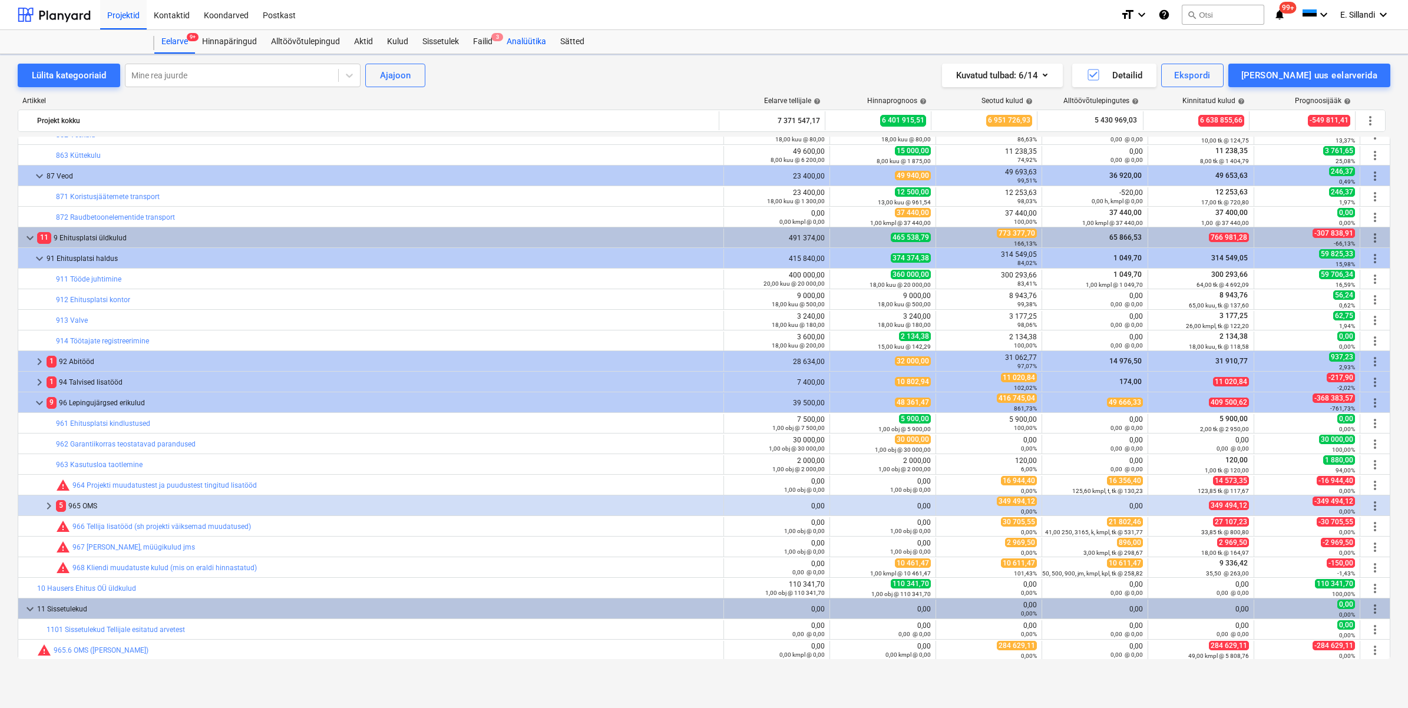
click at [515, 42] on div "Analüütika" at bounding box center [527, 42] width 54 height 24
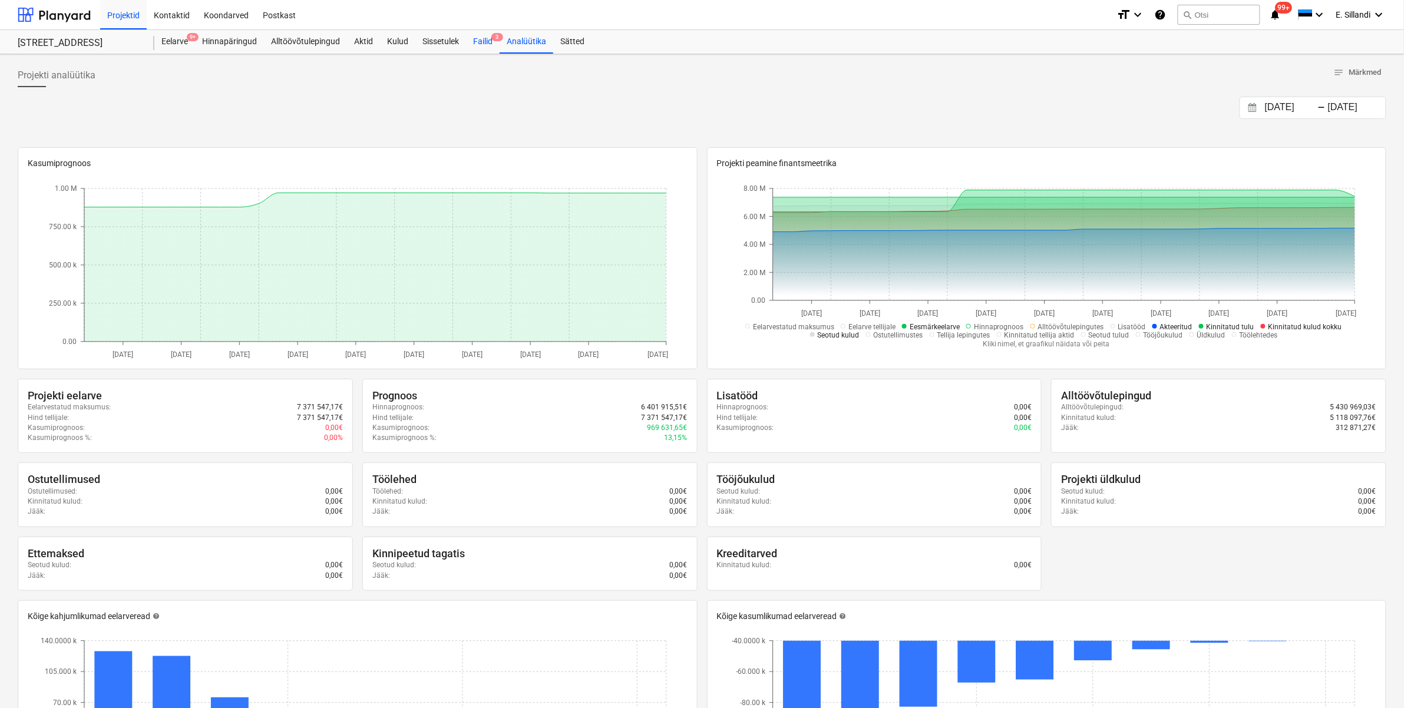
click at [475, 45] on div "Failid 3" at bounding box center [483, 42] width 34 height 24
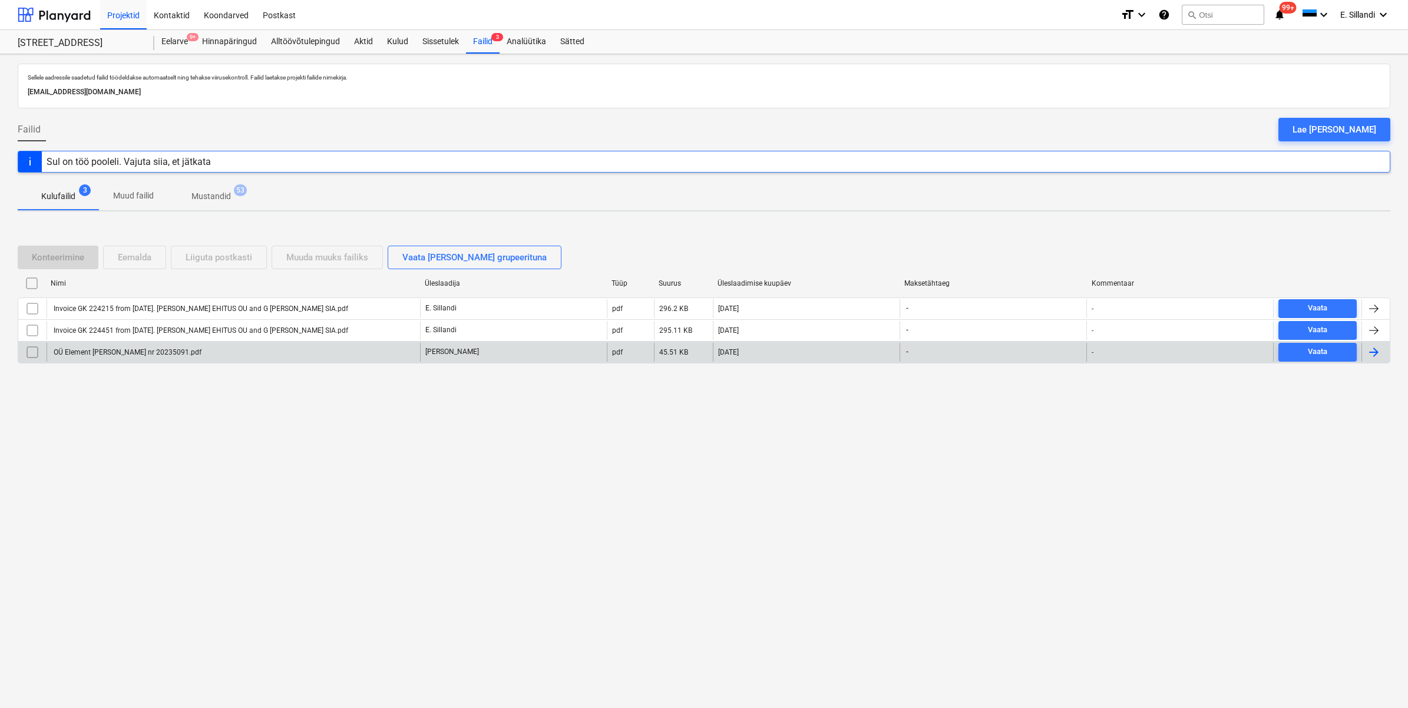
click at [155, 355] on div "OÜ Element Grupp Arve nr 20235091.pdf" at bounding box center [127, 352] width 150 height 8
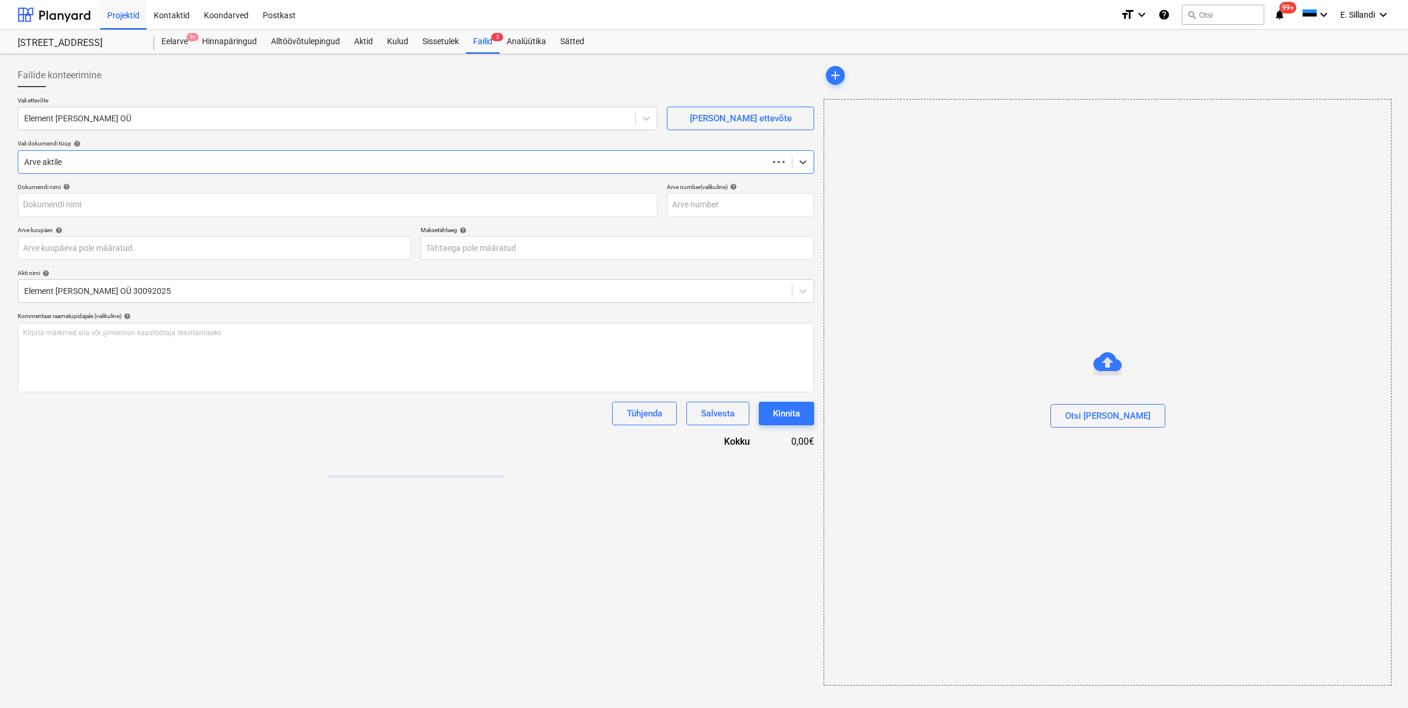
type input "OÜ Element Grupp Arve nr 20235091.pdf"
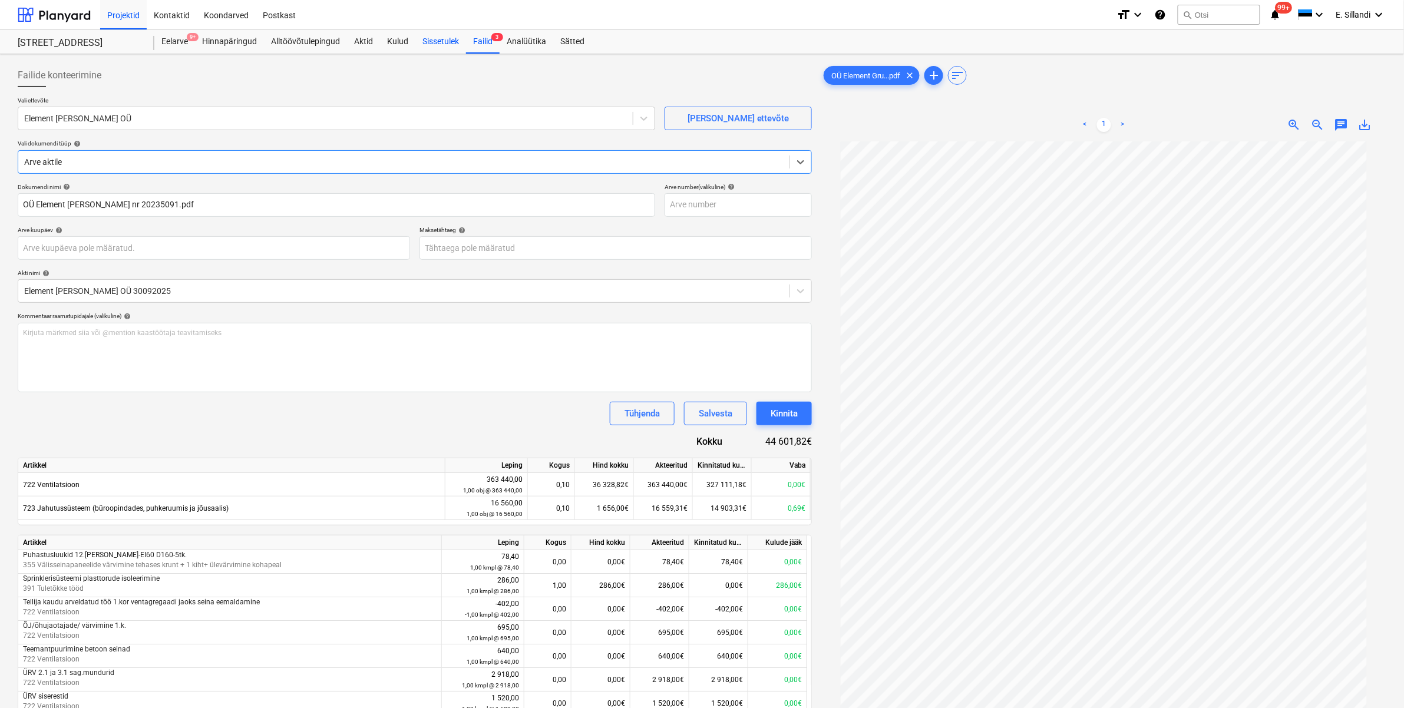
click at [443, 42] on div "Sissetulek" at bounding box center [440, 42] width 51 height 24
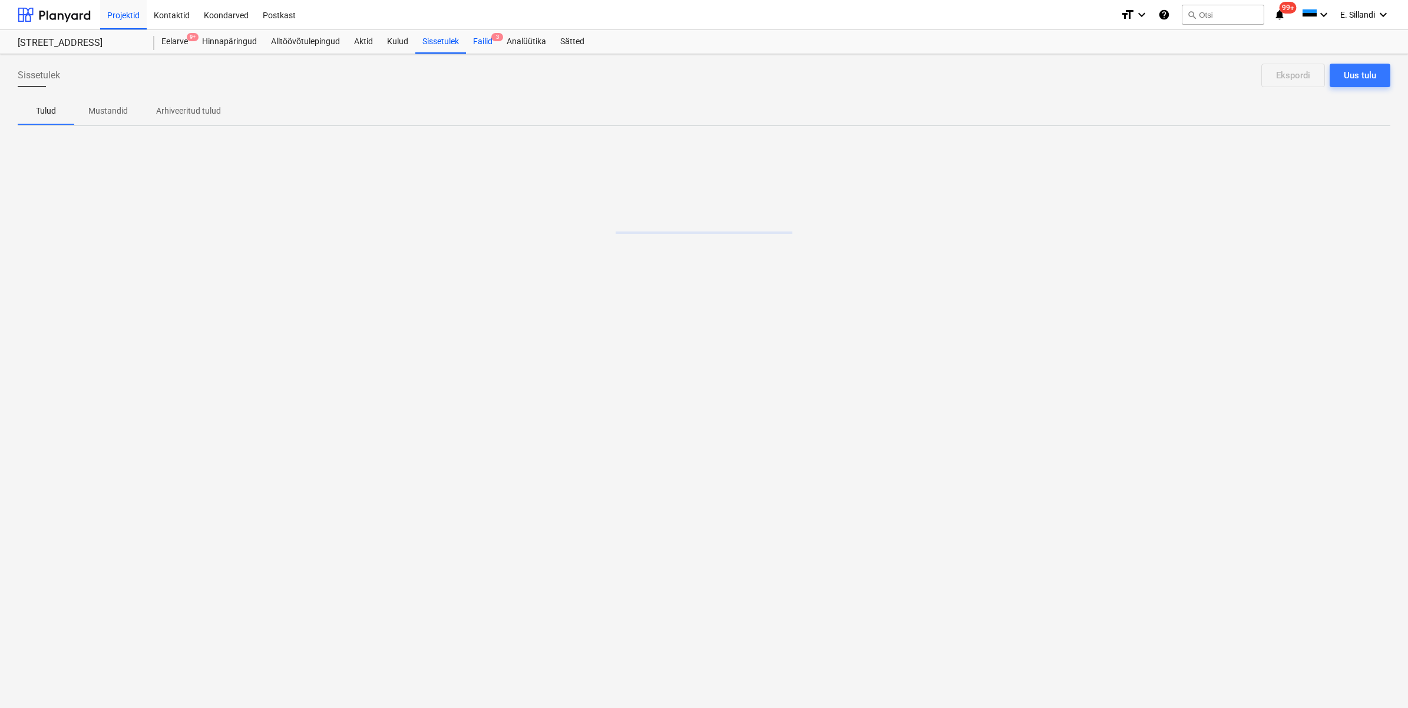
click at [481, 42] on div "Failid 3" at bounding box center [483, 42] width 34 height 24
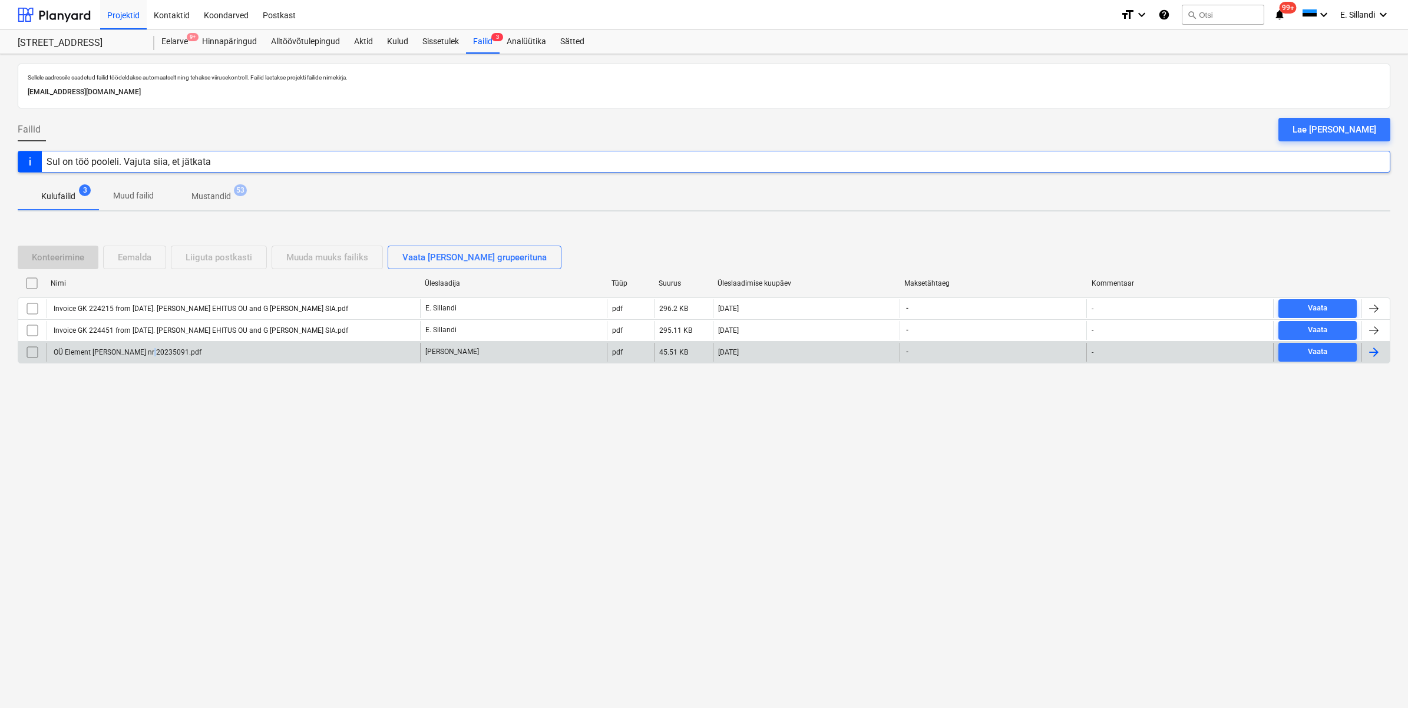
click at [147, 354] on div "OÜ Element Grupp Arve nr 20235091.pdf" at bounding box center [127, 352] width 150 height 8
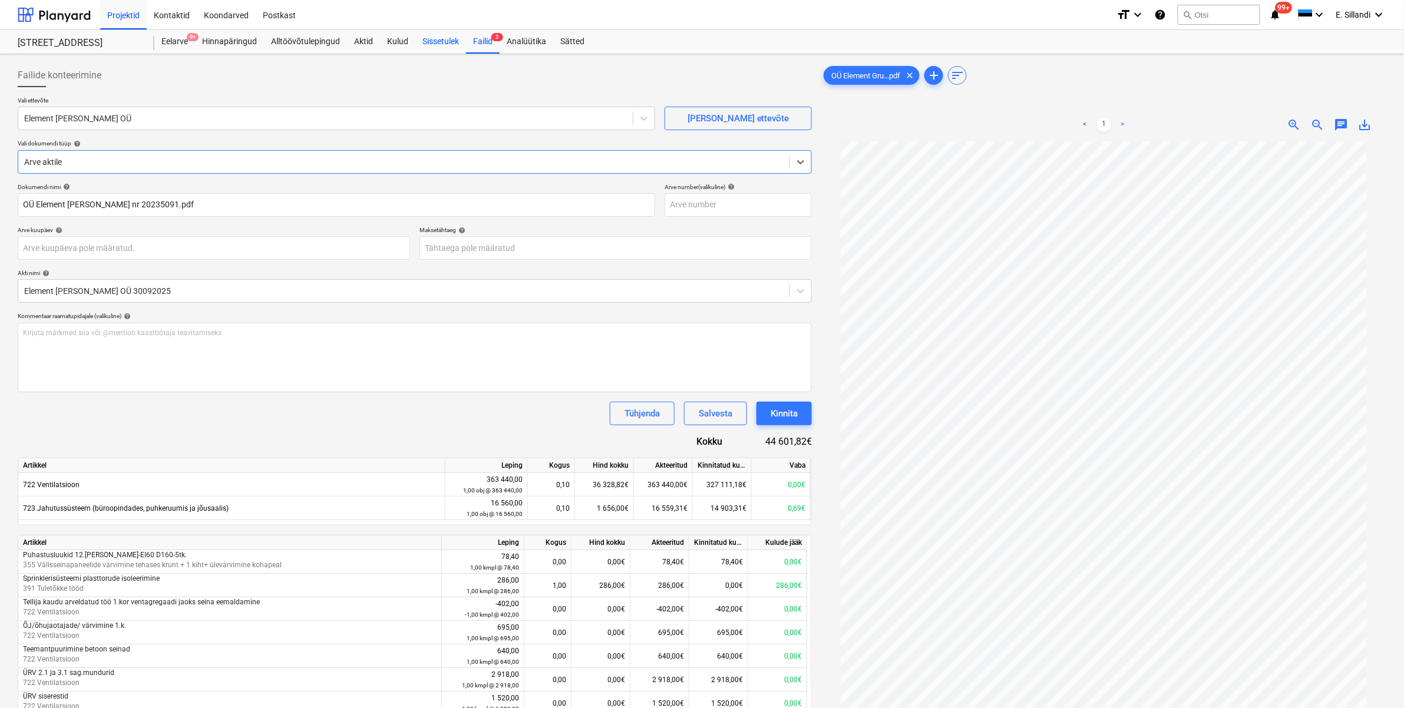
drag, startPoint x: 480, startPoint y: 49, endPoint x: 460, endPoint y: 48, distance: 20.1
click at [481, 49] on div "Failid 3" at bounding box center [483, 42] width 34 height 24
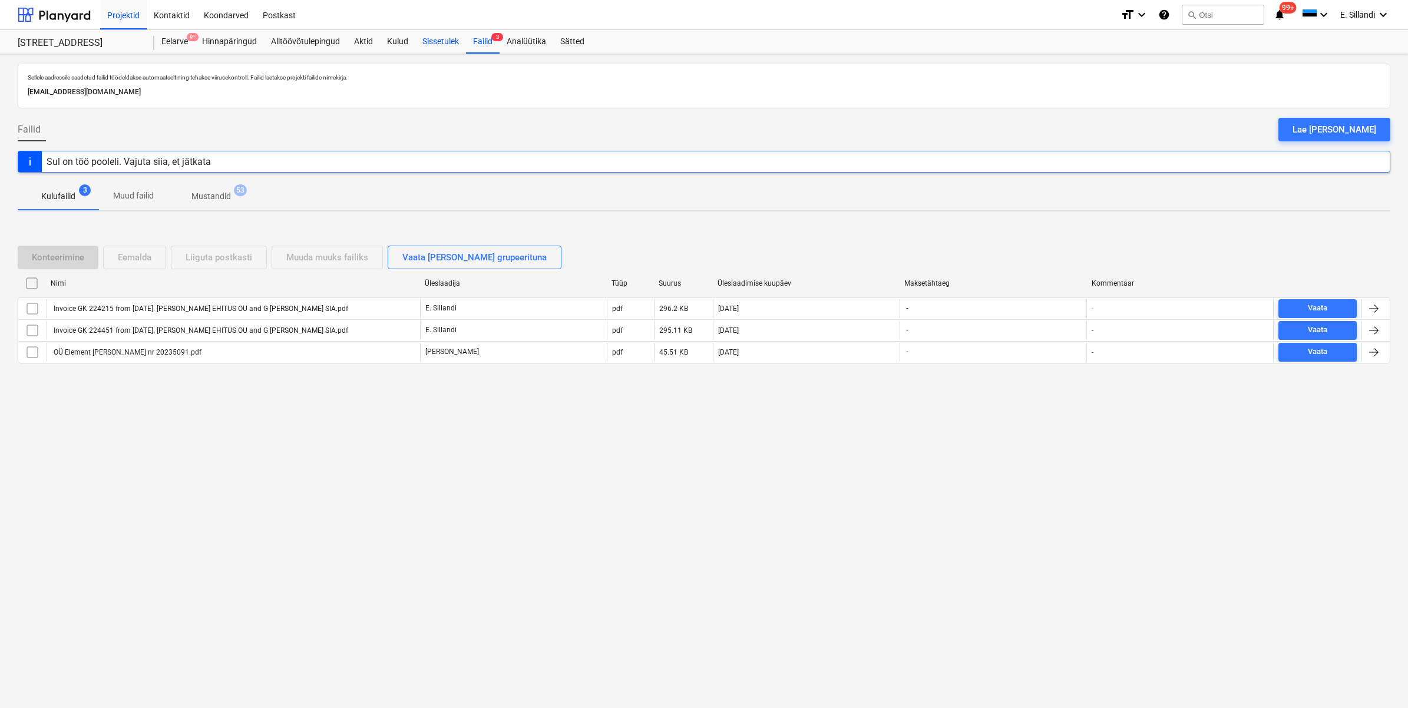
click at [434, 47] on div "Sissetulek" at bounding box center [440, 42] width 51 height 24
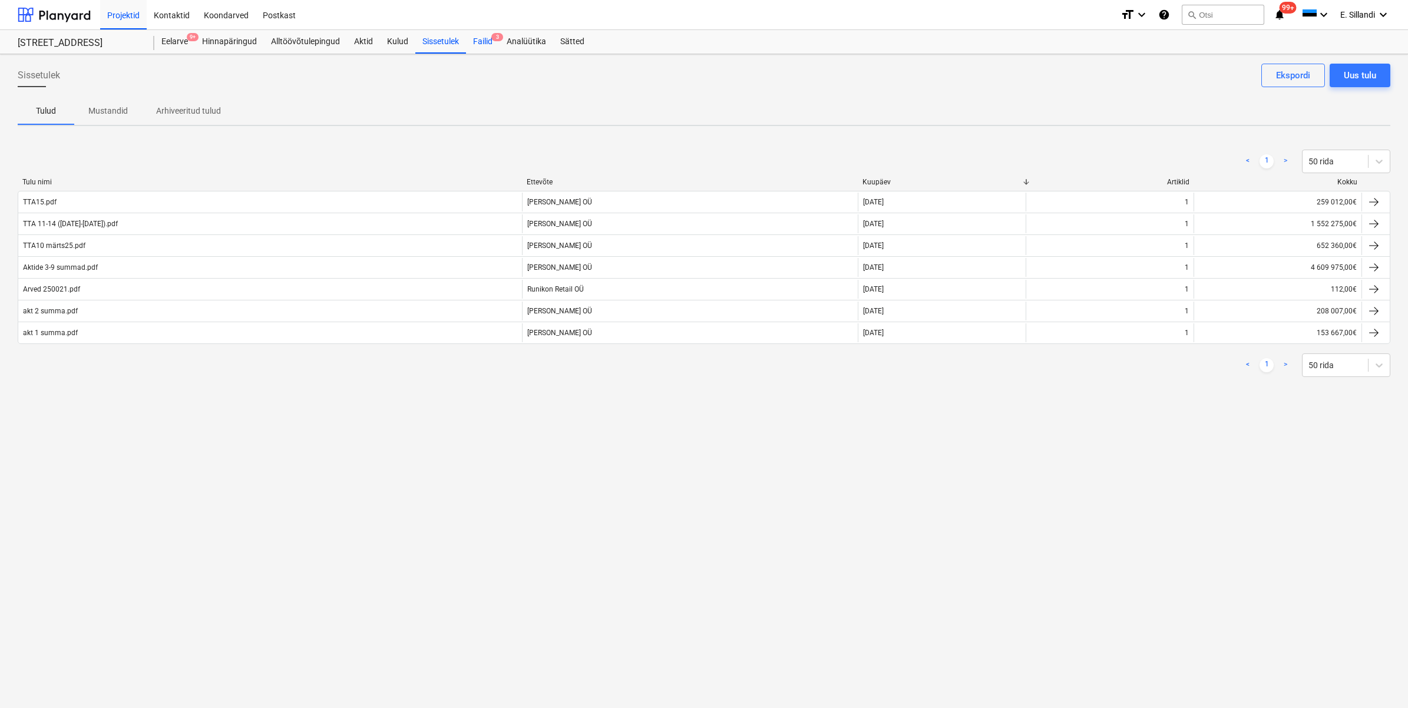
click at [498, 52] on div "Failid 3" at bounding box center [483, 42] width 34 height 24
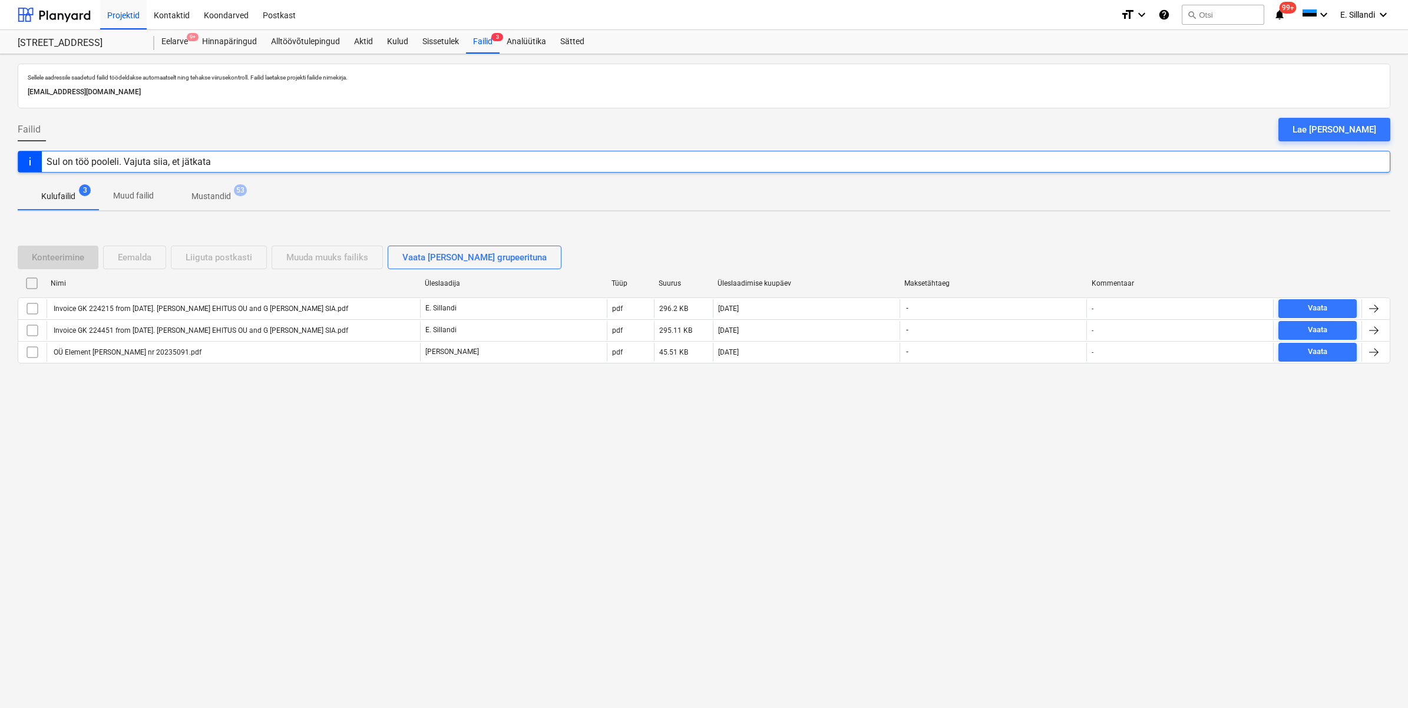
click at [189, 396] on div "Konteerimine Eemalda Liiguta postkasti Muuda muuks failiks Vaata faile grupeeri…" at bounding box center [704, 309] width 1372 height 177
click at [391, 36] on div "Kulud" at bounding box center [397, 42] width 35 height 24
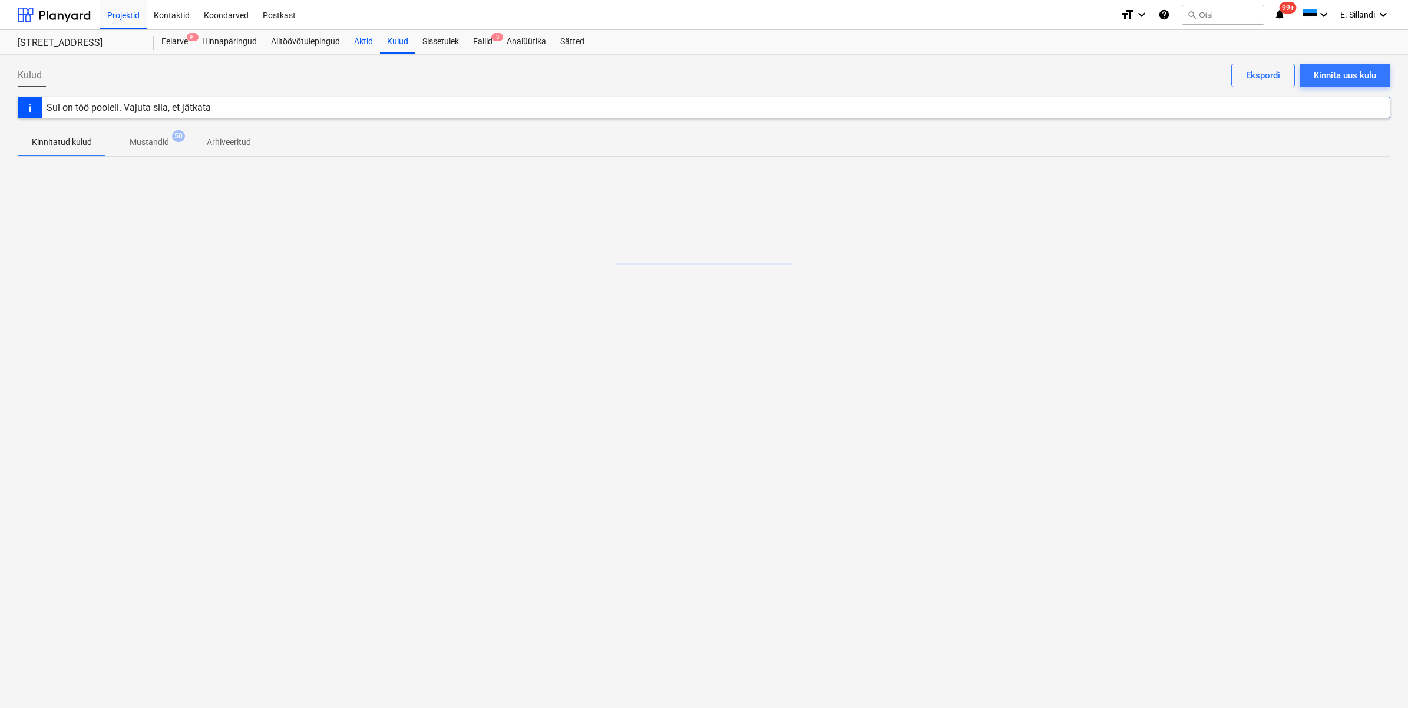
click at [360, 37] on div "Aktid" at bounding box center [363, 42] width 33 height 24
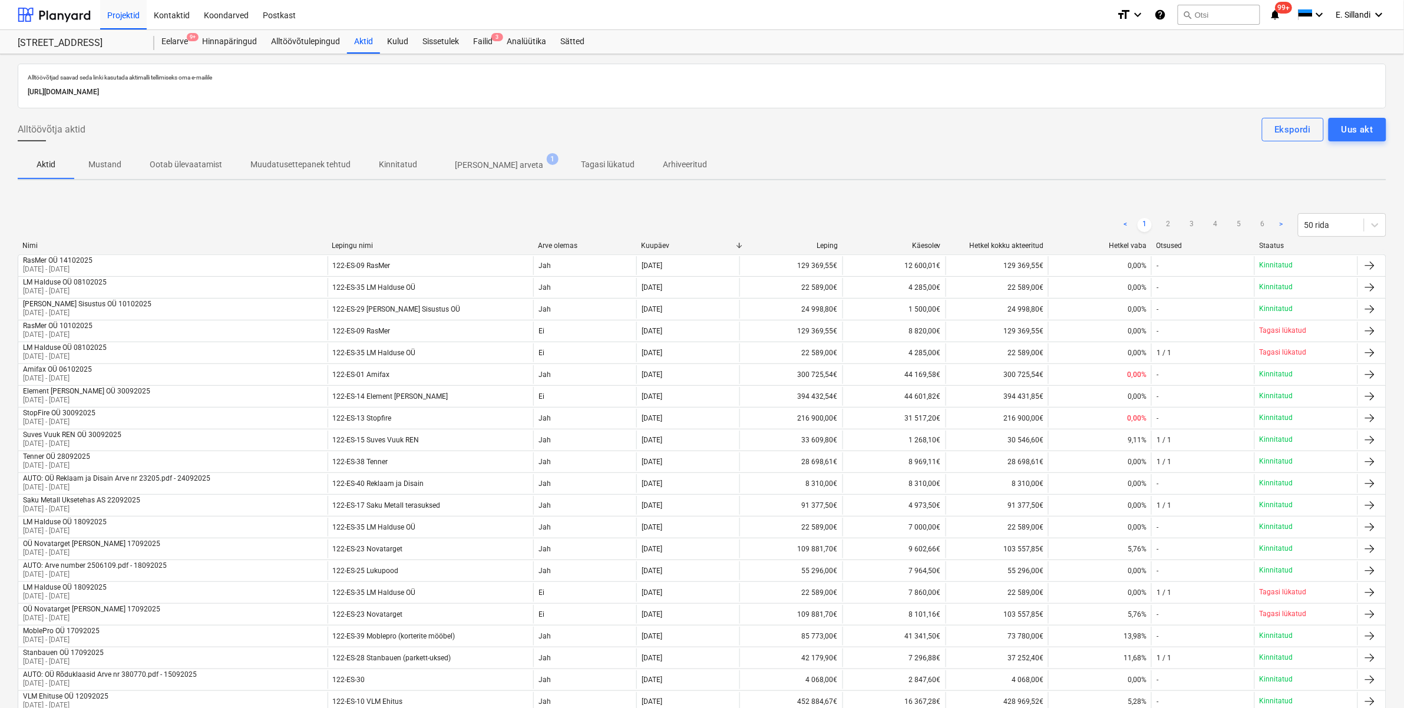
click at [202, 168] on p "Ootab ülevaatamist" at bounding box center [186, 164] width 72 height 12
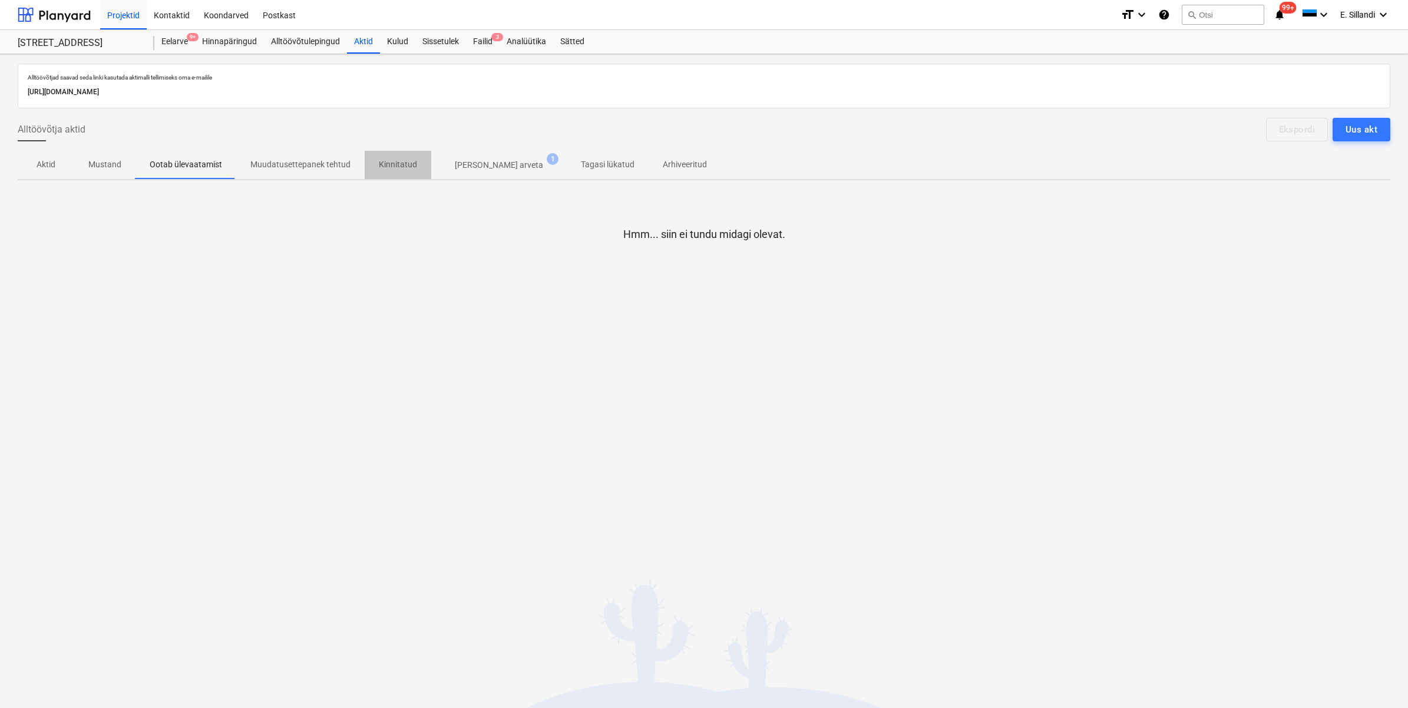
click at [415, 165] on span "Kinnitatud" at bounding box center [398, 164] width 67 height 19
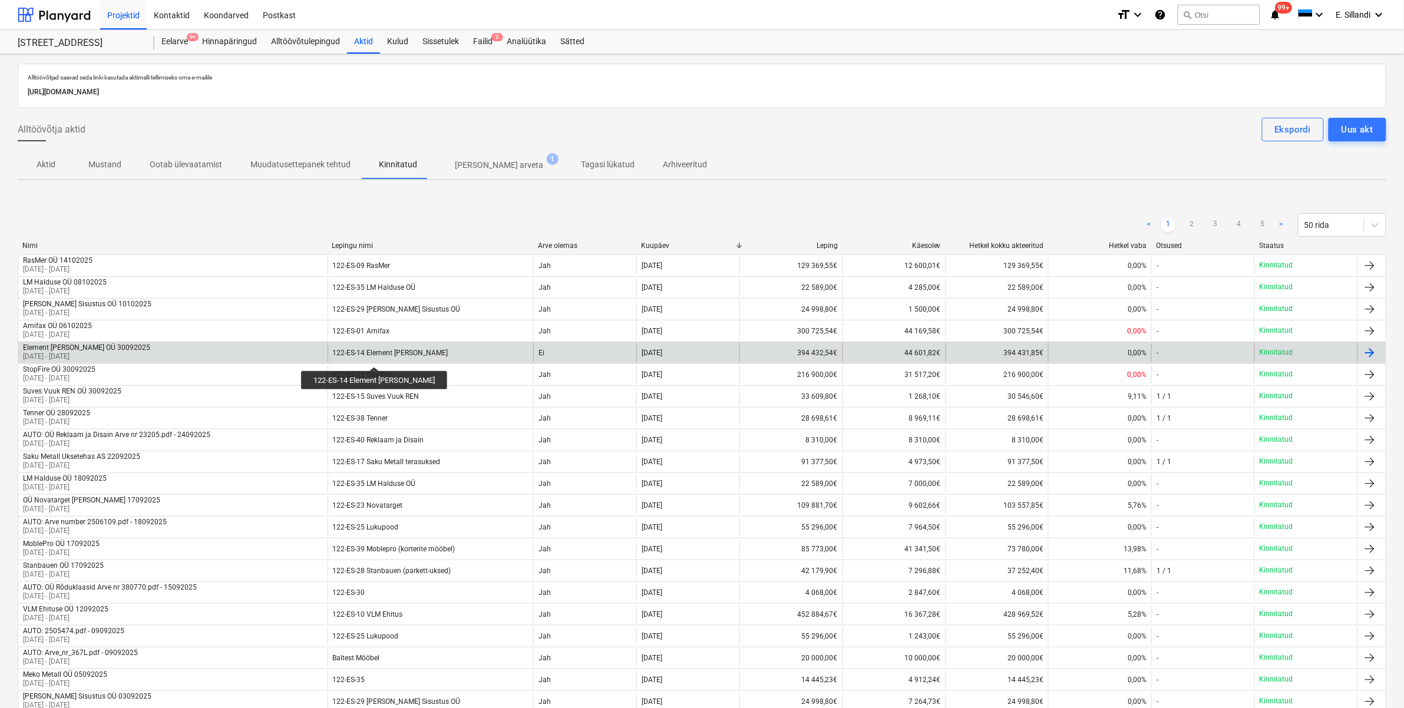
click at [357, 356] on div "122-ES-14 Element Grupp" at bounding box center [390, 353] width 115 height 8
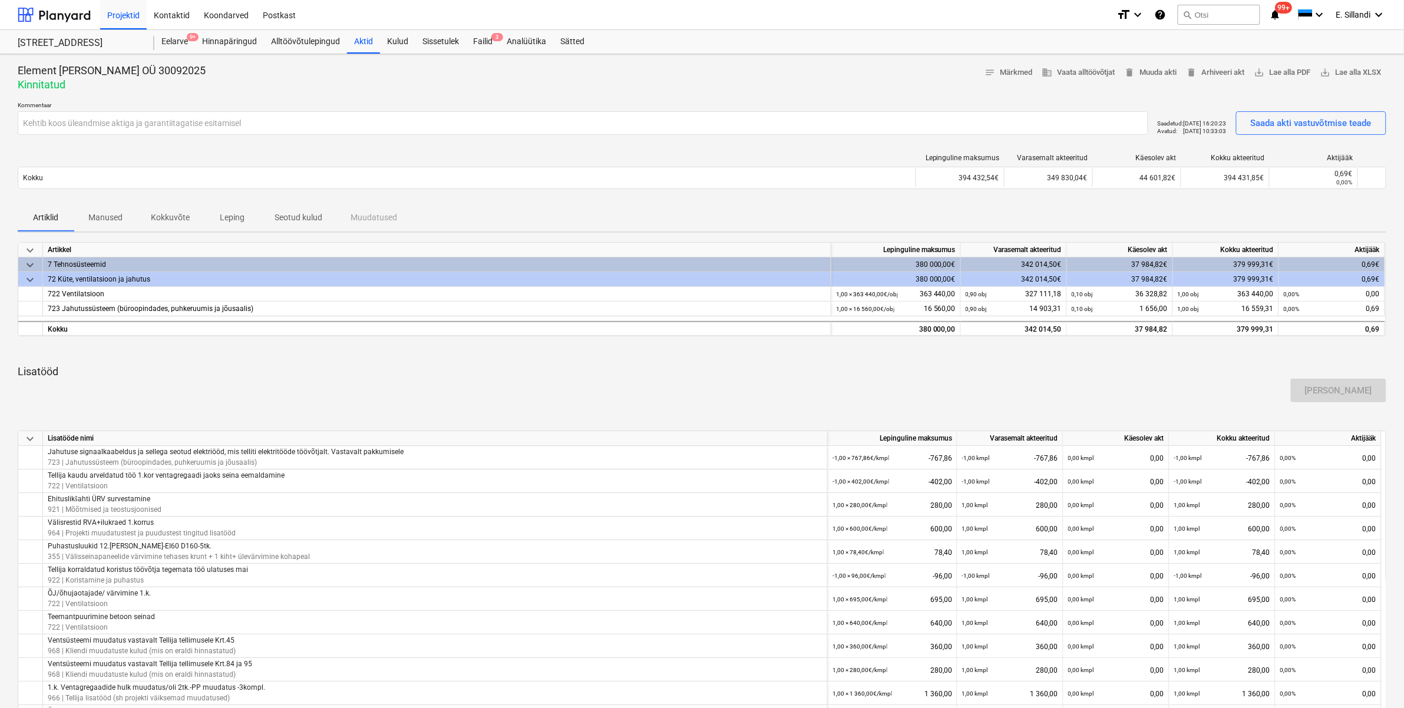
click at [173, 210] on span "Kokkuvõte" at bounding box center [170, 217] width 67 height 19
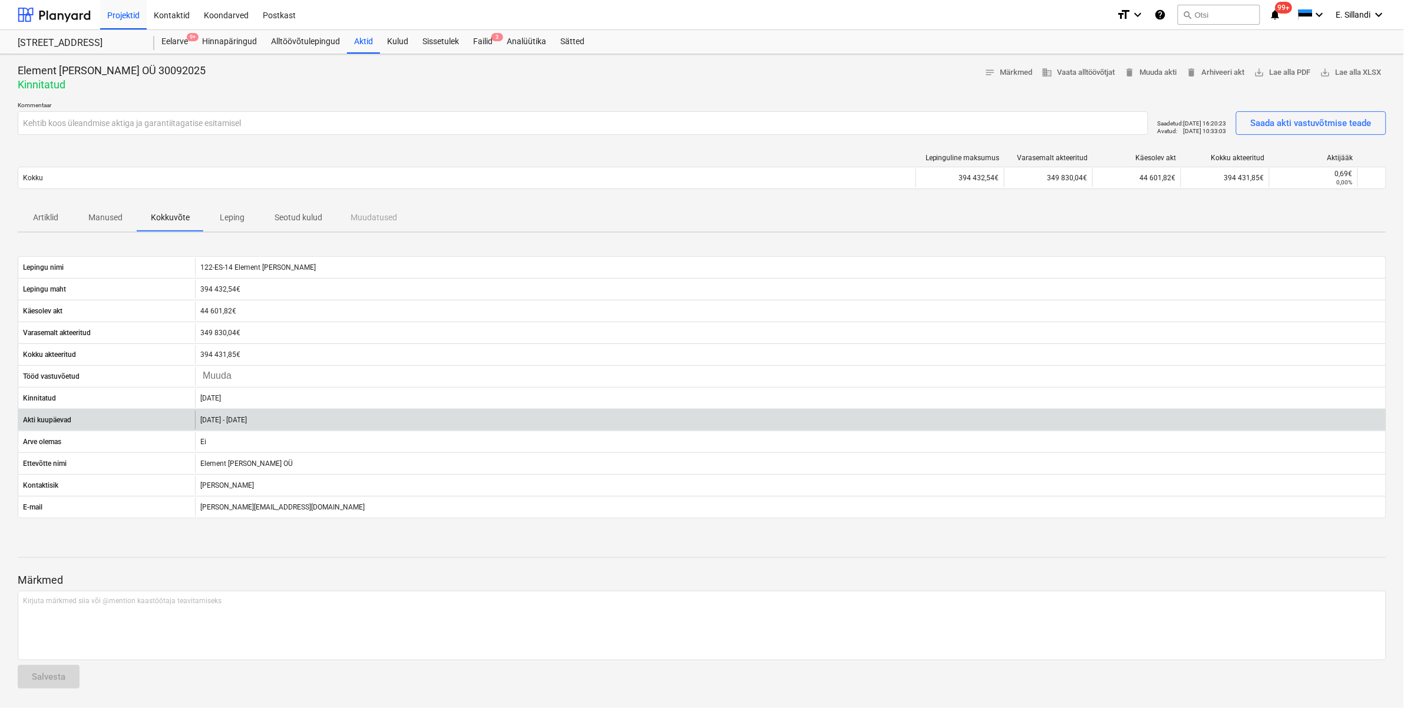
drag, startPoint x: 290, startPoint y: 424, endPoint x: 197, endPoint y: 421, distance: 92.5
click at [197, 421] on div "01 Sep 2025 - 30 Sep 2025" at bounding box center [790, 420] width 1190 height 19
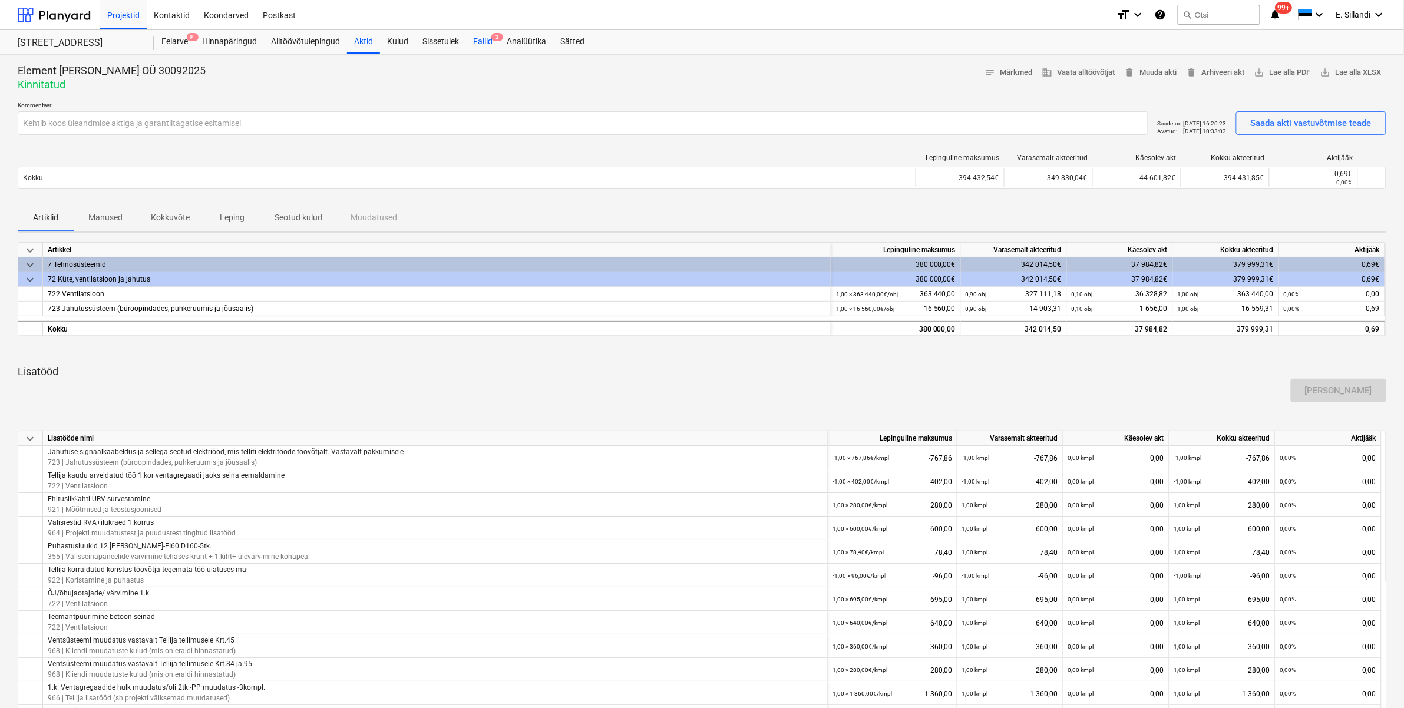
click at [478, 41] on div "Failid 3" at bounding box center [483, 42] width 34 height 24
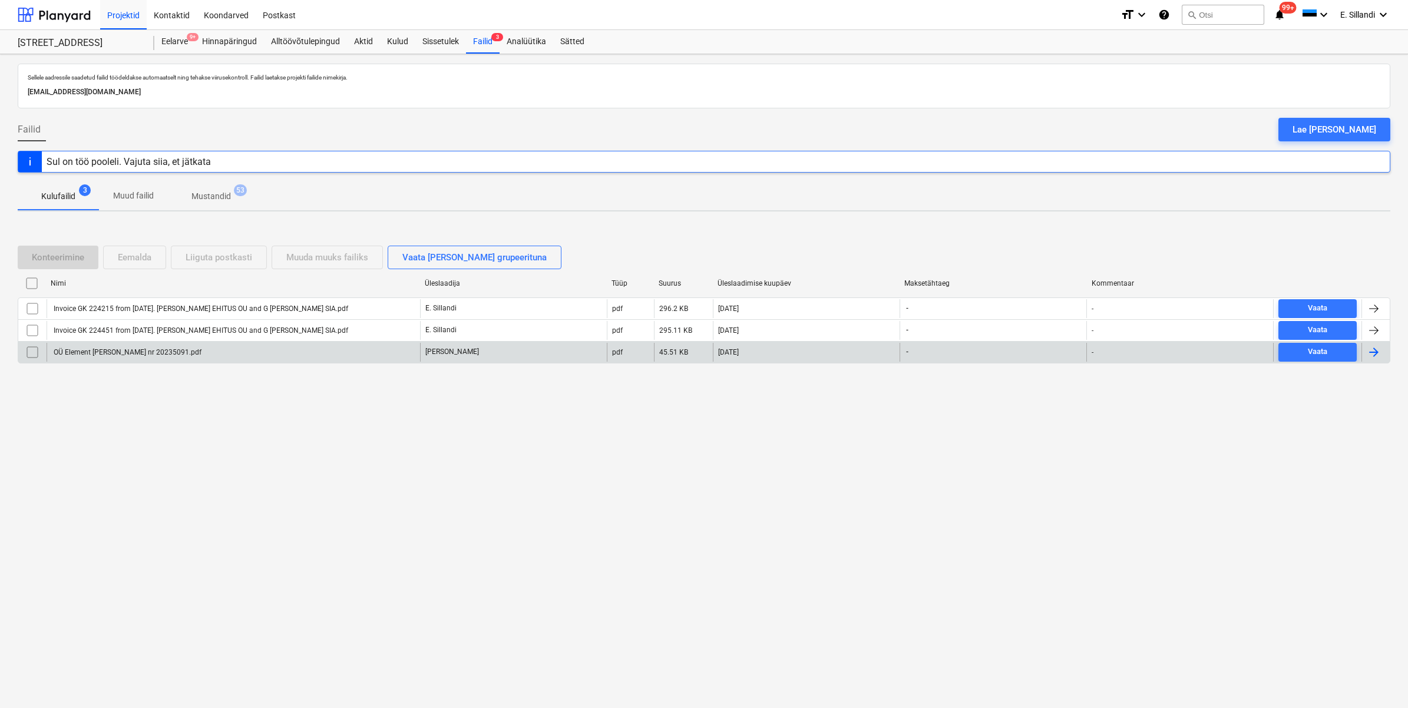
click at [147, 356] on div "OÜ Element Grupp Arve nr 20235091.pdf" at bounding box center [127, 352] width 150 height 8
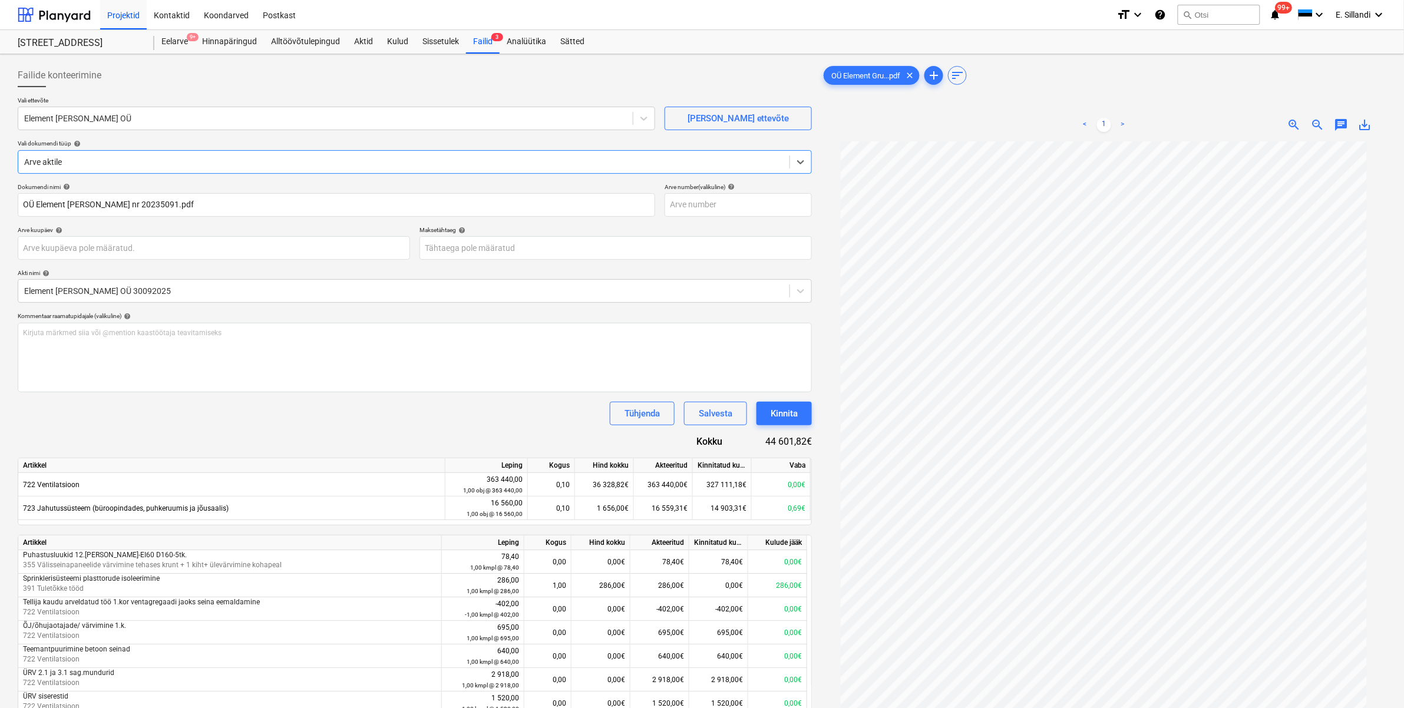
click at [1124, 127] on span "save_alt" at bounding box center [1365, 125] width 14 height 14
click at [471, 39] on div "Failid 3" at bounding box center [483, 42] width 34 height 24
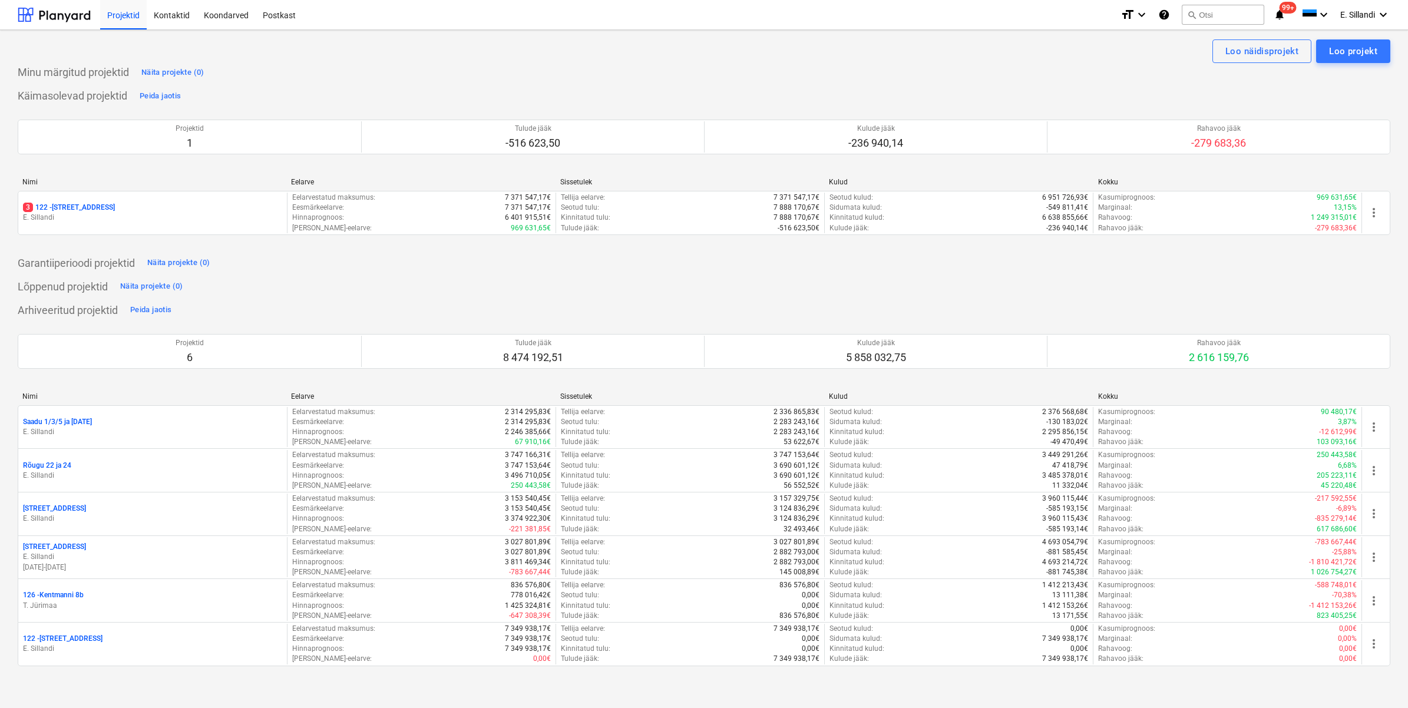
click at [70, 211] on p "3 122 - Viieaia tee 28" at bounding box center [69, 208] width 92 height 10
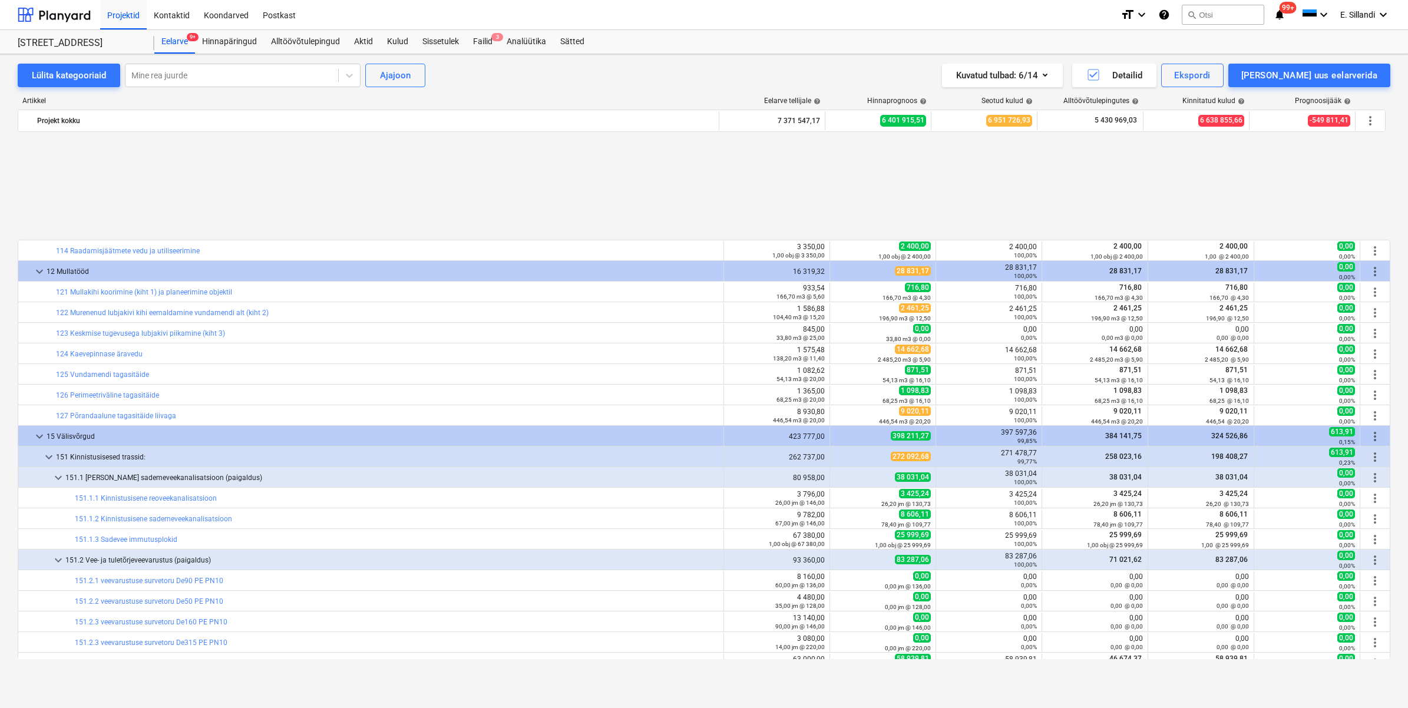
scroll to position [520, 0]
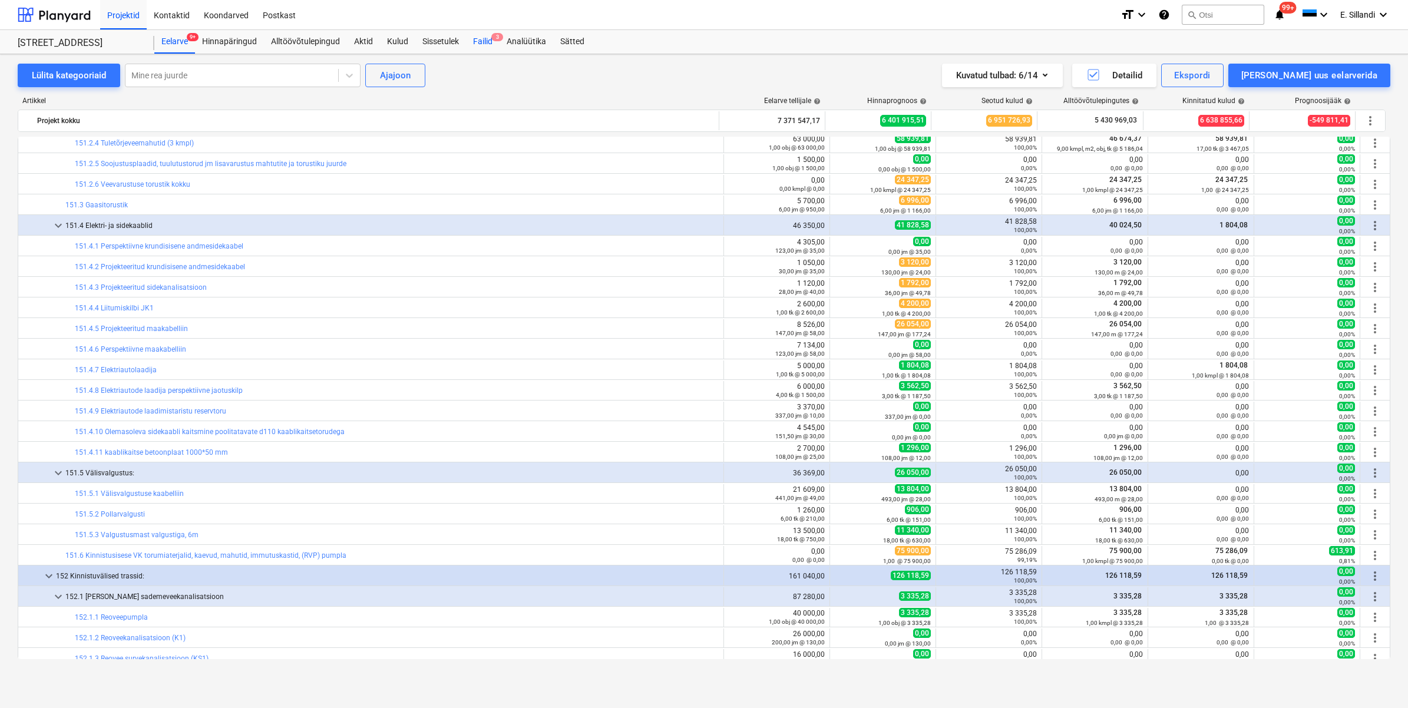
click at [472, 46] on div "Failid 3" at bounding box center [483, 42] width 34 height 24
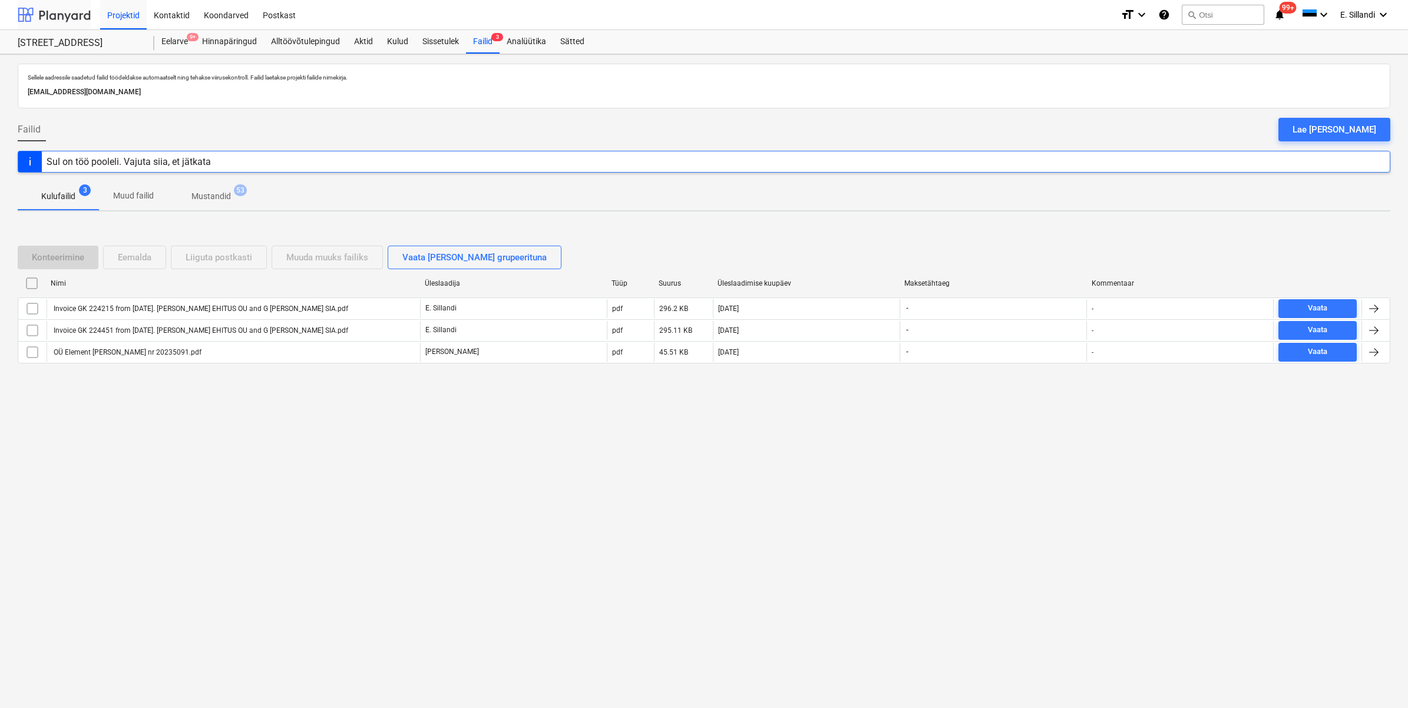
click at [53, 8] on div at bounding box center [54, 14] width 73 height 29
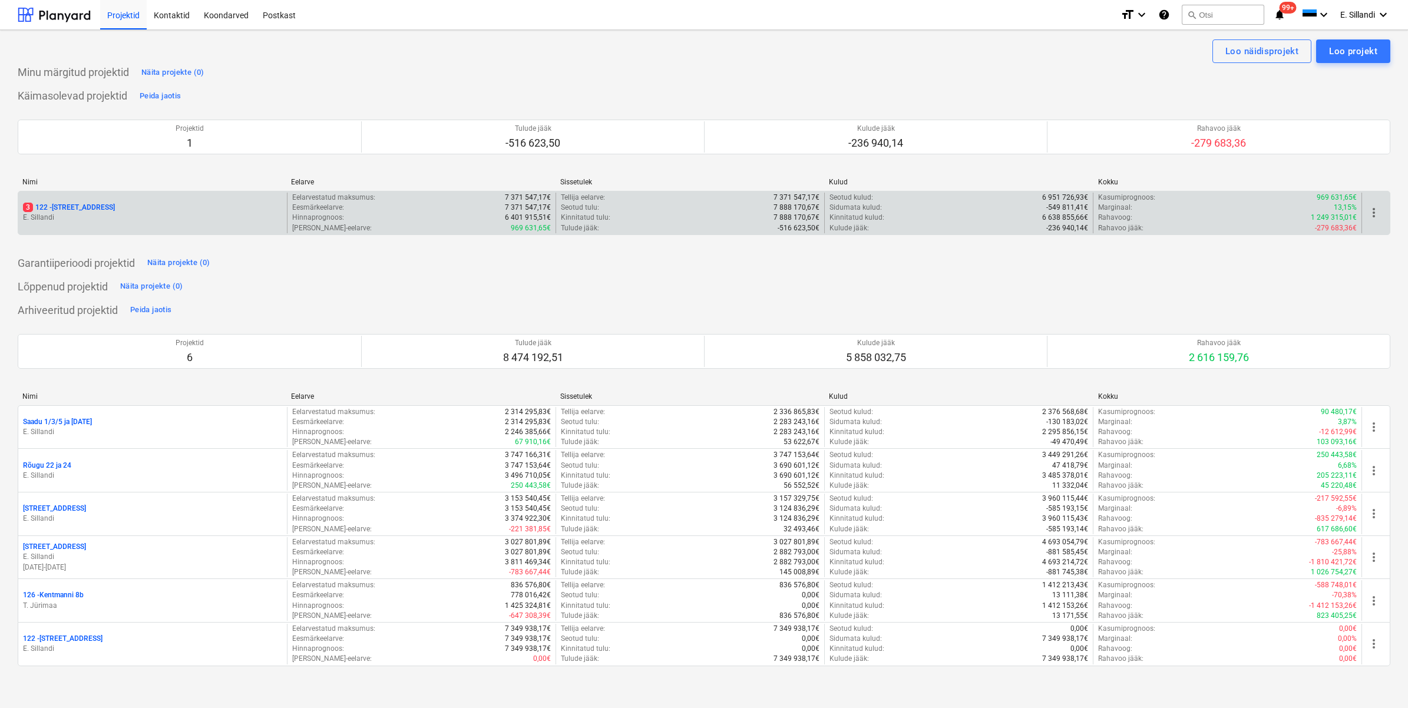
click at [74, 207] on p "3 122 - Viieaia tee 28" at bounding box center [69, 208] width 92 height 10
click at [65, 204] on p "3 122 - Viieaia tee 28" at bounding box center [69, 208] width 92 height 10
